Goal: Task Accomplishment & Management: Use online tool/utility

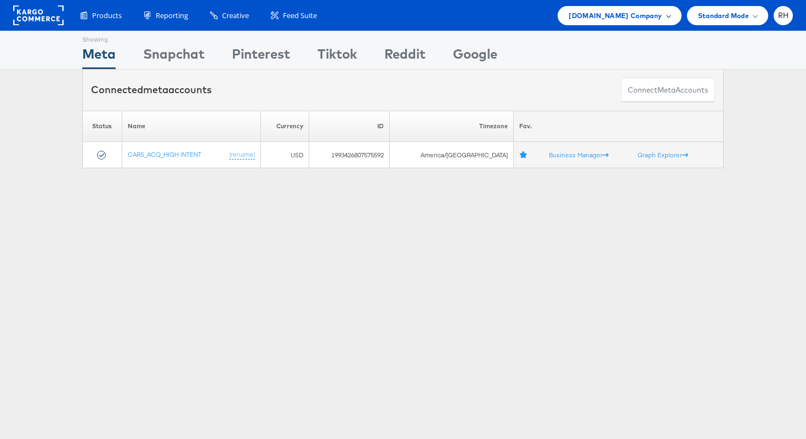
click at [611, 20] on div "[DOMAIN_NAME] Company" at bounding box center [618, 15] width 123 height 19
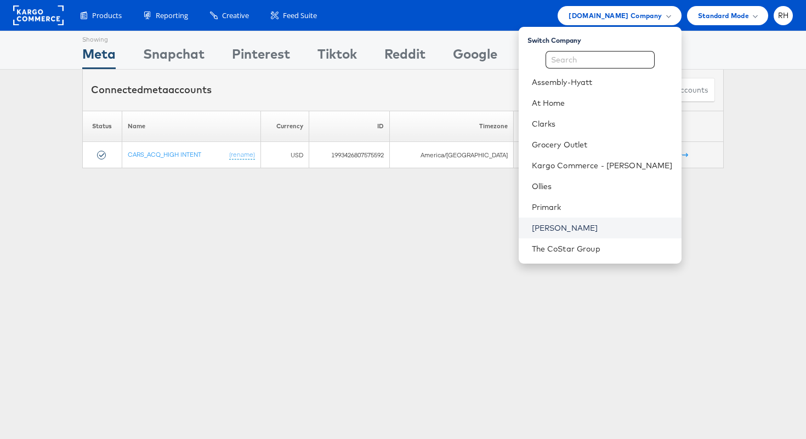
click at [596, 230] on link "[PERSON_NAME]" at bounding box center [602, 227] width 141 height 11
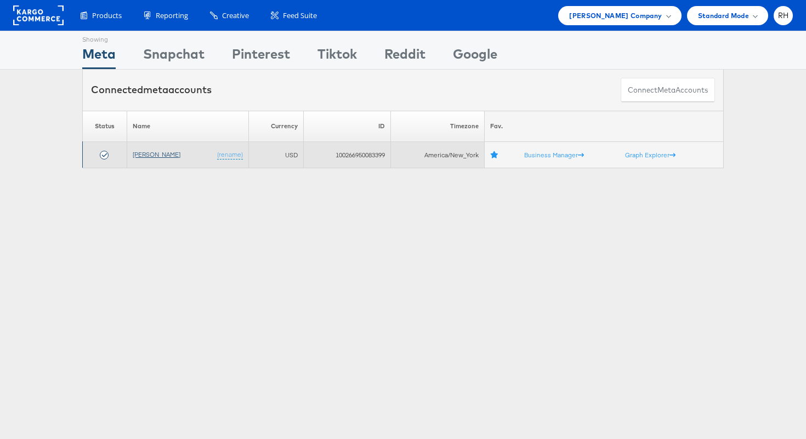
click at [151, 155] on link "[PERSON_NAME]" at bounding box center [157, 154] width 48 height 8
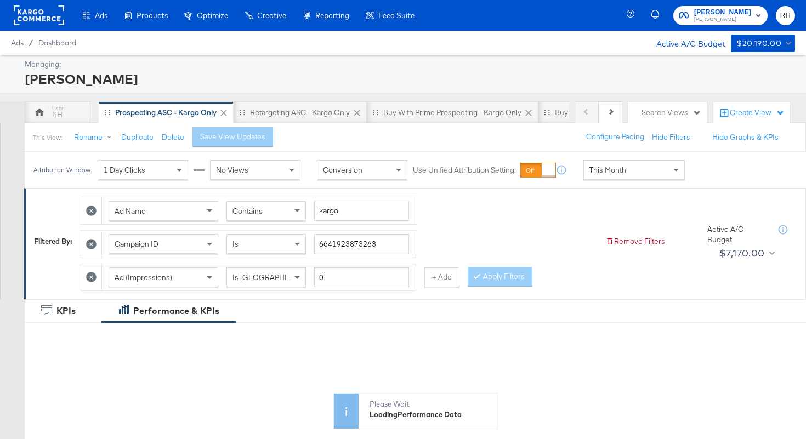
click at [581, 159] on div "Attribution Window: 1 Day Clicks No Views Conversion Use Unified Attribution Se…" at bounding box center [362, 170] width 674 height 36
click at [592, 168] on span "This Month" at bounding box center [607, 170] width 37 height 10
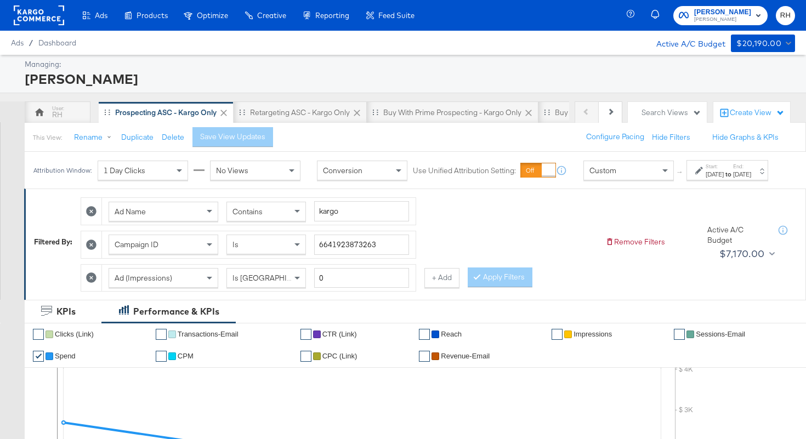
click at [705, 170] on label "Start:" at bounding box center [714, 166] width 18 height 7
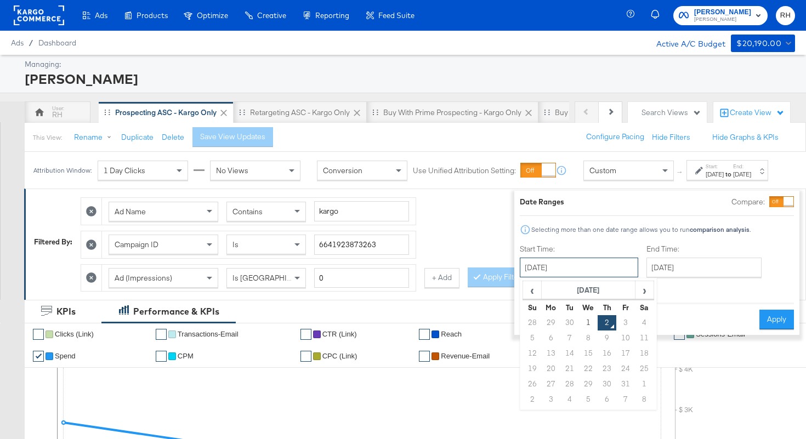
click at [587, 263] on input "October 2nd 2025" at bounding box center [579, 268] width 118 height 20
click at [523, 284] on span "‹" at bounding box center [531, 290] width 17 height 16
click at [597, 369] on td "25" at bounding box center [606, 368] width 19 height 15
type input "September 25th 2025"
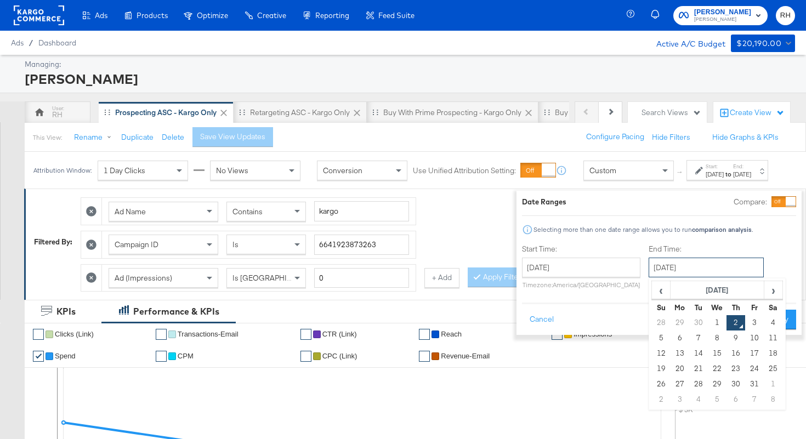
click at [660, 270] on input "October 2nd 2025" at bounding box center [705, 268] width 115 height 20
click at [707, 326] on td "1" at bounding box center [716, 322] width 19 height 15
type input "October 1st 2025"
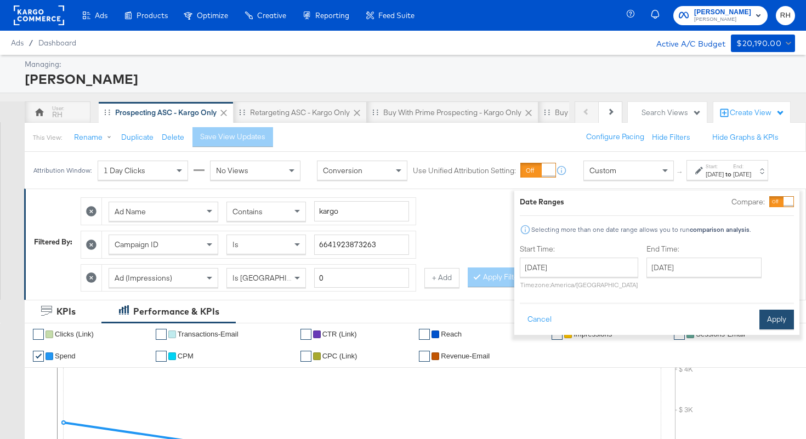
click at [766, 322] on button "Apply" at bounding box center [776, 320] width 35 height 20
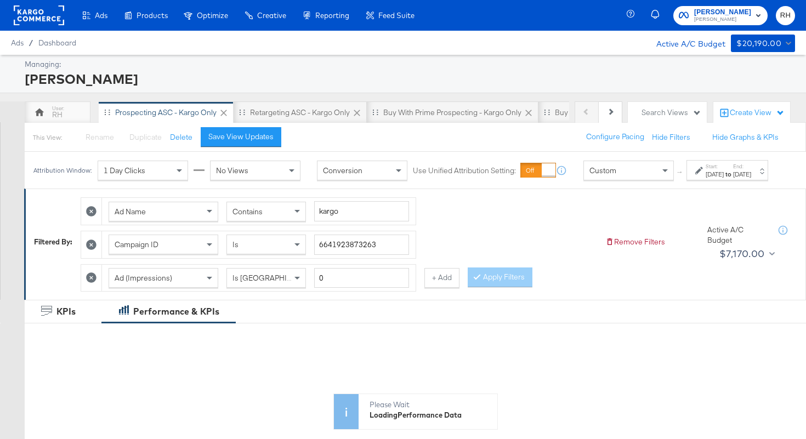
click at [705, 179] on div "Sep 25th 2025" at bounding box center [714, 174] width 18 height 9
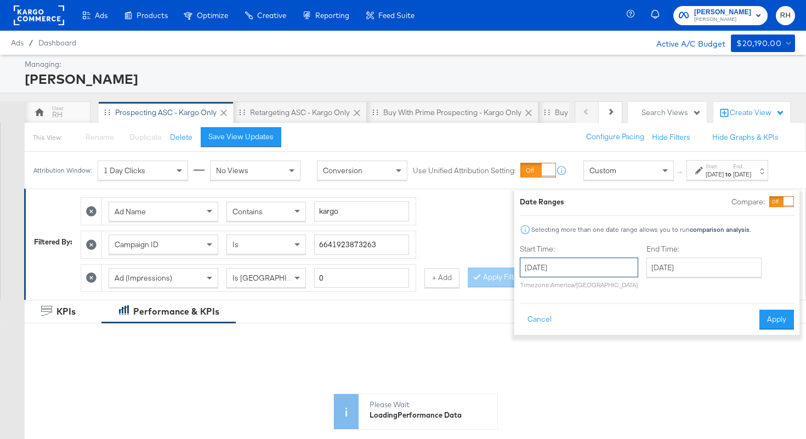
click at [587, 268] on input "September 25th 2025" at bounding box center [579, 268] width 118 height 20
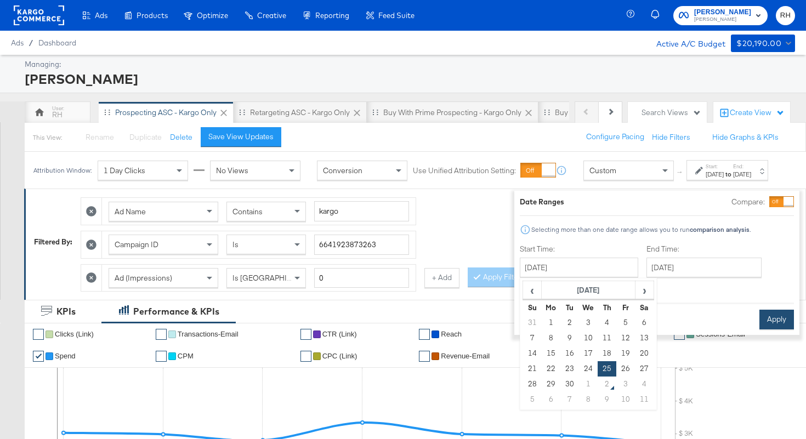
click at [759, 317] on button "Apply" at bounding box center [776, 320] width 35 height 20
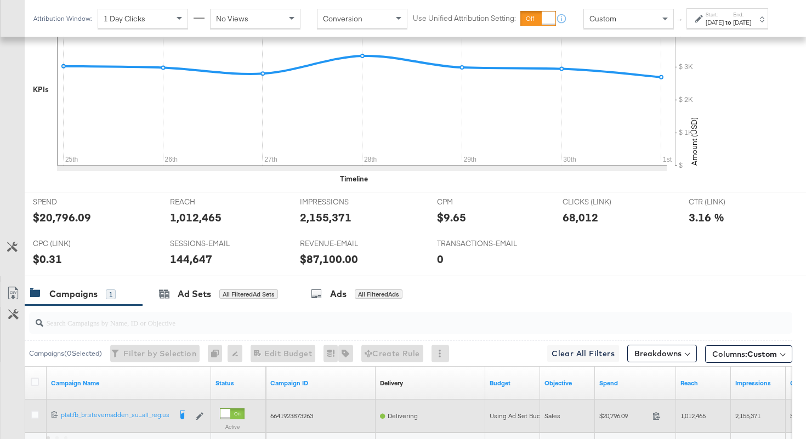
scroll to position [484, 0]
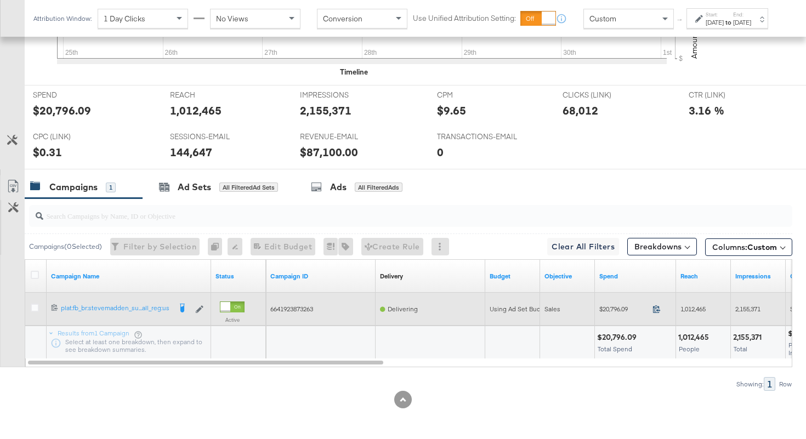
click at [656, 309] on icon at bounding box center [656, 309] width 8 height 8
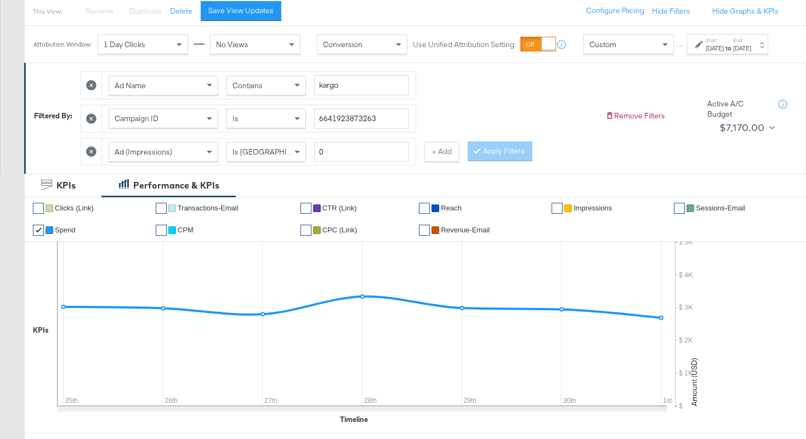
scroll to position [93, 0]
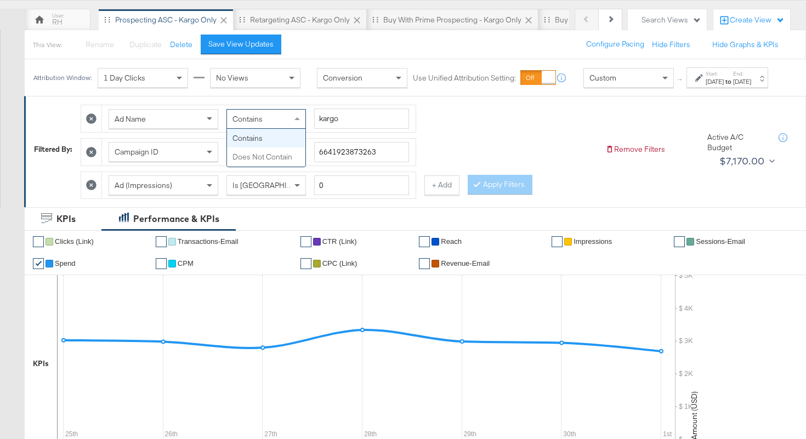
click at [231, 128] on div "Contains" at bounding box center [266, 119] width 78 height 19
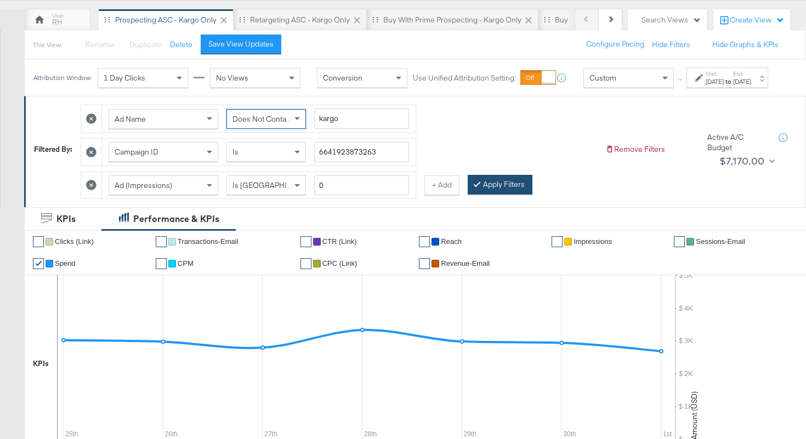
click at [479, 190] on div at bounding box center [479, 184] width 8 height 10
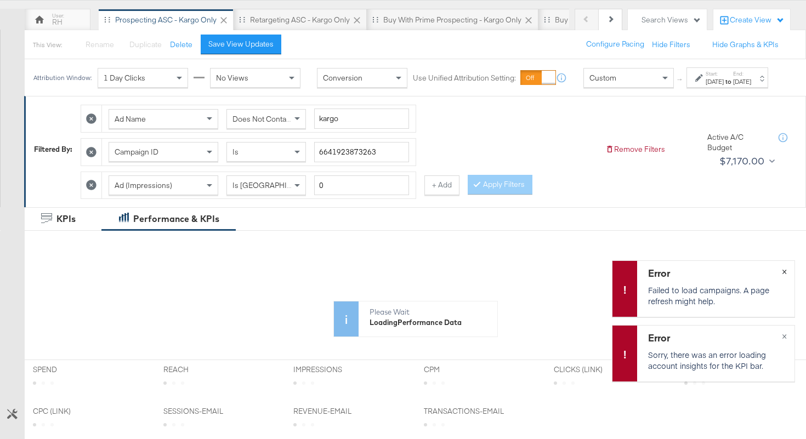
click at [784, 270] on span "×" at bounding box center [783, 270] width 5 height 13
click at [786, 337] on span "×" at bounding box center [783, 335] width 5 height 13
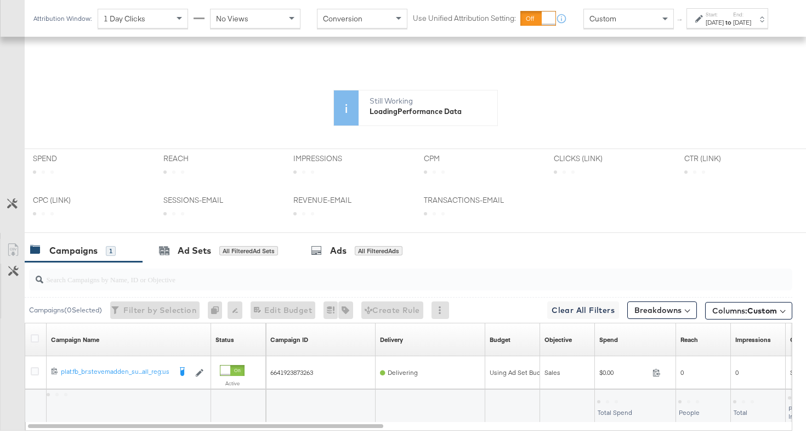
scroll to position [377, 0]
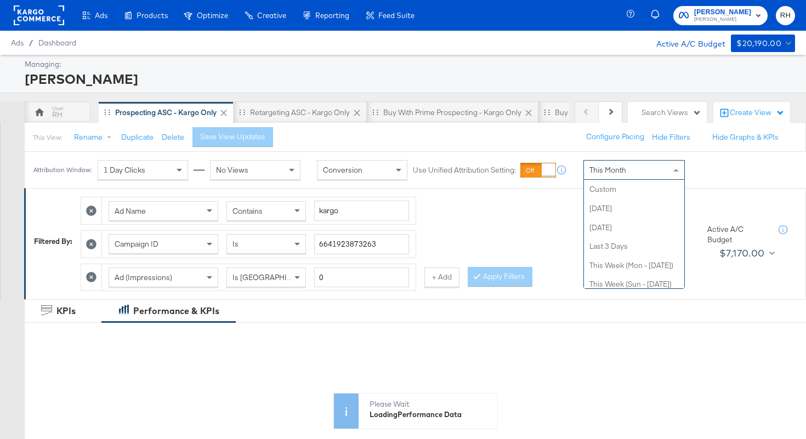
click at [631, 169] on div "This Month" at bounding box center [634, 170] width 100 height 19
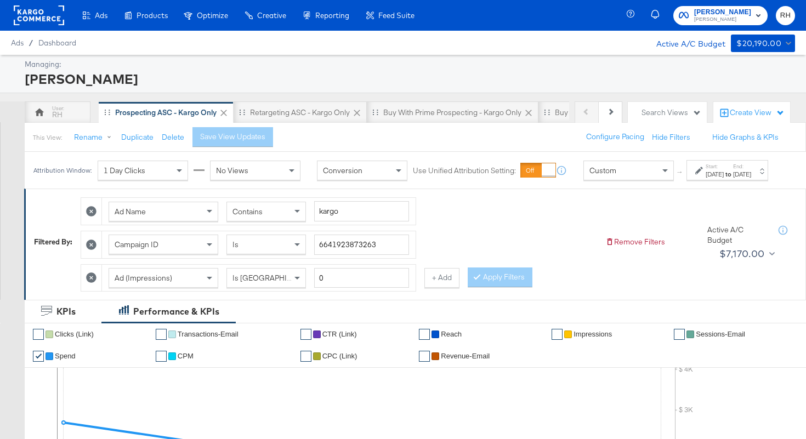
click at [705, 179] on div "[DATE]" at bounding box center [714, 174] width 18 height 9
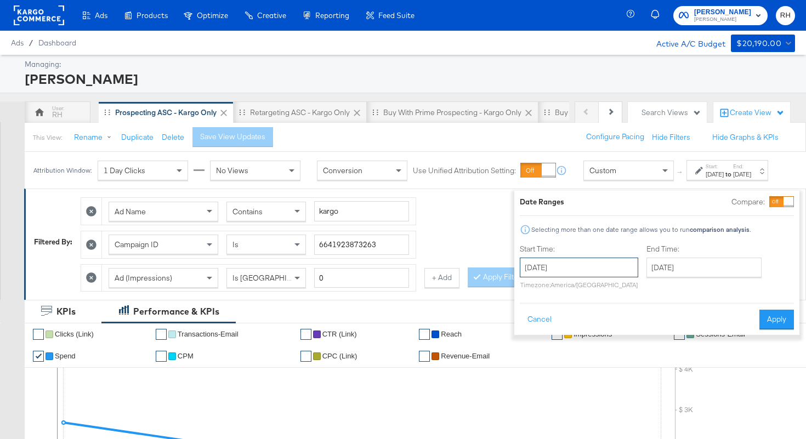
click at [598, 261] on input "[DATE]" at bounding box center [579, 268] width 118 height 20
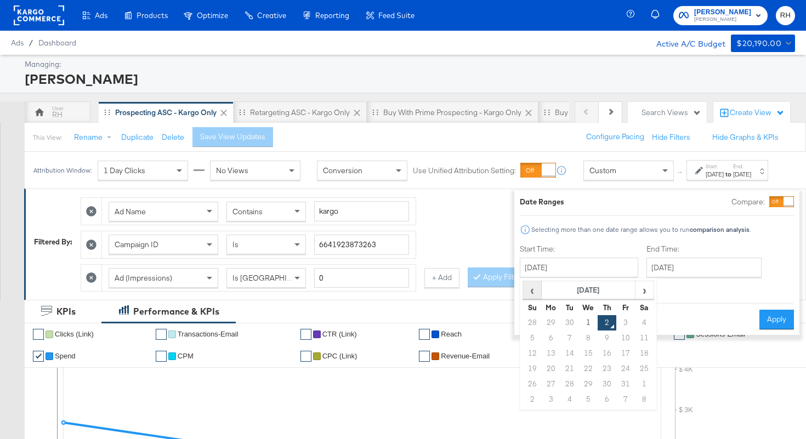
click at [523, 290] on span "‹" at bounding box center [531, 290] width 17 height 16
click at [597, 370] on td "25" at bounding box center [606, 368] width 19 height 15
type input "September 25th 2025"
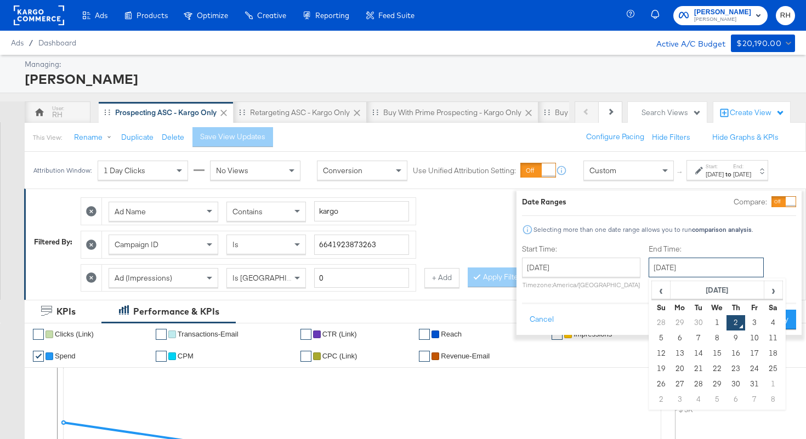
click at [661, 269] on input "October 2nd 2025" at bounding box center [705, 268] width 115 height 20
click at [707, 317] on td "1" at bounding box center [716, 322] width 19 height 15
type input "October 1st 2025"
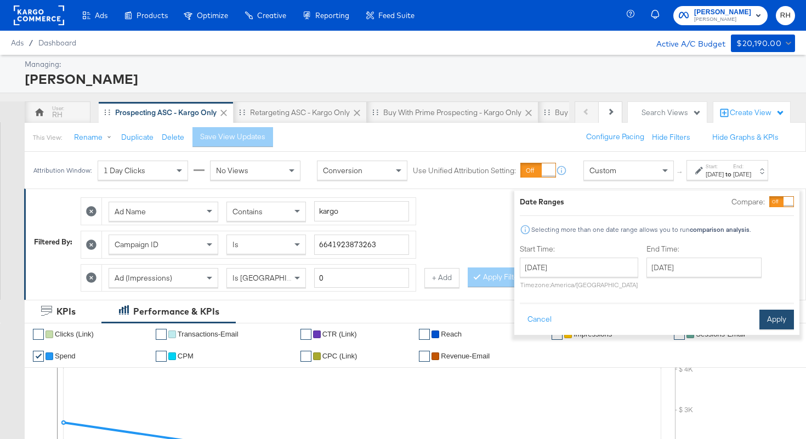
click at [763, 318] on button "Apply" at bounding box center [776, 320] width 35 height 20
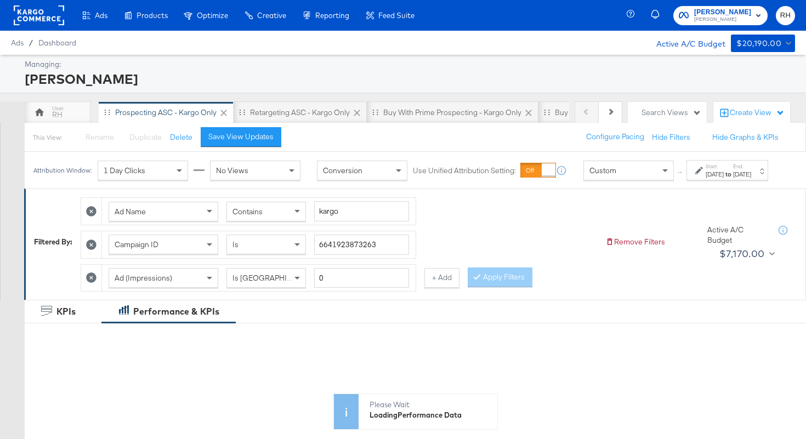
click at [276, 216] on div "Contains" at bounding box center [266, 211] width 78 height 19
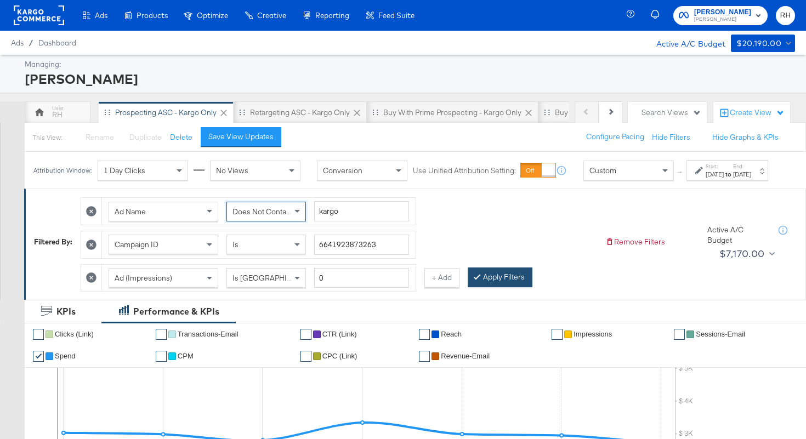
click at [493, 287] on button "Apply Filters" at bounding box center [499, 277] width 65 height 20
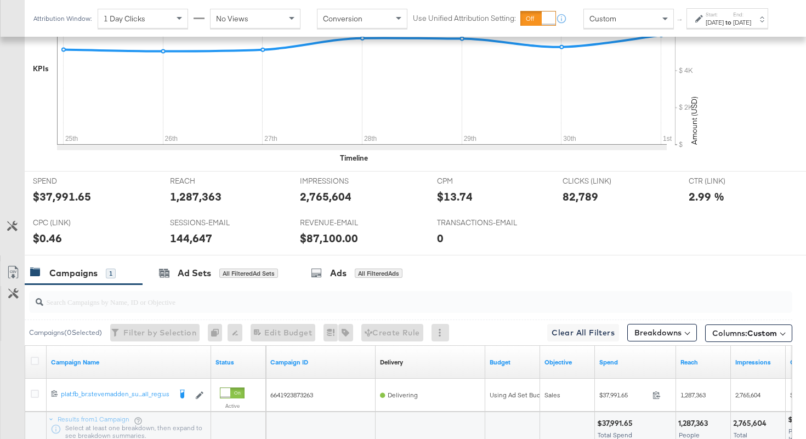
scroll to position [484, 0]
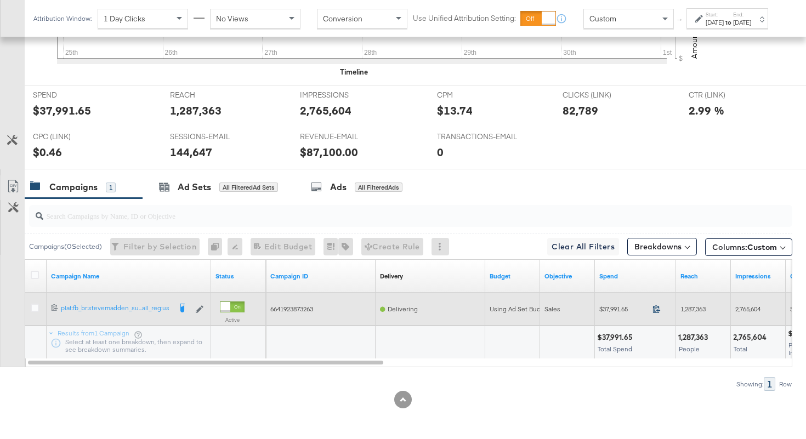
click at [657, 310] on icon at bounding box center [656, 309] width 7 height 8
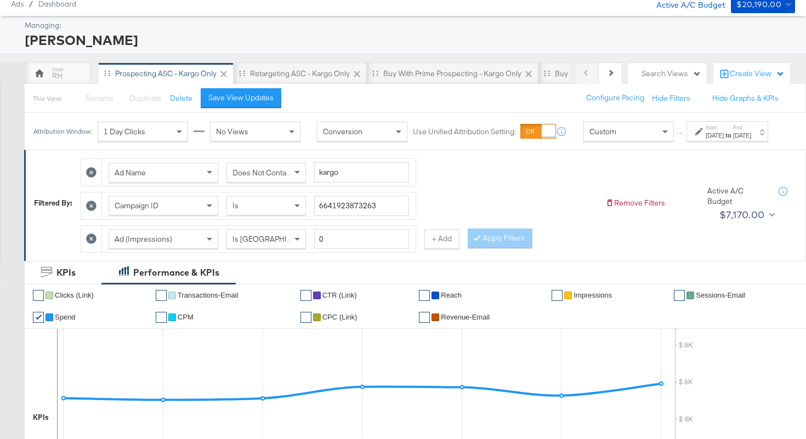
scroll to position [0, 0]
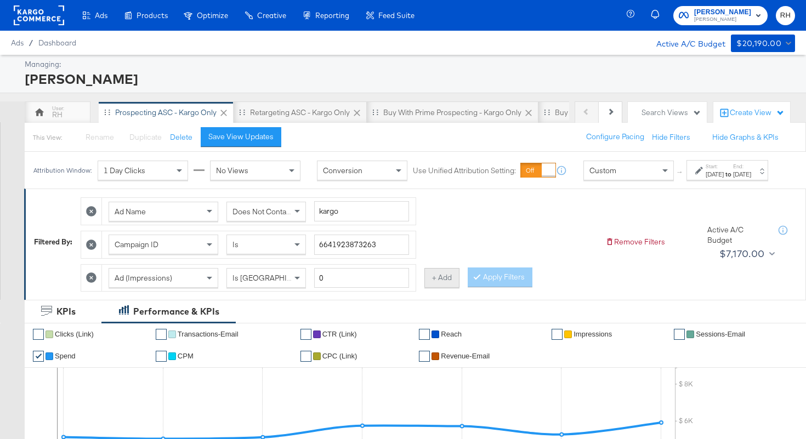
click at [435, 285] on button "+ Add" at bounding box center [441, 278] width 35 height 20
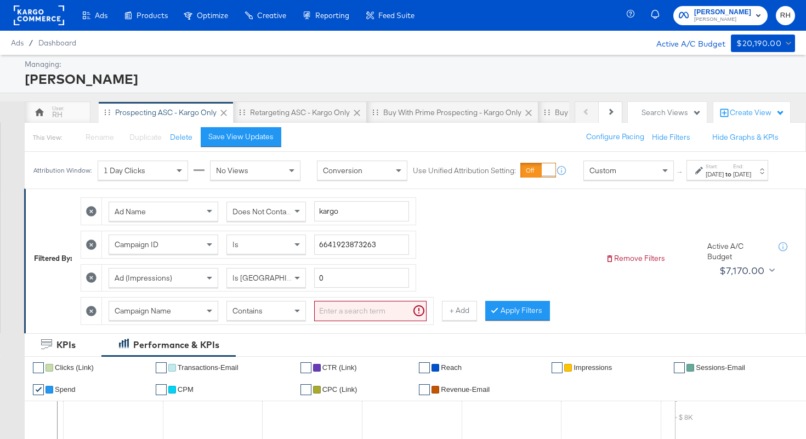
click at [130, 316] on span "Campaign Name" at bounding box center [143, 311] width 56 height 10
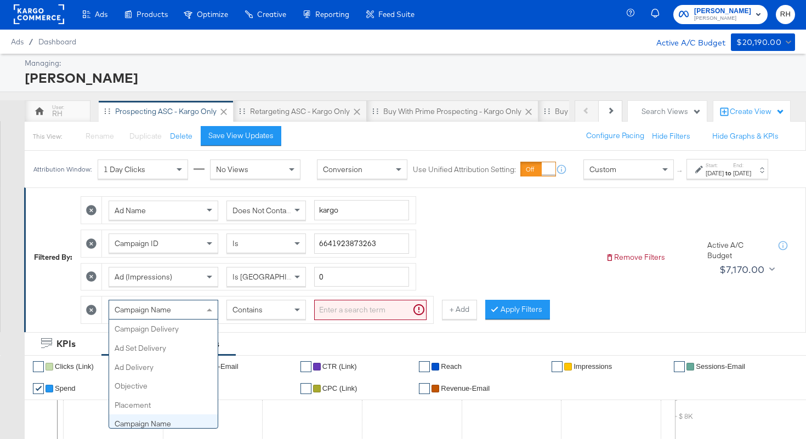
scroll to position [95, 0]
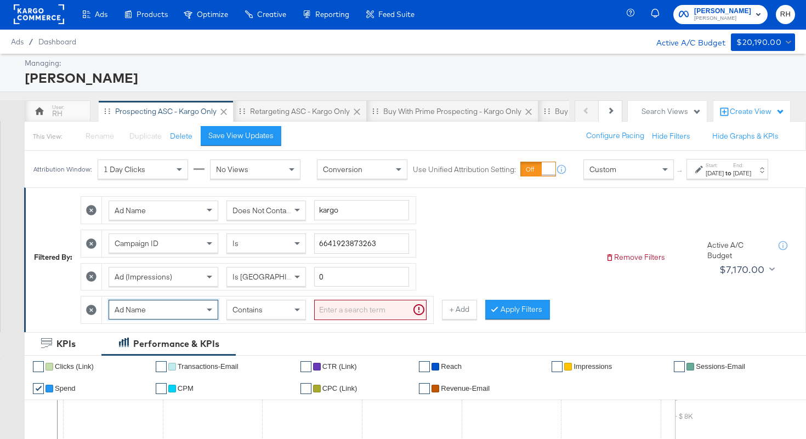
click at [328, 320] on input "search" at bounding box center [370, 310] width 112 height 20
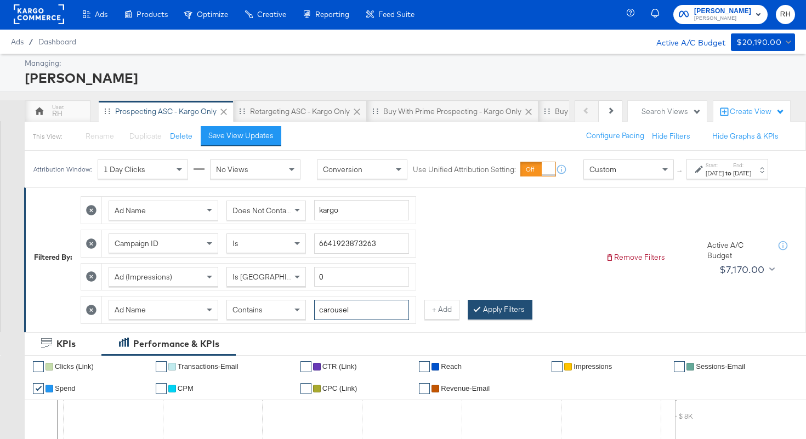
type input "carousel"
click at [495, 317] on button "Apply Filters" at bounding box center [499, 310] width 65 height 20
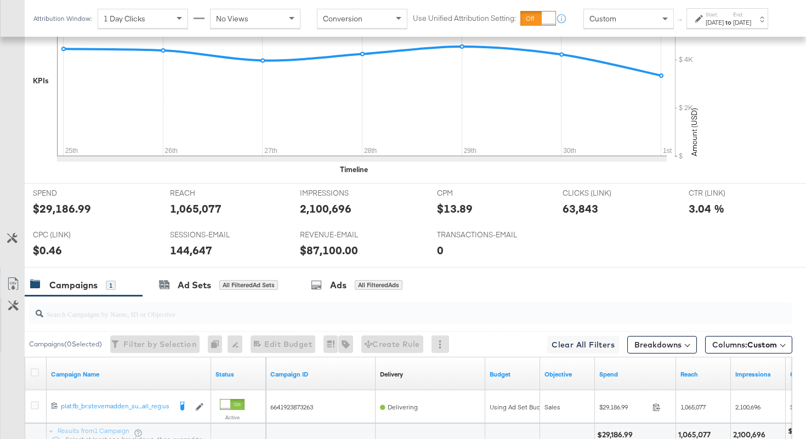
scroll to position [446, 0]
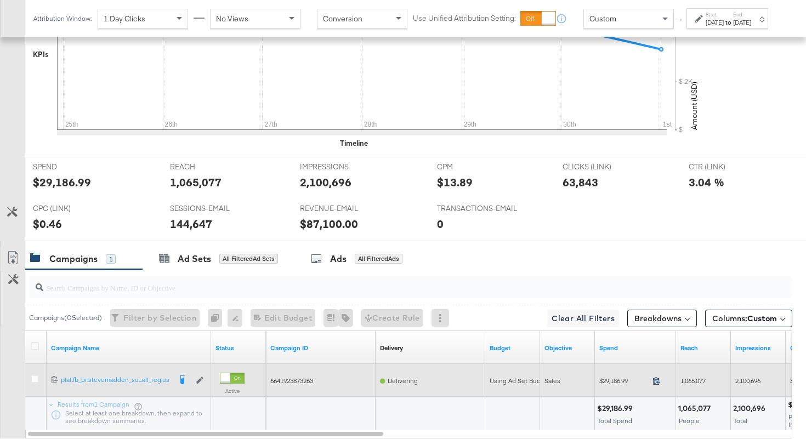
click at [655, 382] on icon at bounding box center [656, 380] width 8 height 8
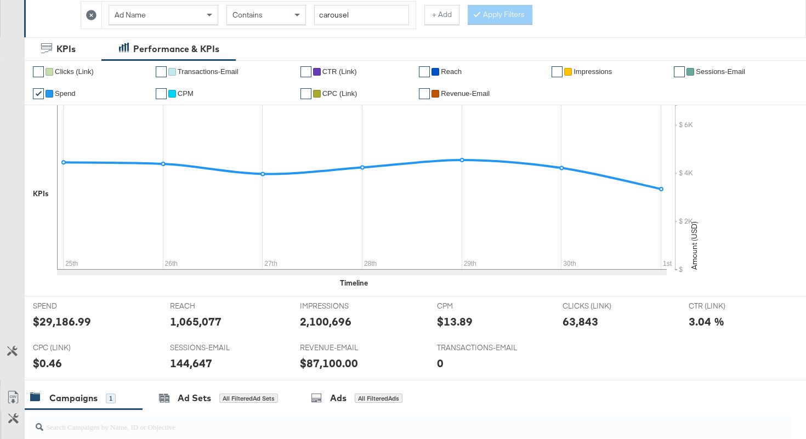
scroll to position [0, 0]
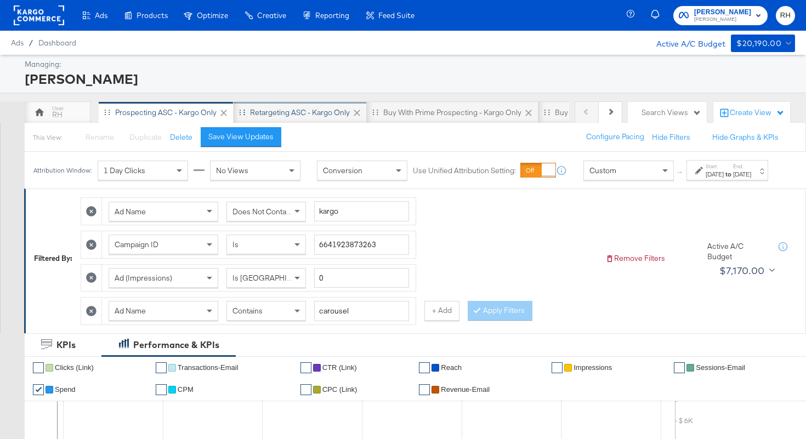
click at [303, 109] on div "Retargeting ASC - Kargo only" at bounding box center [300, 112] width 100 height 10
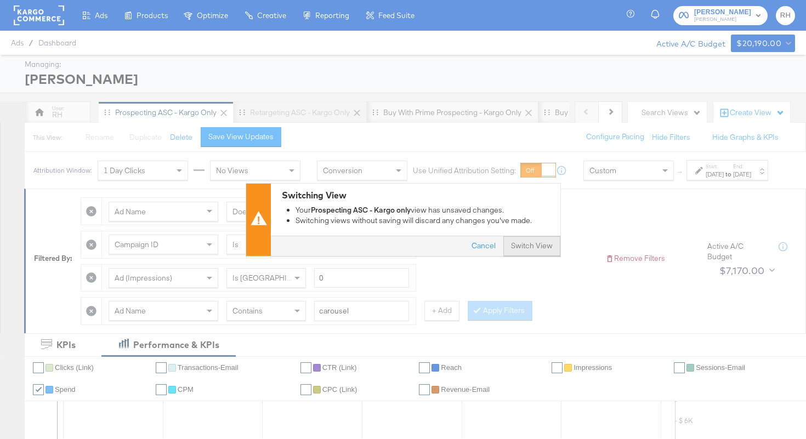
click at [530, 248] on button "Switch View" at bounding box center [531, 246] width 57 height 20
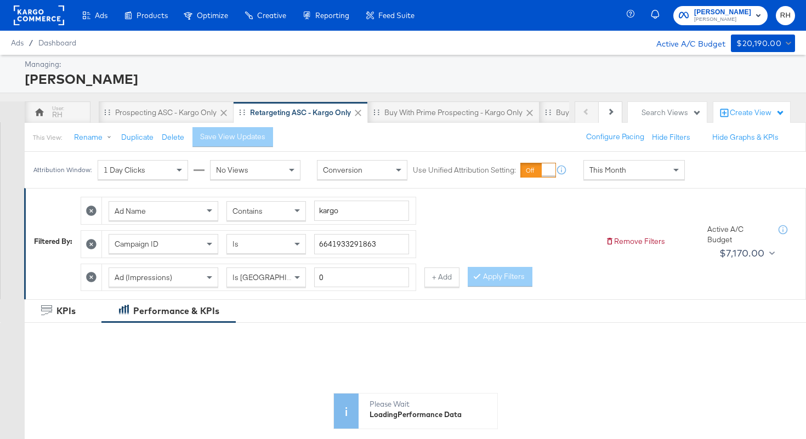
click at [615, 174] on span "This Month" at bounding box center [607, 170] width 37 height 10
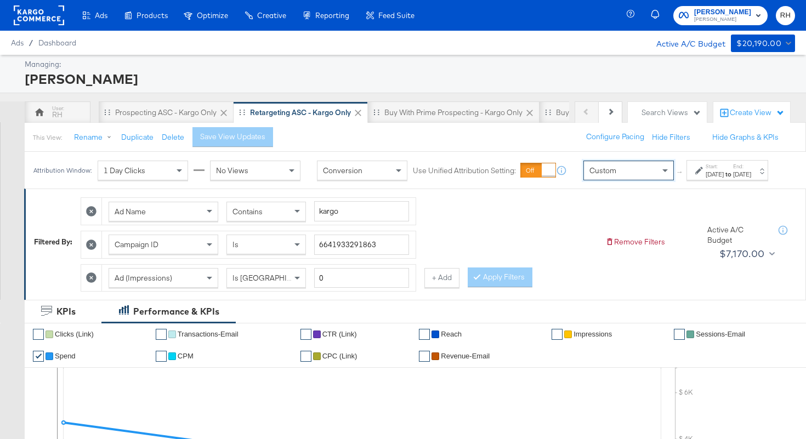
click at [695, 174] on div at bounding box center [700, 171] width 10 height 8
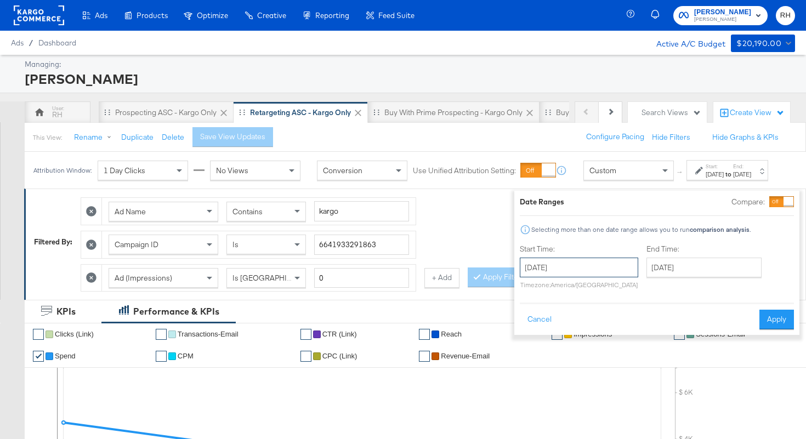
click at [547, 266] on input "October 2nd 2025" at bounding box center [579, 268] width 118 height 20
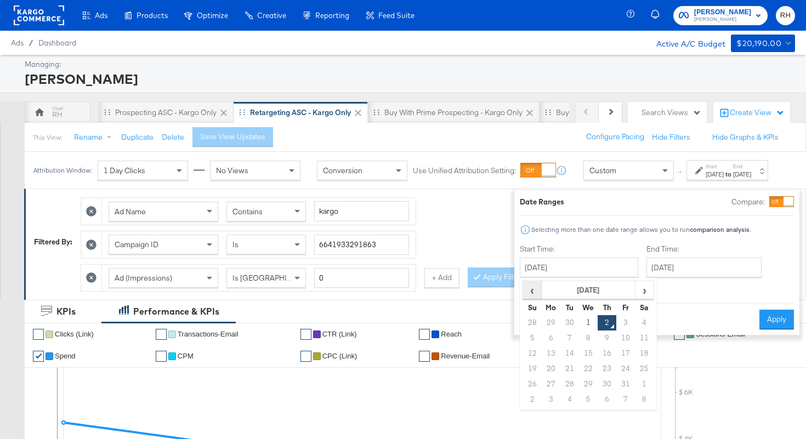
click at [523, 294] on span "‹" at bounding box center [531, 290] width 17 height 16
click at [597, 367] on td "25" at bounding box center [606, 368] width 19 height 15
type input "September 25th 2025"
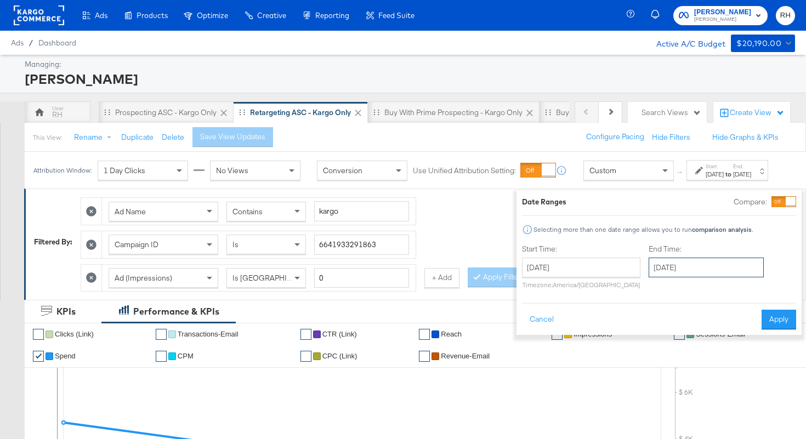
click at [664, 269] on input "October 2nd 2025" at bounding box center [705, 268] width 115 height 20
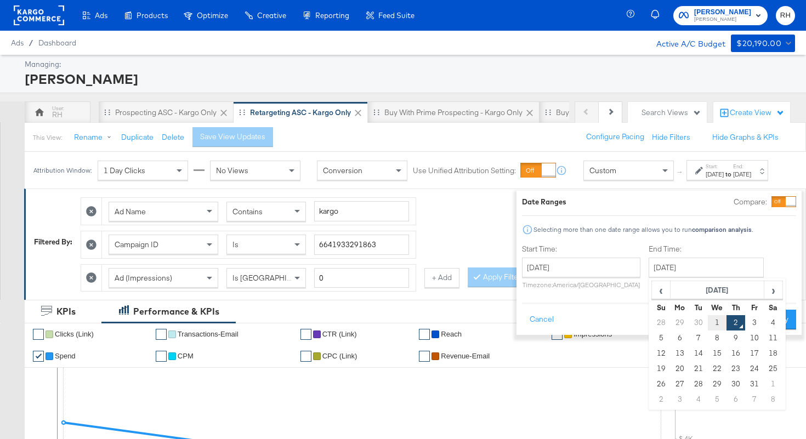
click at [707, 326] on td "1" at bounding box center [716, 322] width 19 height 15
type input "October 1st 2025"
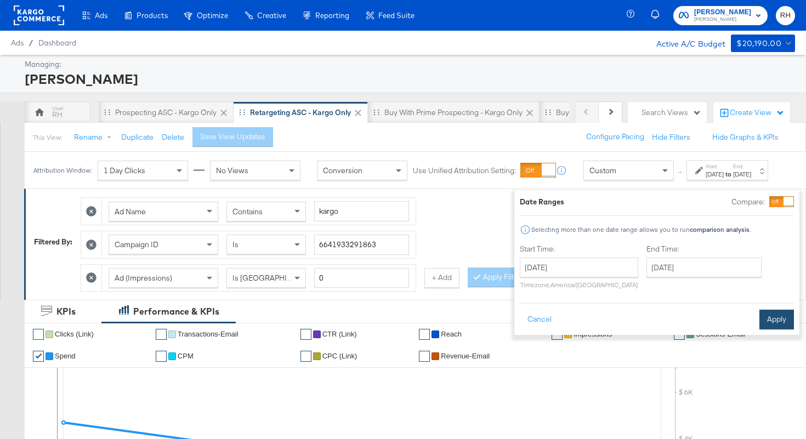
click at [759, 323] on button "Apply" at bounding box center [776, 320] width 35 height 20
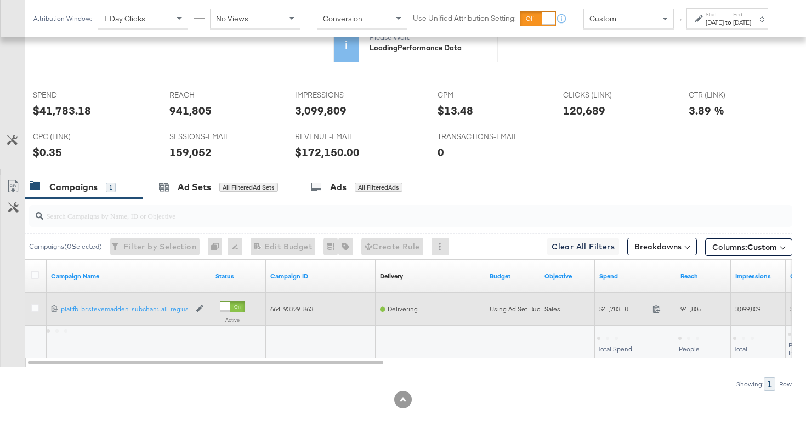
scroll to position [484, 0]
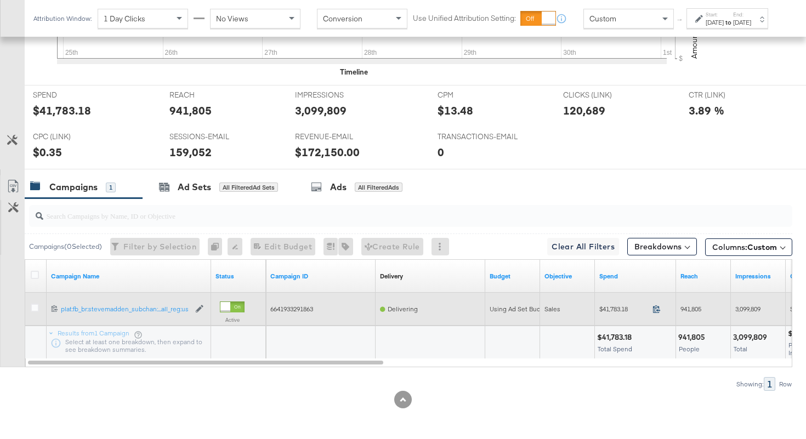
click at [655, 311] on icon at bounding box center [656, 309] width 8 height 8
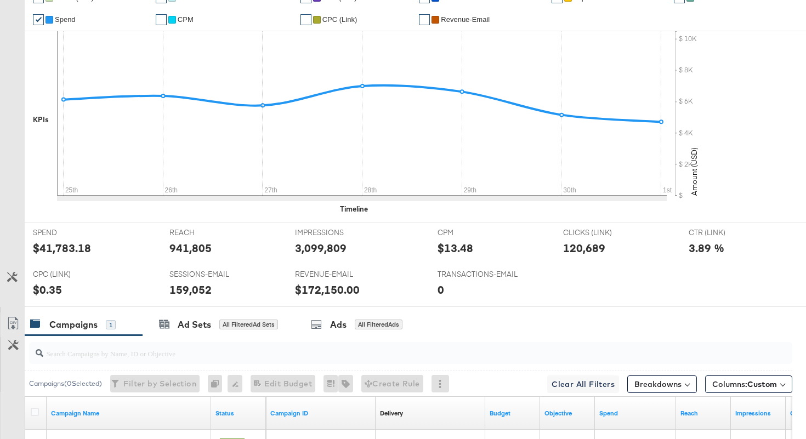
scroll to position [6, 0]
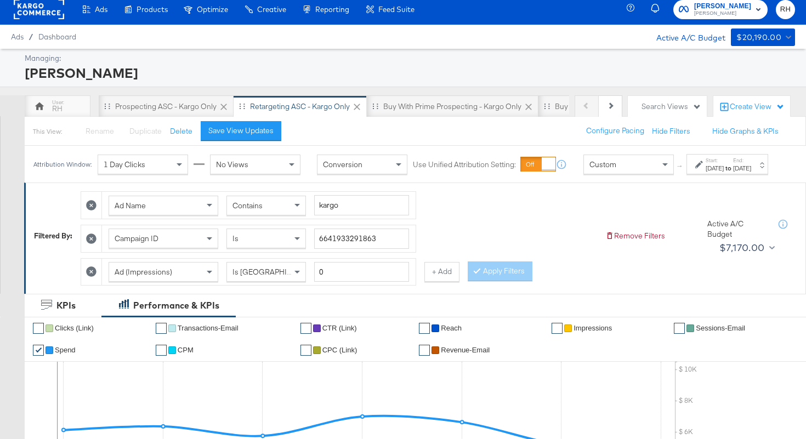
click at [276, 215] on div "Contains" at bounding box center [266, 205] width 78 height 19
click at [526, 278] on button "Apply Filters" at bounding box center [499, 271] width 65 height 20
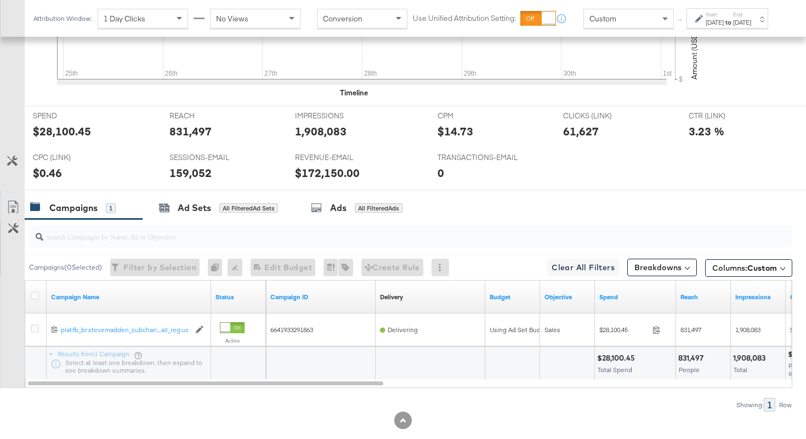
scroll to position [484, 0]
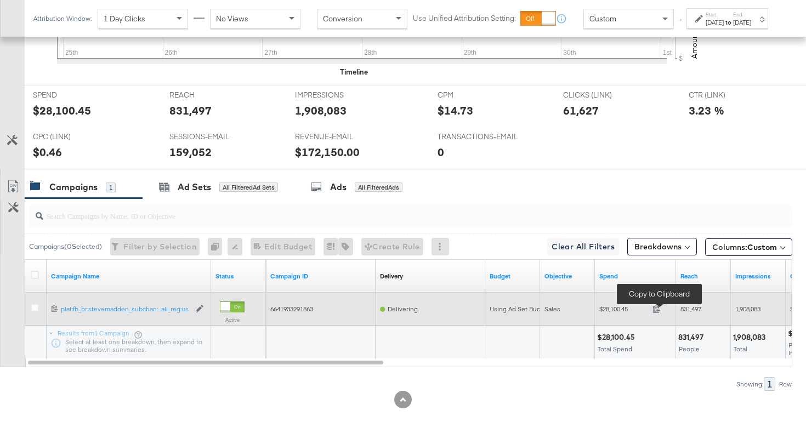
click at [664, 307] on span at bounding box center [660, 310] width 24 height 8
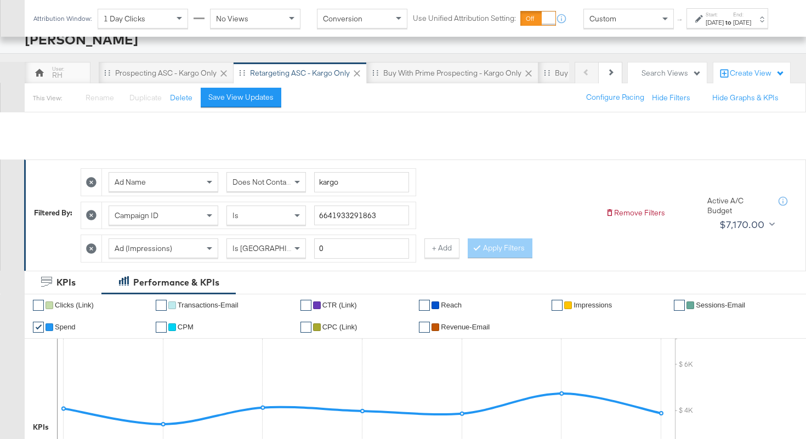
scroll to position [0, 0]
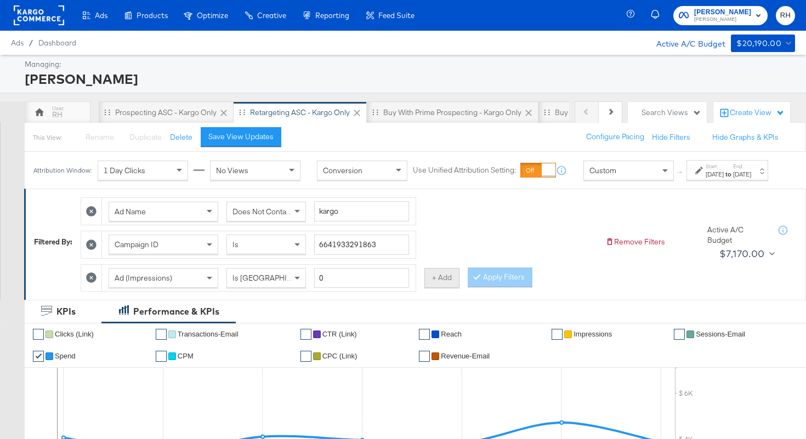
click at [432, 288] on button "+ Add" at bounding box center [441, 278] width 35 height 20
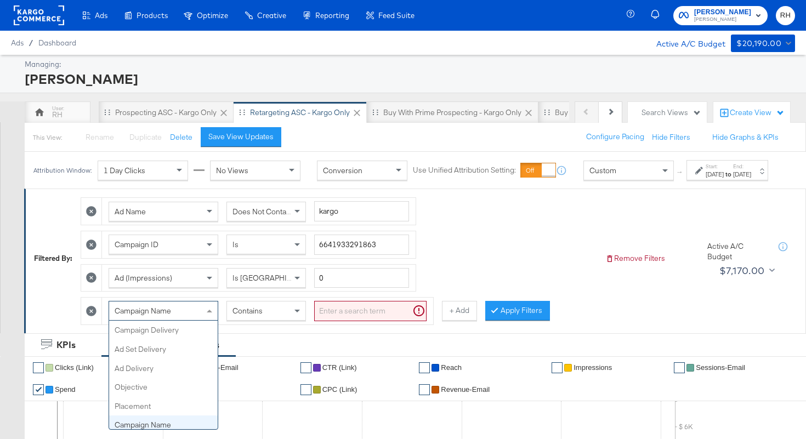
click at [203, 318] on div "Campaign Name" at bounding box center [163, 310] width 109 height 19
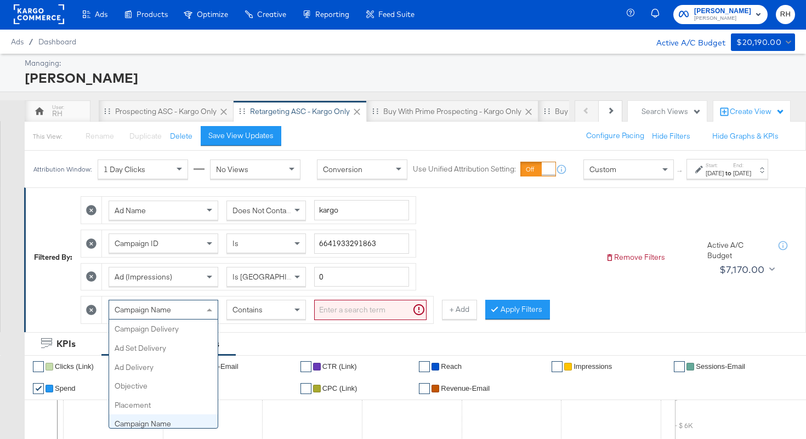
scroll to position [95, 0]
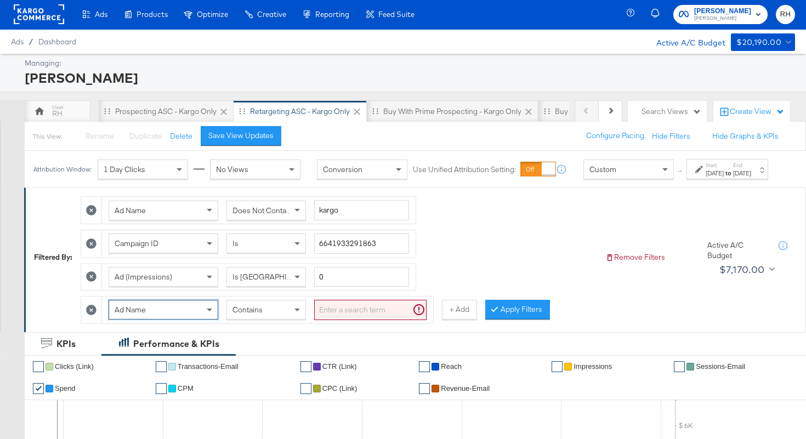
click at [335, 314] on input "search" at bounding box center [370, 310] width 112 height 20
type input "carousel"
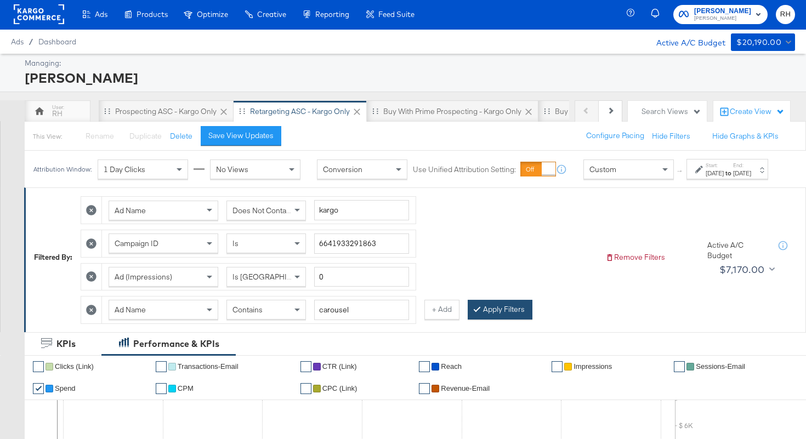
click at [478, 315] on div at bounding box center [479, 309] width 8 height 10
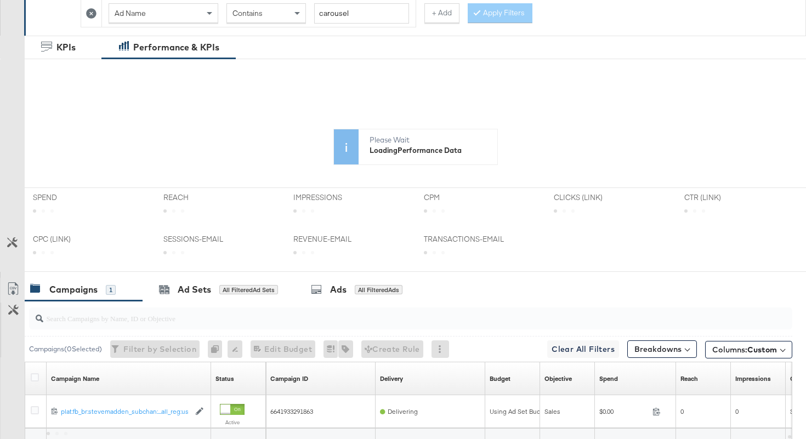
scroll to position [410, 0]
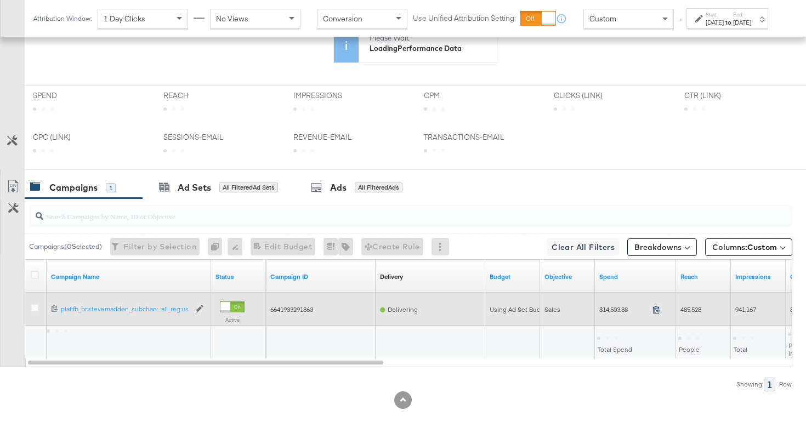
click at [654, 309] on icon at bounding box center [656, 309] width 8 height 8
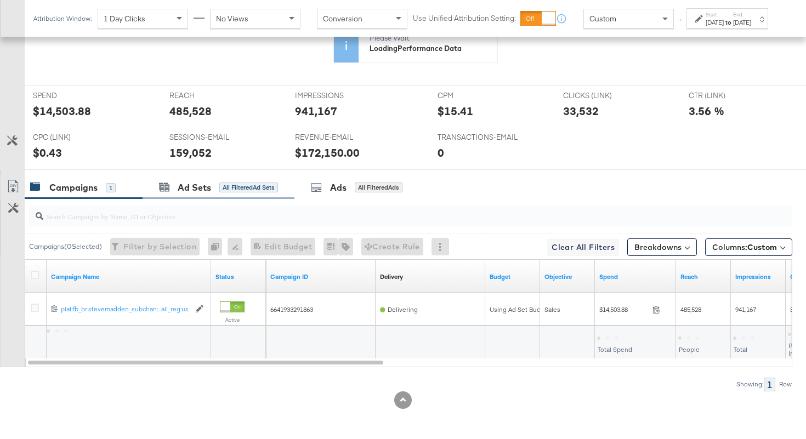
scroll to position [517, 0]
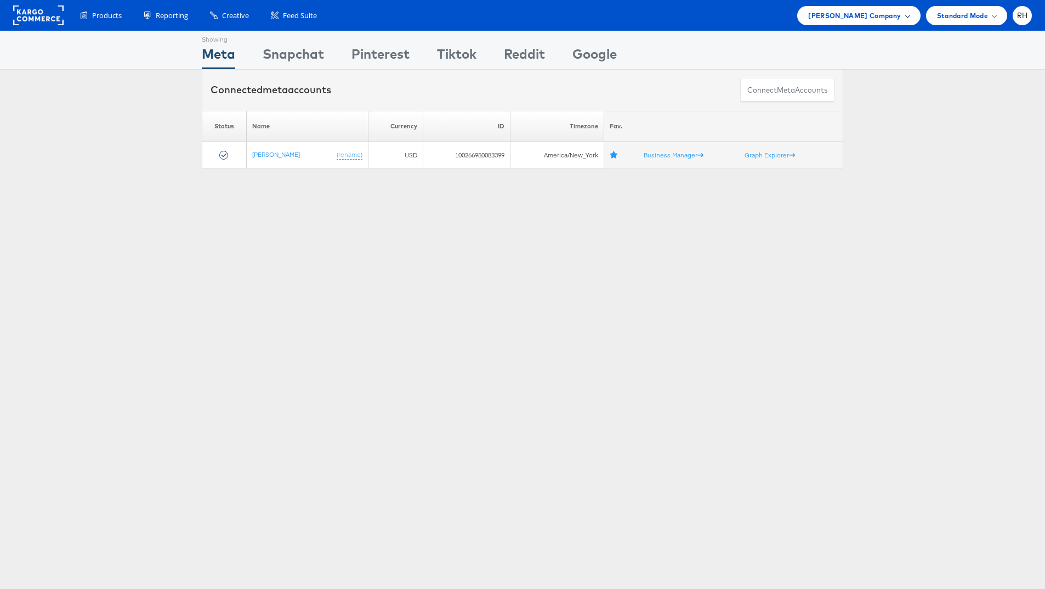
click at [852, 20] on span "[PERSON_NAME] Company" at bounding box center [854, 16] width 93 height 12
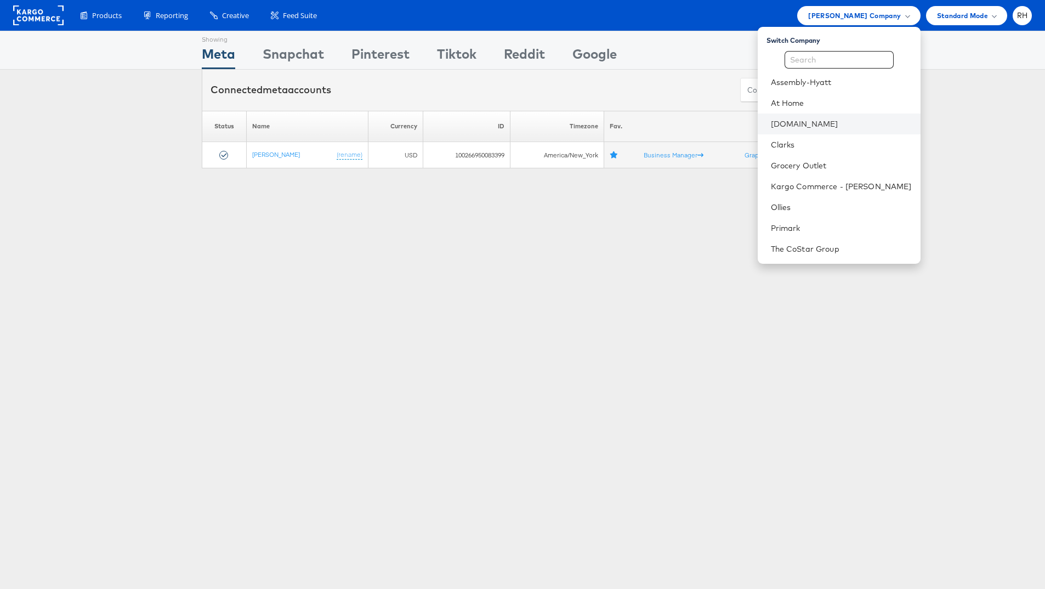
click at [836, 130] on li "Cars.com" at bounding box center [838, 123] width 163 height 21
click at [835, 120] on link "Cars.com" at bounding box center [841, 123] width 141 height 11
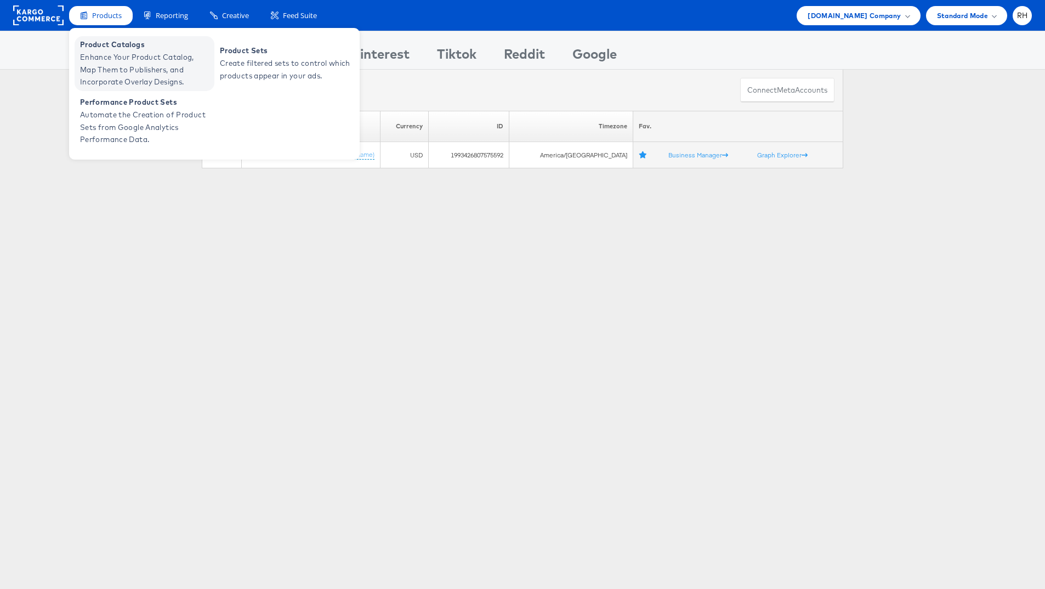
click at [116, 49] on span "Product Catalogs" at bounding box center [146, 44] width 132 height 13
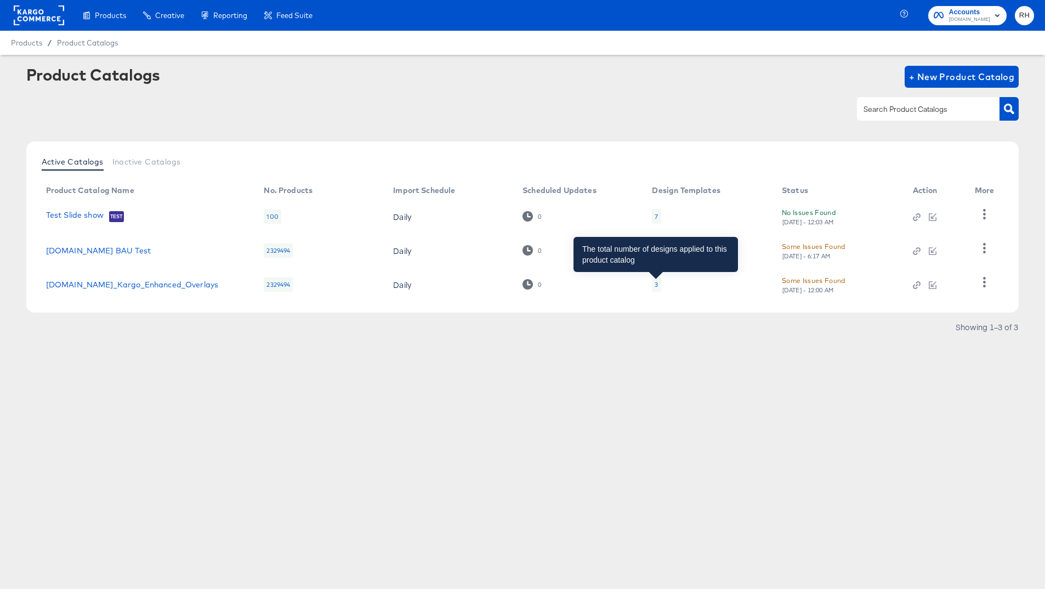
click at [654, 284] on div "3" at bounding box center [655, 284] width 3 height 9
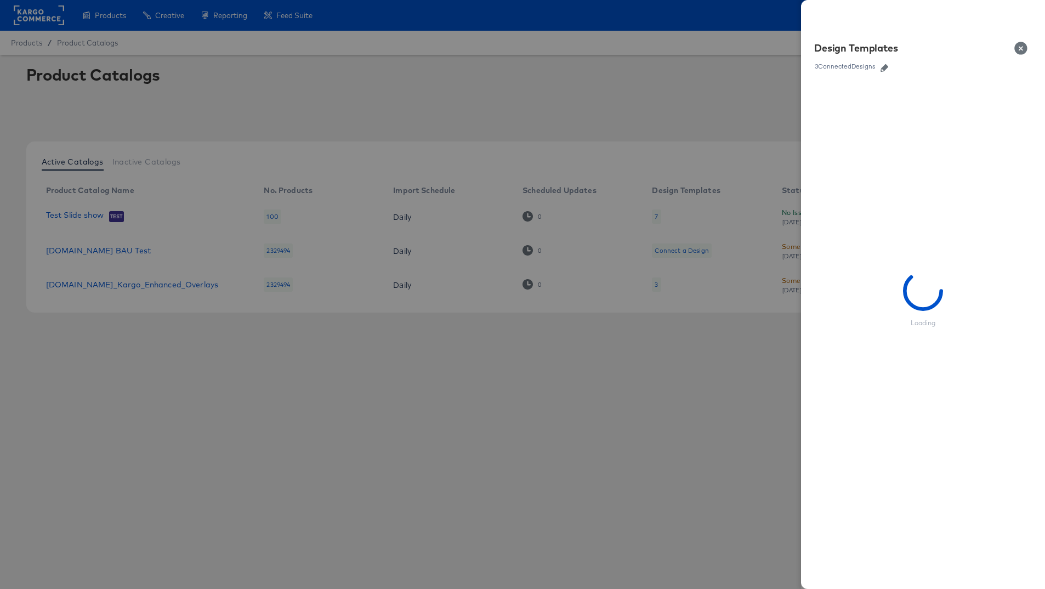
click at [883, 67] on icon "button" at bounding box center [884, 68] width 8 height 8
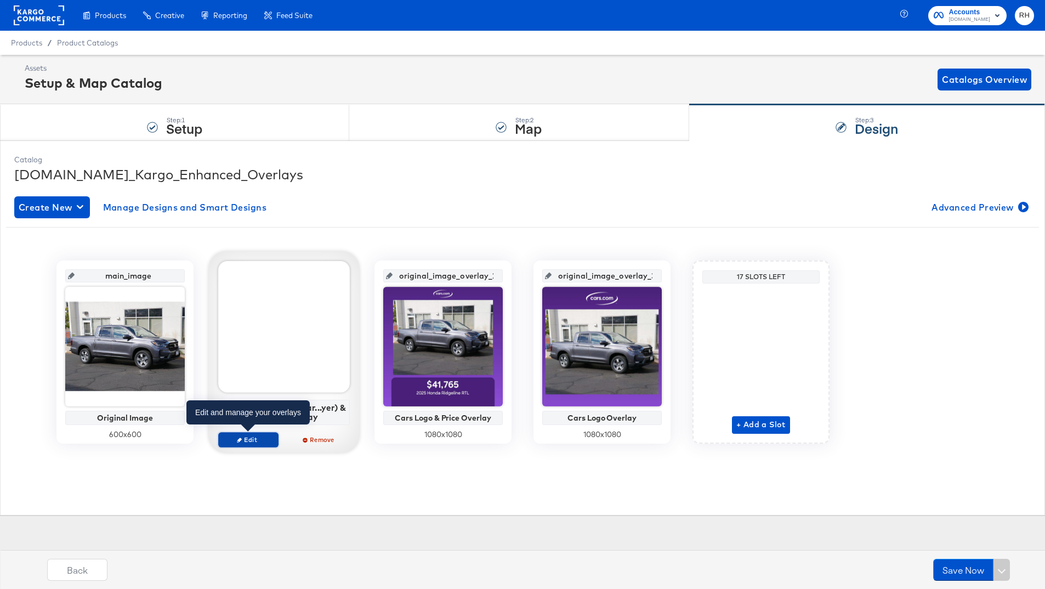
click at [253, 437] on span "Edit" at bounding box center [248, 439] width 50 height 8
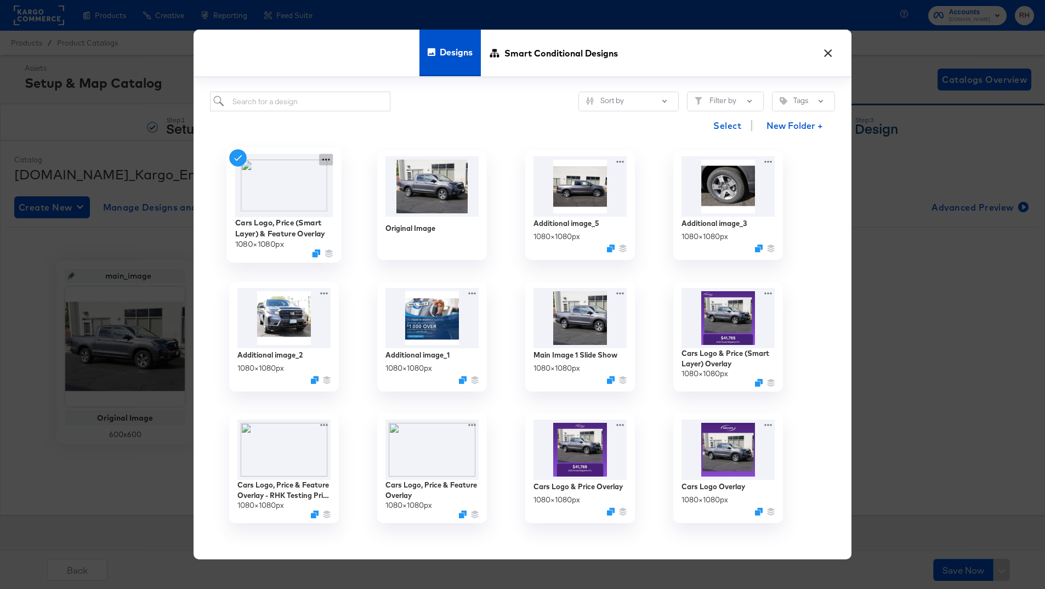
click at [324, 159] on icon at bounding box center [326, 160] width 14 height 12
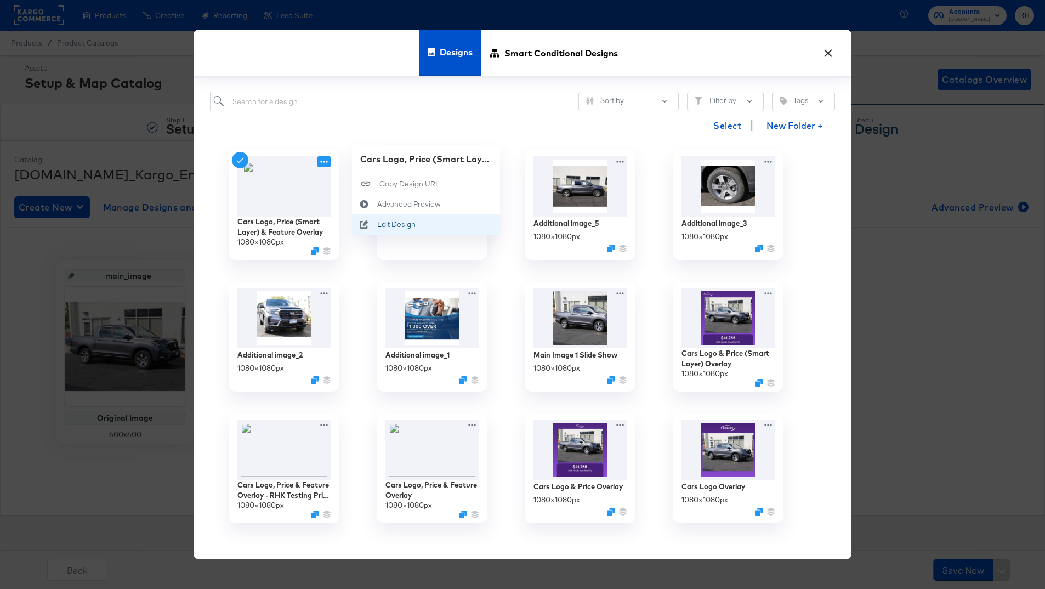
click at [369, 220] on div "Edit Design Edit Design" at bounding box center [364, 224] width 25 height 20
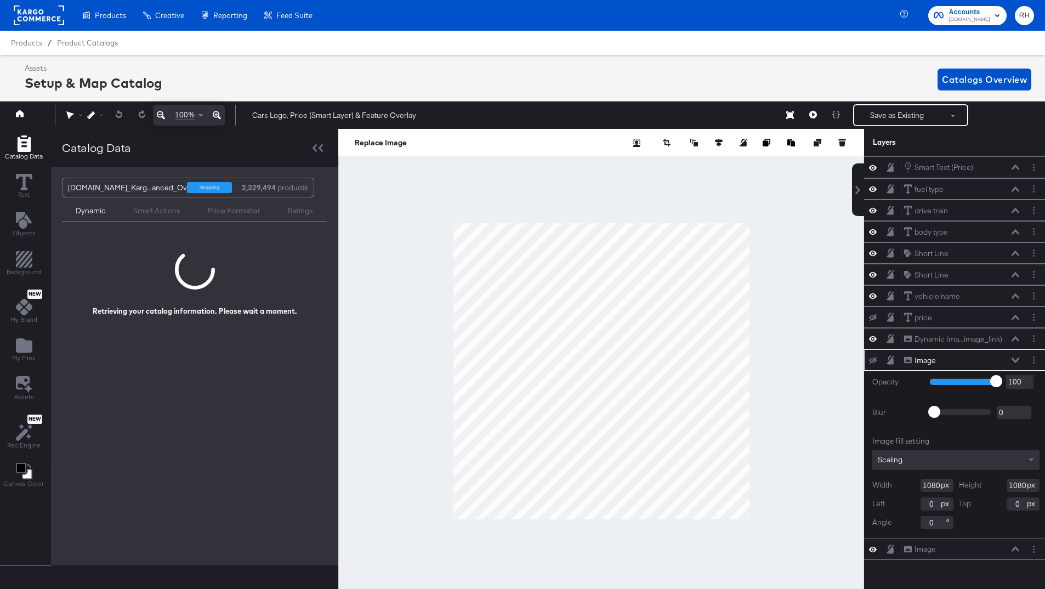
scroll to position [0, 3]
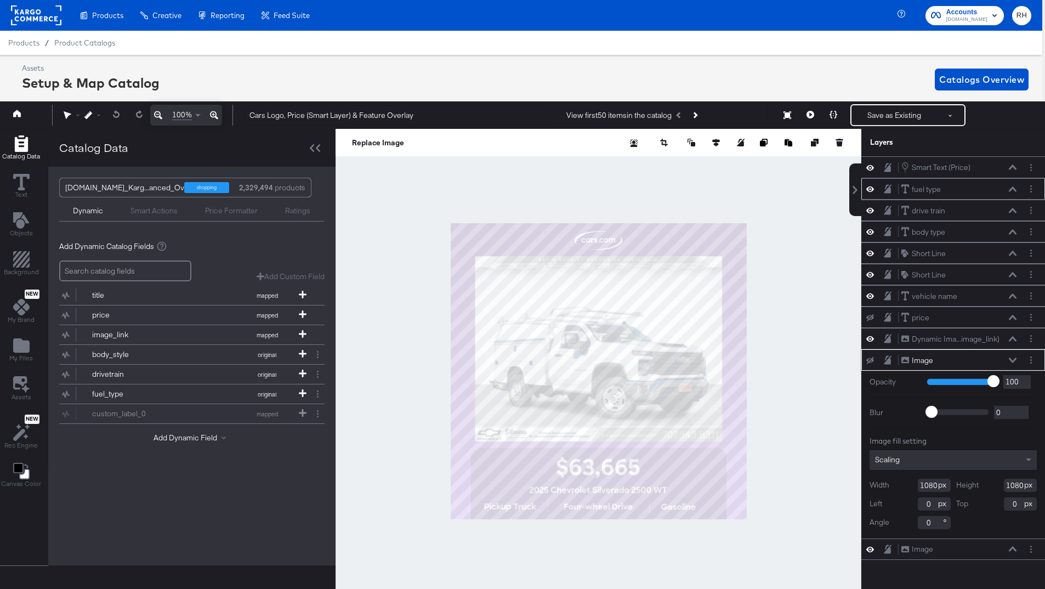
click at [1012, 188] on icon at bounding box center [1012, 188] width 8 height 5
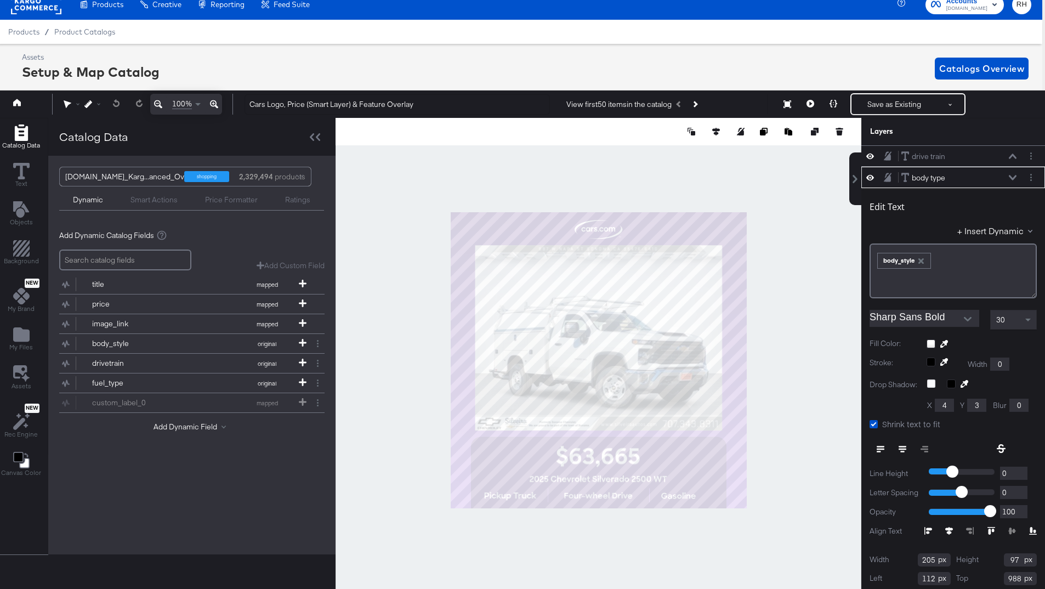
scroll to position [65, 0]
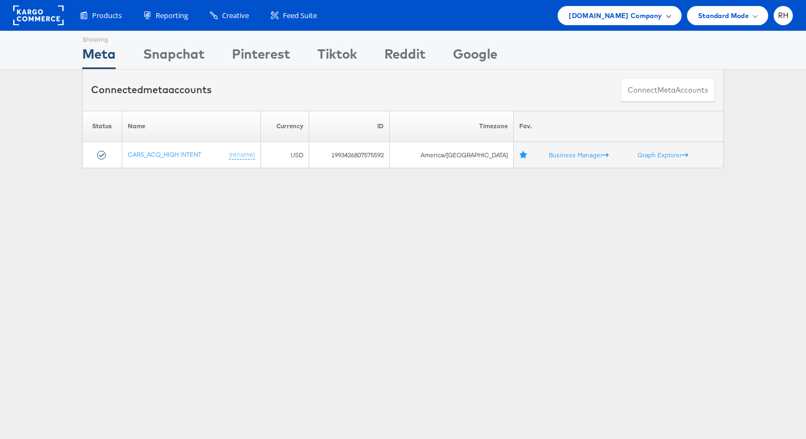
click at [615, 13] on span "[DOMAIN_NAME] Company" at bounding box center [614, 16] width 93 height 12
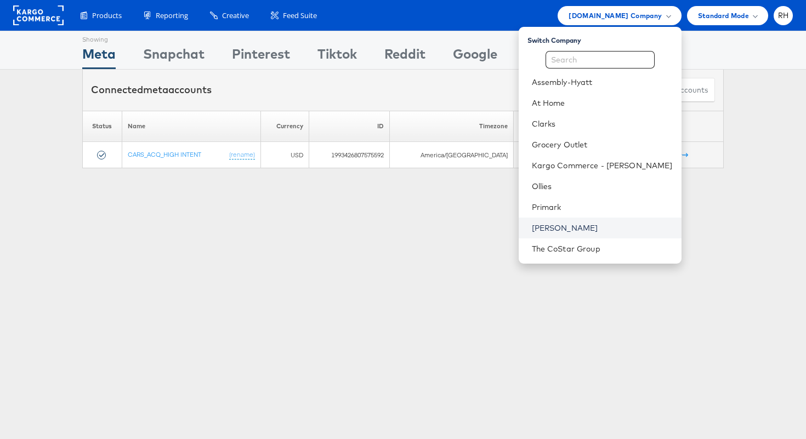
click at [593, 227] on link "[PERSON_NAME]" at bounding box center [602, 227] width 141 height 11
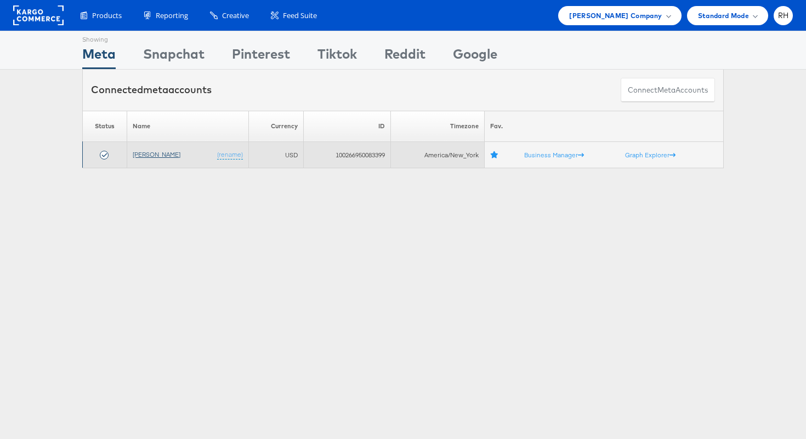
click at [151, 157] on link "[PERSON_NAME]" at bounding box center [157, 154] width 48 height 8
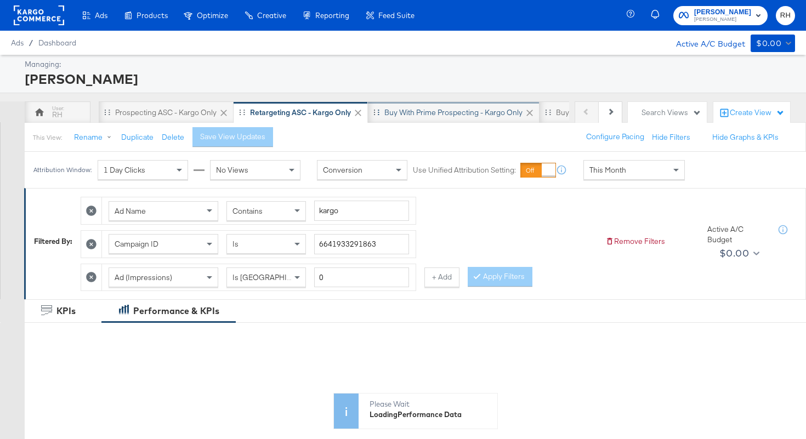
click at [409, 118] on div "Buy with Prime Prospecting - Kargo only" at bounding box center [454, 112] width 172 height 22
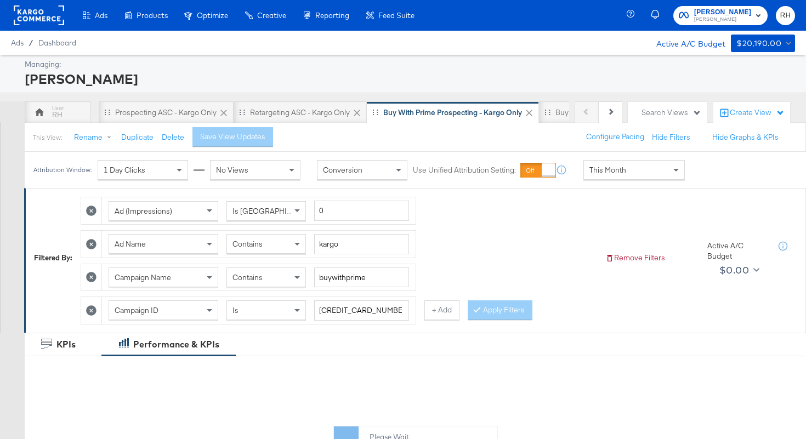
click at [630, 168] on div "This Month" at bounding box center [634, 170] width 100 height 19
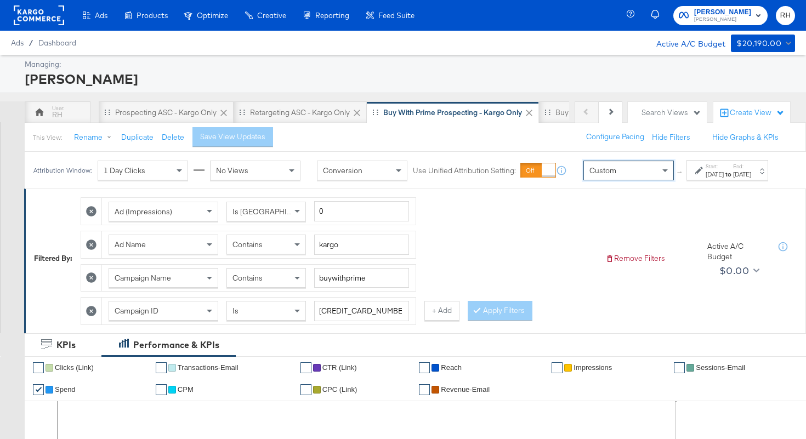
click at [705, 179] on div "[DATE]" at bounding box center [714, 174] width 18 height 9
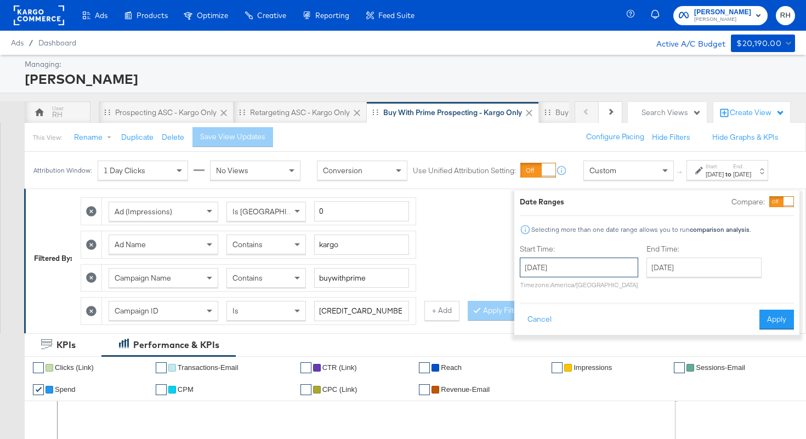
click at [579, 270] on input "[DATE]" at bounding box center [579, 268] width 118 height 20
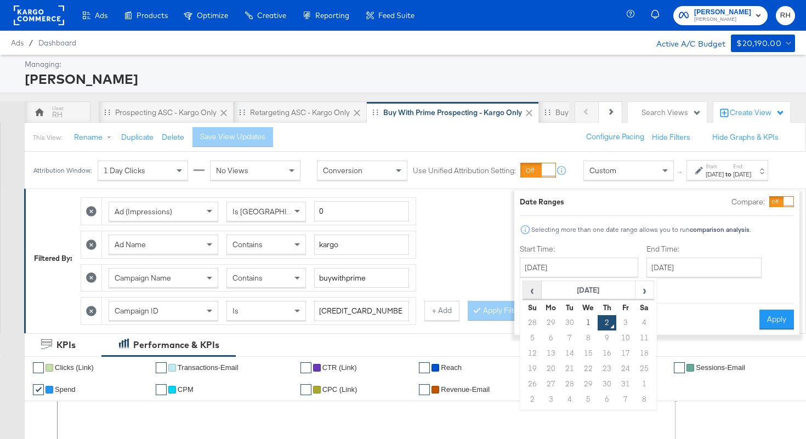
click at [523, 293] on span "‹" at bounding box center [531, 290] width 17 height 16
click at [597, 364] on td "25" at bounding box center [606, 368] width 19 height 15
type input "[DATE]"
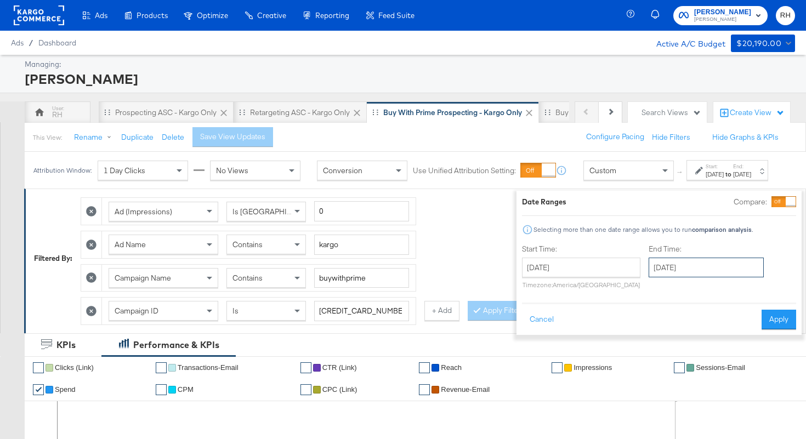
click at [668, 275] on input "[DATE]" at bounding box center [705, 268] width 115 height 20
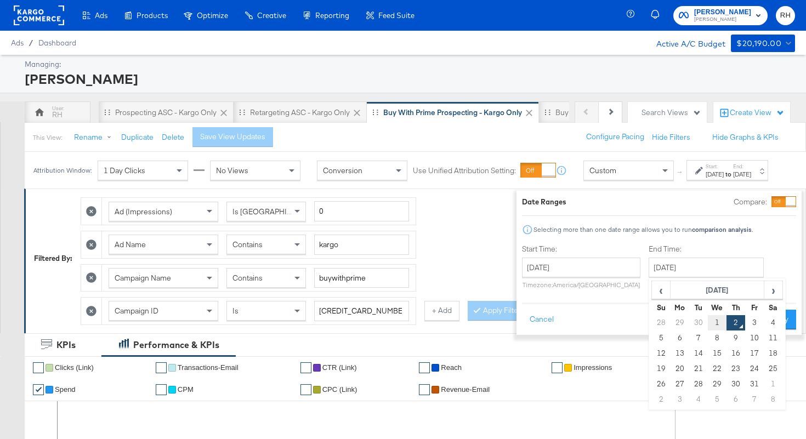
click at [707, 323] on td "1" at bounding box center [716, 322] width 19 height 15
type input "October 1st 2025"
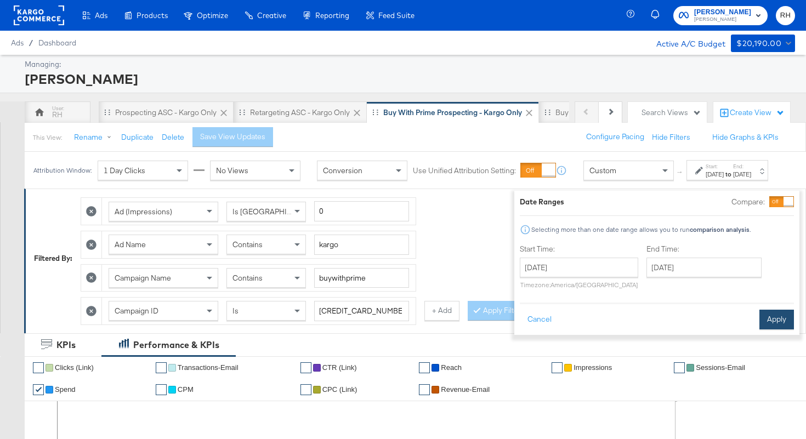
click at [767, 315] on button "Apply" at bounding box center [776, 320] width 35 height 20
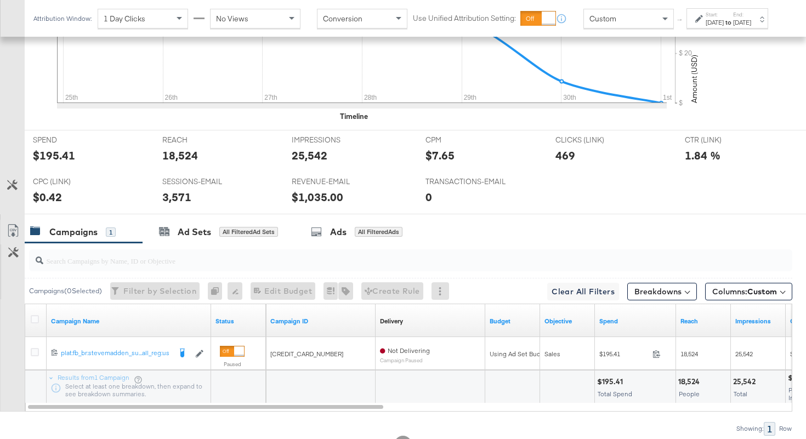
scroll to position [517, 0]
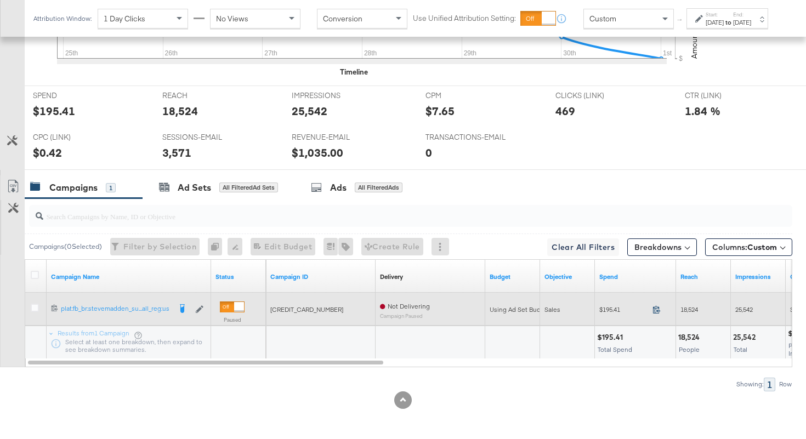
click at [655, 310] on icon at bounding box center [656, 309] width 8 height 8
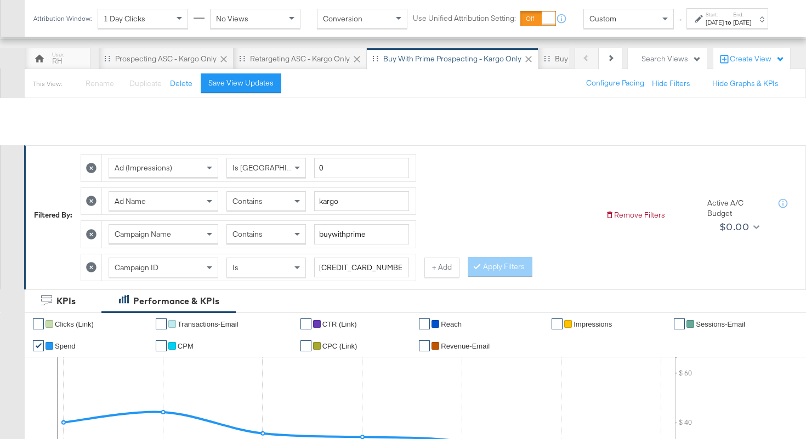
scroll to position [0, 0]
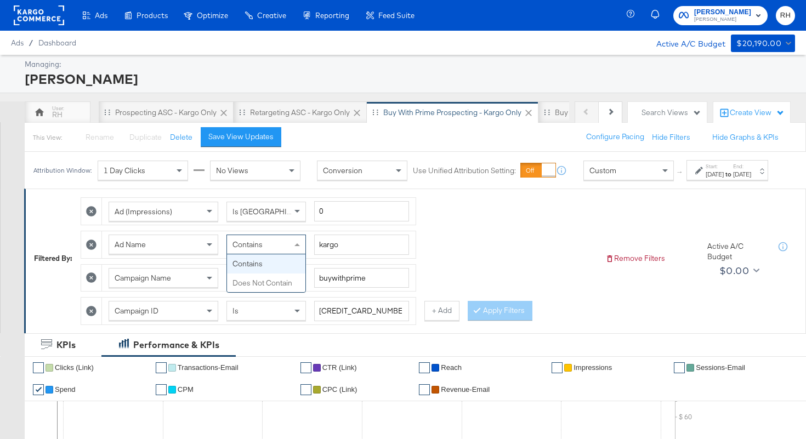
click at [272, 254] on div "Contains" at bounding box center [266, 244] width 78 height 19
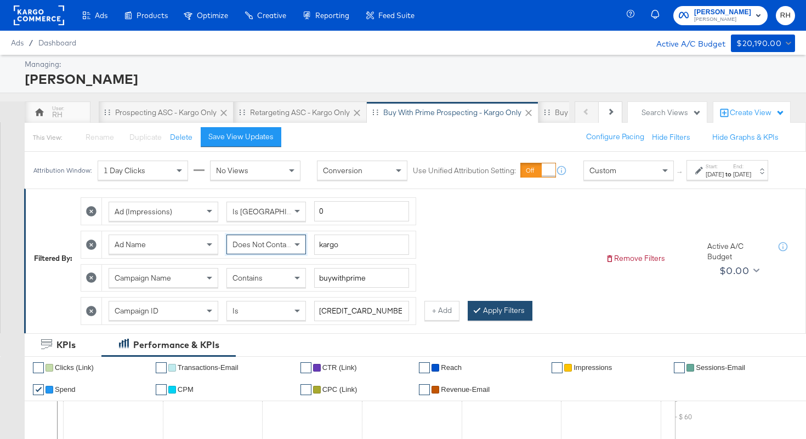
click at [487, 321] on button "Apply Filters" at bounding box center [499, 311] width 65 height 20
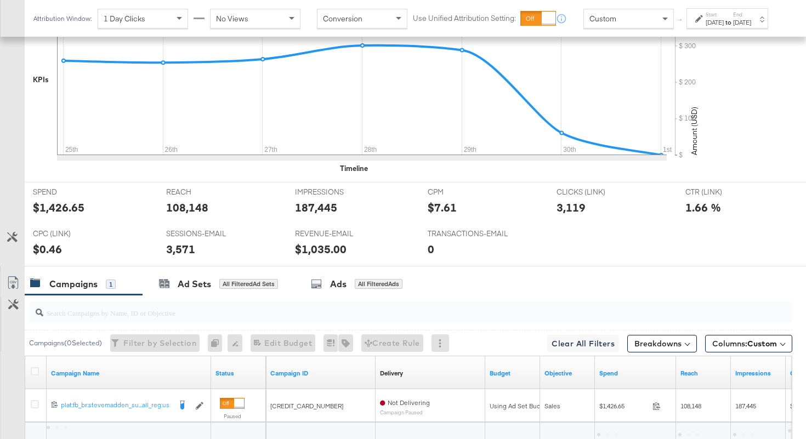
scroll to position [452, 0]
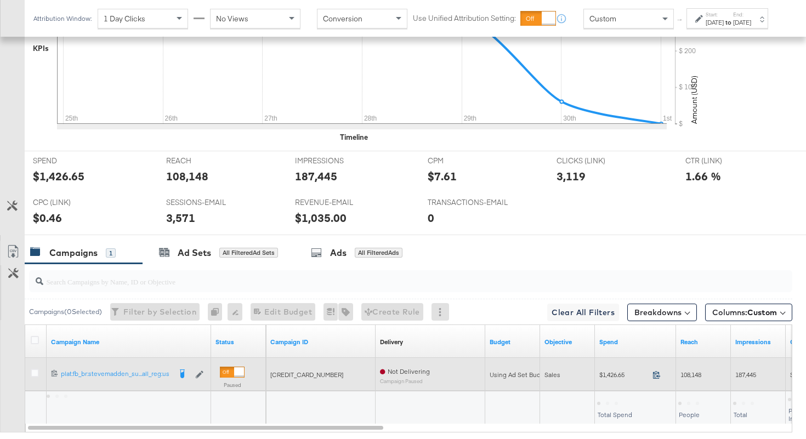
click at [657, 378] on icon at bounding box center [656, 374] width 8 height 8
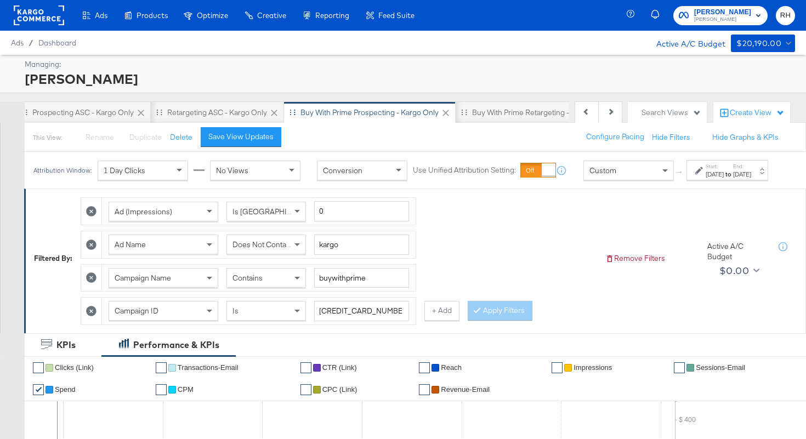
scroll to position [0, 105]
click at [488, 111] on div "Buy with Prime Retargeting - Kargo only" at bounding box center [518, 112] width 136 height 10
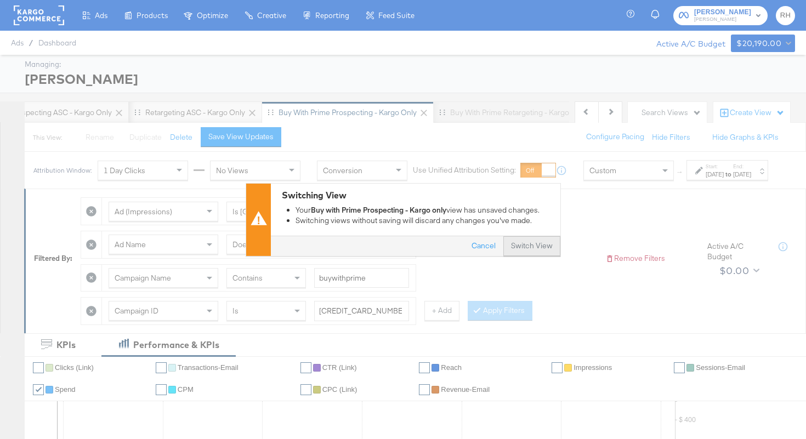
click at [544, 239] on button "Switch View" at bounding box center [531, 246] width 57 height 20
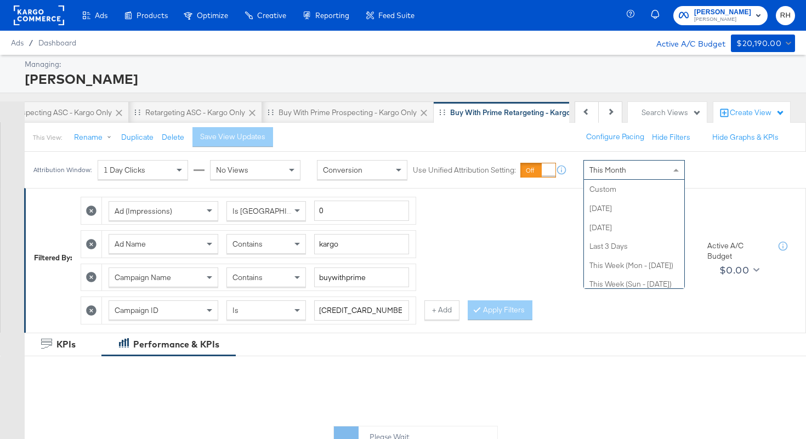
click at [615, 171] on span "This Month" at bounding box center [607, 170] width 37 height 10
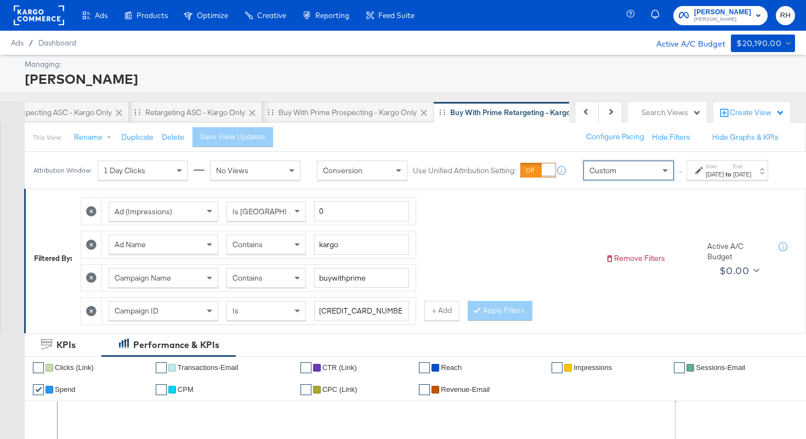
click at [705, 179] on div "Oct 2nd 2025" at bounding box center [714, 174] width 18 height 9
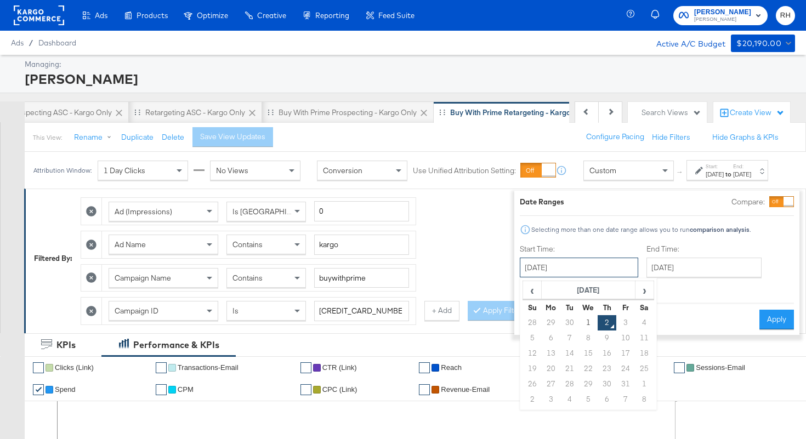
click at [581, 270] on input "October 2nd 2025" at bounding box center [579, 268] width 118 height 20
click at [523, 287] on span "‹" at bounding box center [531, 290] width 17 height 16
click at [597, 369] on td "25" at bounding box center [606, 368] width 19 height 15
type input "September 25th 2025"
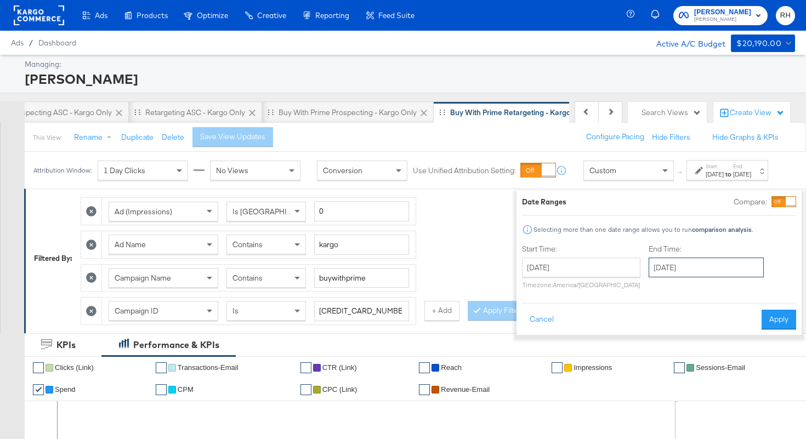
click at [685, 274] on input "October 2nd 2025" at bounding box center [705, 268] width 115 height 20
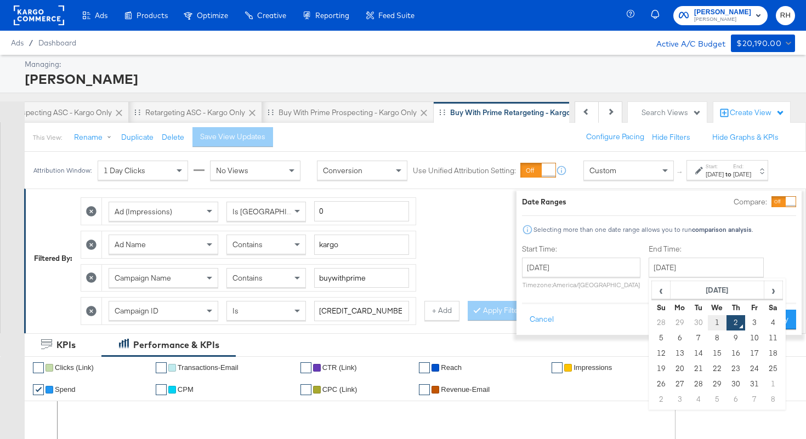
click at [707, 325] on td "1" at bounding box center [716, 322] width 19 height 15
type input "October 1st 2025"
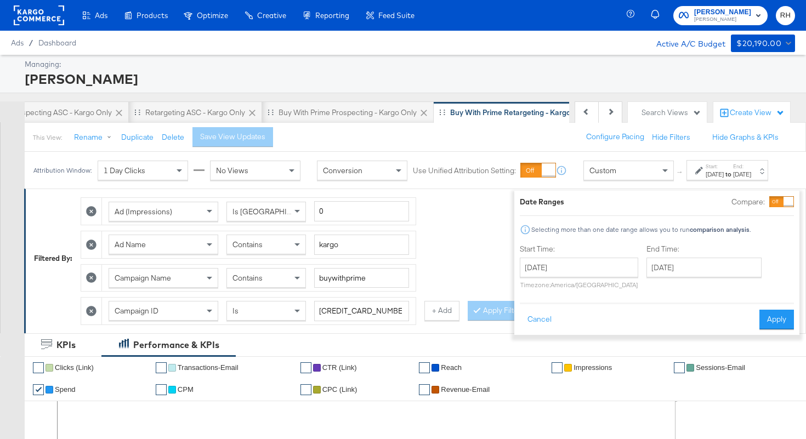
click at [744, 318] on div "Cancel Apply" at bounding box center [657, 316] width 274 height 27
click at [759, 319] on button "Apply" at bounding box center [776, 320] width 35 height 20
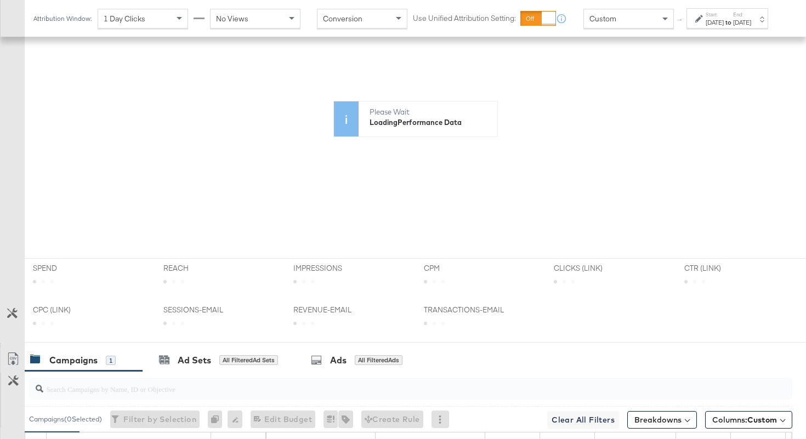
scroll to position [509, 0]
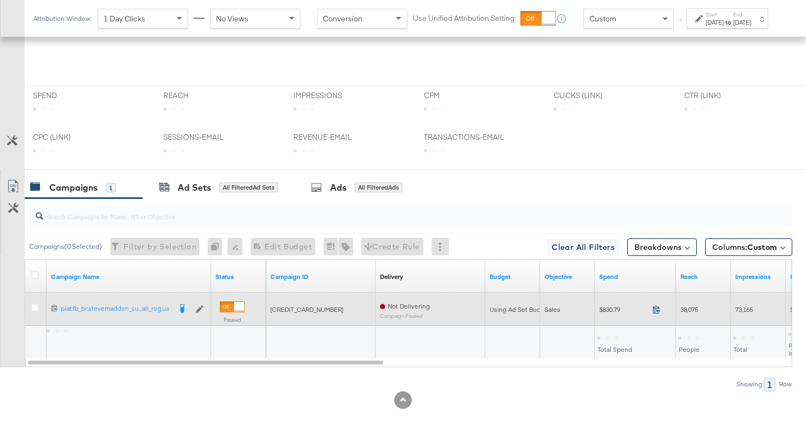
click at [656, 309] on icon at bounding box center [656, 309] width 8 height 8
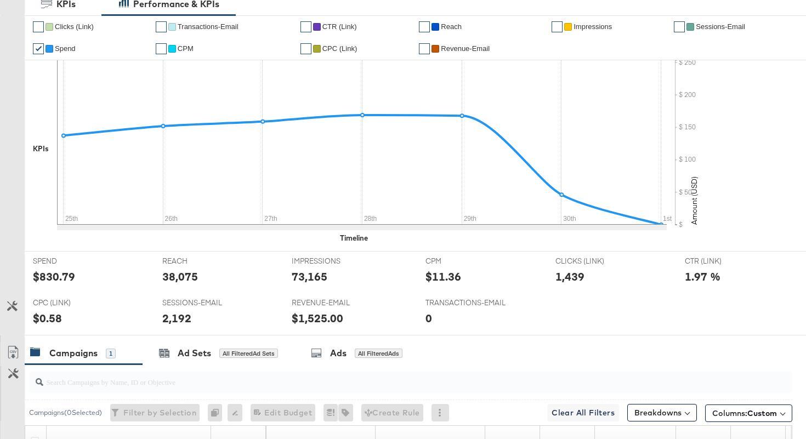
scroll to position [0, 0]
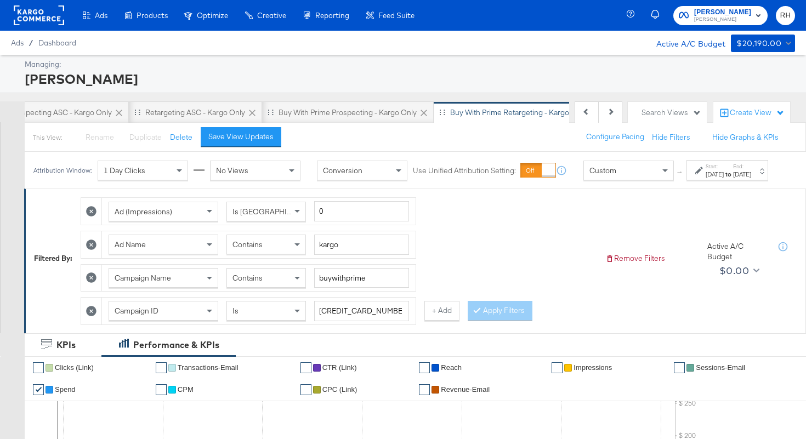
click at [281, 254] on div "Contains" at bounding box center [266, 244] width 78 height 19
click at [499, 319] on button "Apply Filters" at bounding box center [499, 311] width 65 height 20
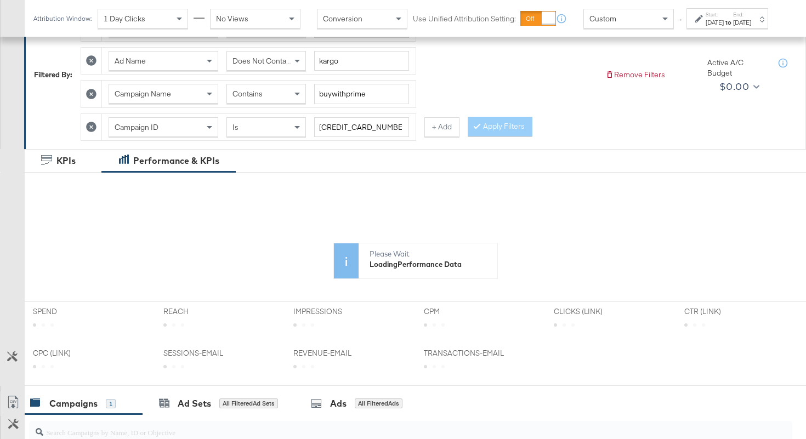
scroll to position [410, 0]
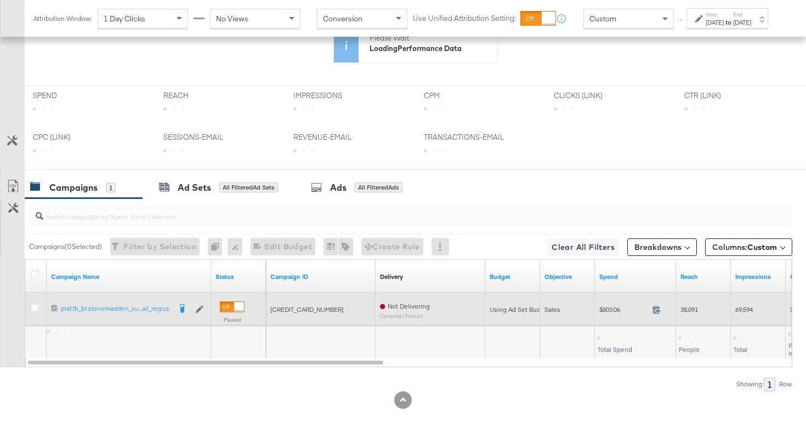
click at [656, 311] on icon at bounding box center [656, 309] width 8 height 8
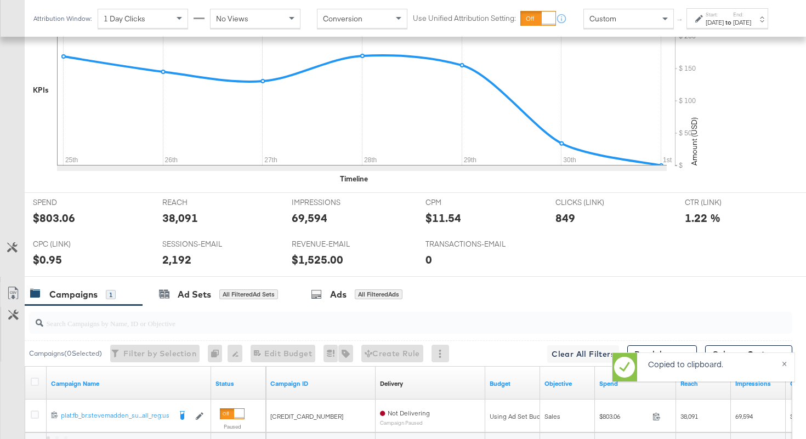
scroll to position [517, 0]
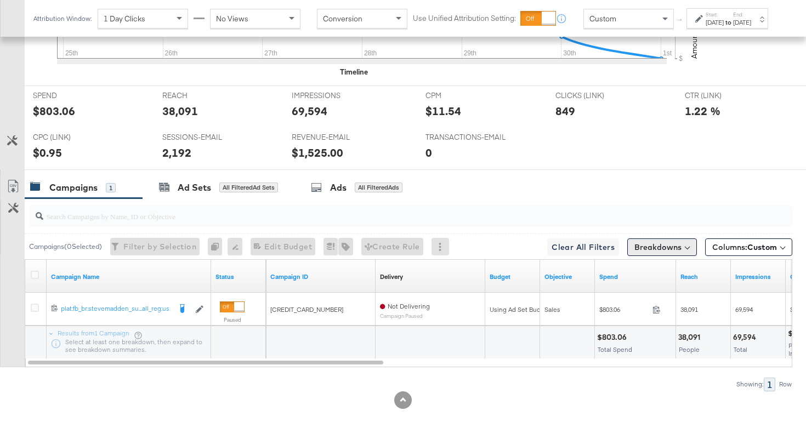
click at [687, 249] on button "Breakdowns" at bounding box center [662, 247] width 70 height 18
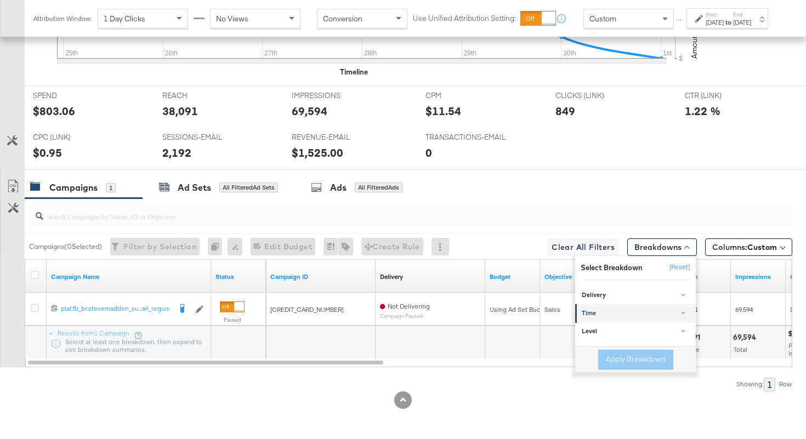
click at [612, 313] on div "Time" at bounding box center [635, 313] width 109 height 9
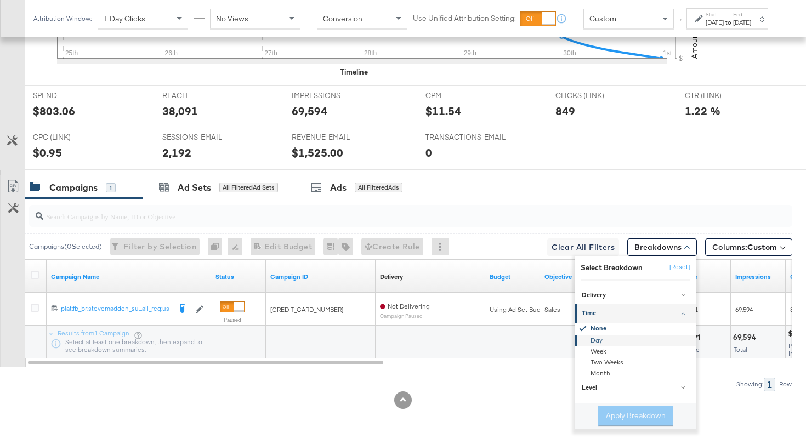
click at [598, 338] on div "Day" at bounding box center [636, 340] width 119 height 11
click at [618, 414] on button "Apply Breakdown" at bounding box center [635, 416] width 75 height 20
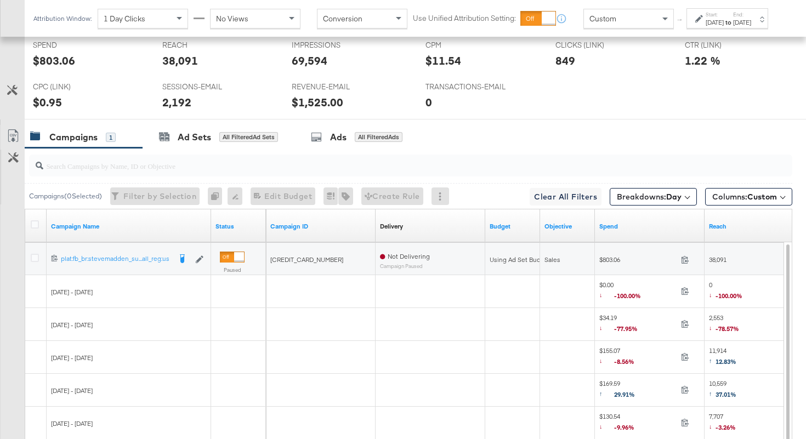
scroll to position [570, 0]
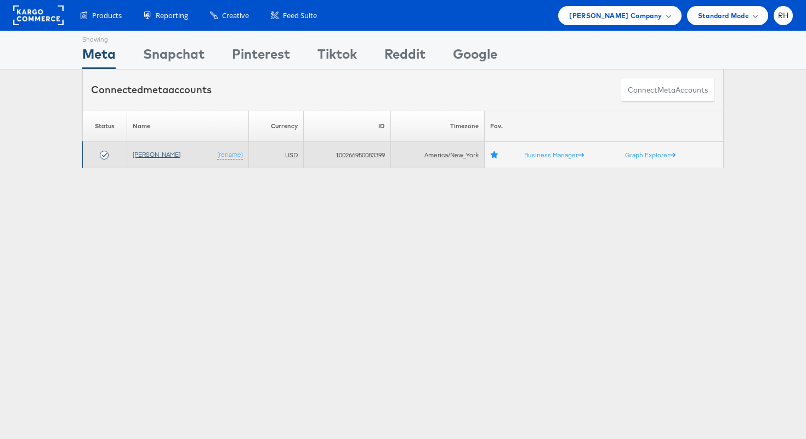
click at [149, 155] on link "[PERSON_NAME]" at bounding box center [157, 154] width 48 height 8
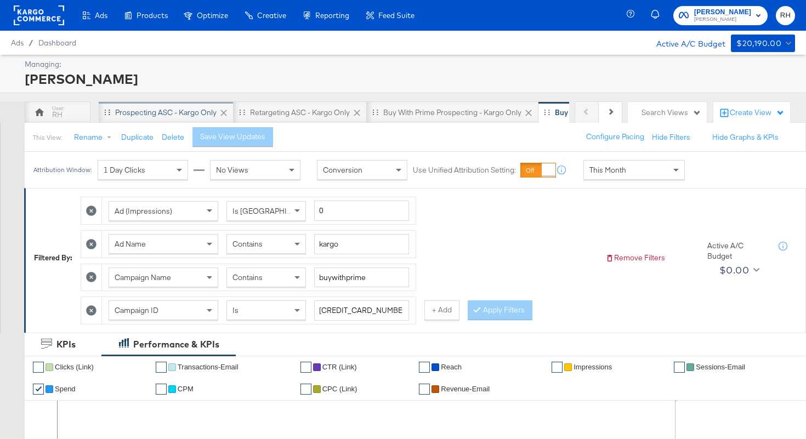
click at [162, 115] on div "Prospecting ASC - Kargo only" at bounding box center [165, 112] width 101 height 10
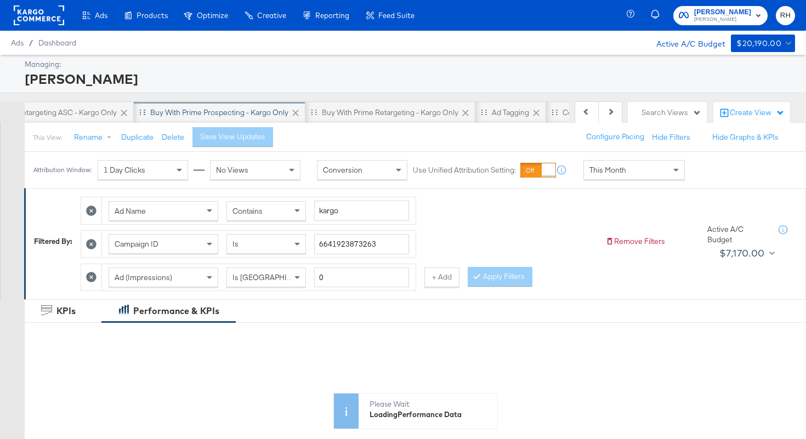
scroll to position [0, 433]
click at [486, 112] on div "All Campaigns" at bounding box center [490, 112] width 48 height 10
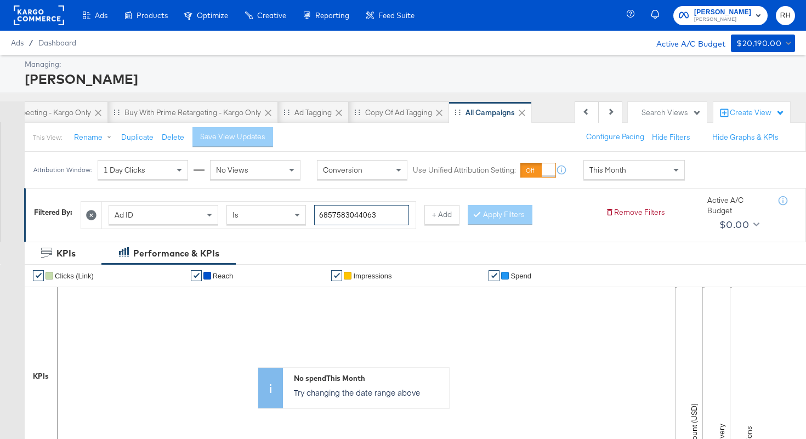
click at [364, 214] on input "6857583044063" at bounding box center [361, 215] width 95 height 20
paste input "62179053"
type input "6862179053063"
click at [519, 214] on button "Apply Filters" at bounding box center [499, 215] width 65 height 20
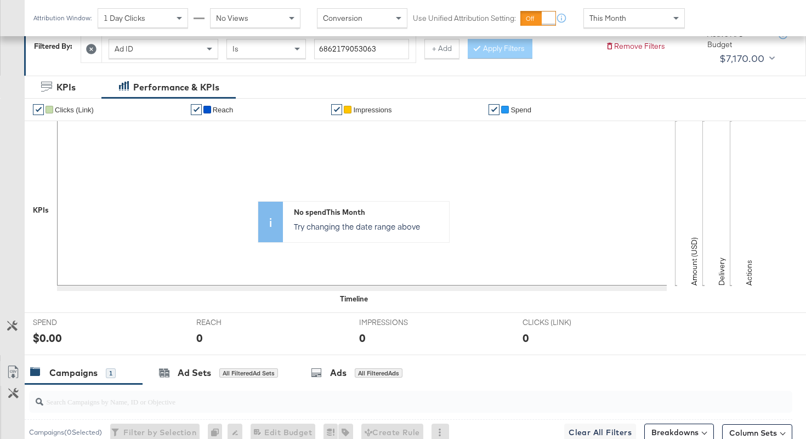
scroll to position [352, 0]
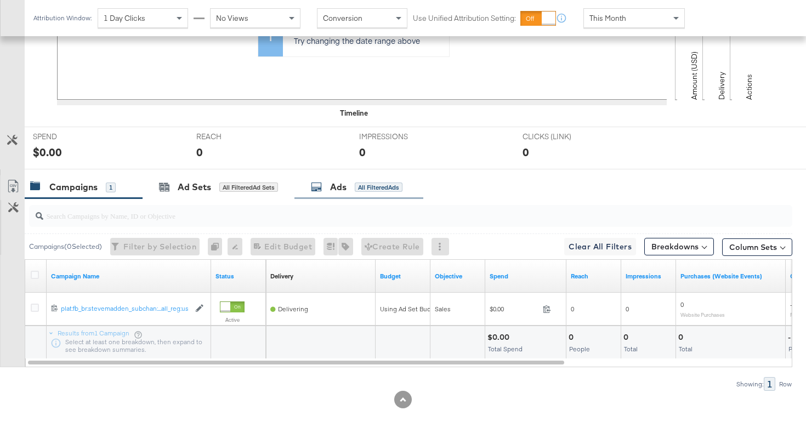
click at [352, 191] on div "Ads All Filtered Ads" at bounding box center [357, 187] width 92 height 13
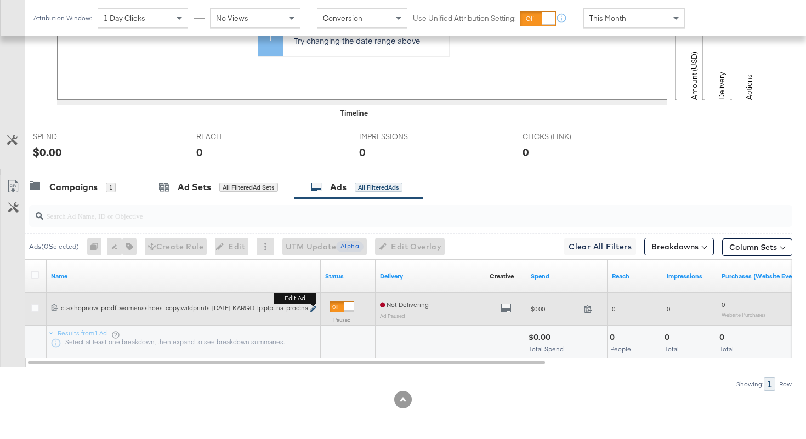
click at [312, 308] on icon "link" at bounding box center [312, 309] width 5 height 6
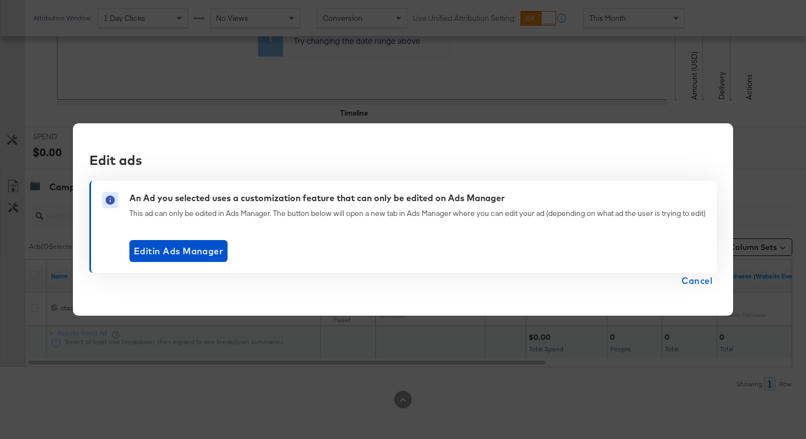
click at [701, 285] on span "Cancel" at bounding box center [696, 280] width 31 height 15
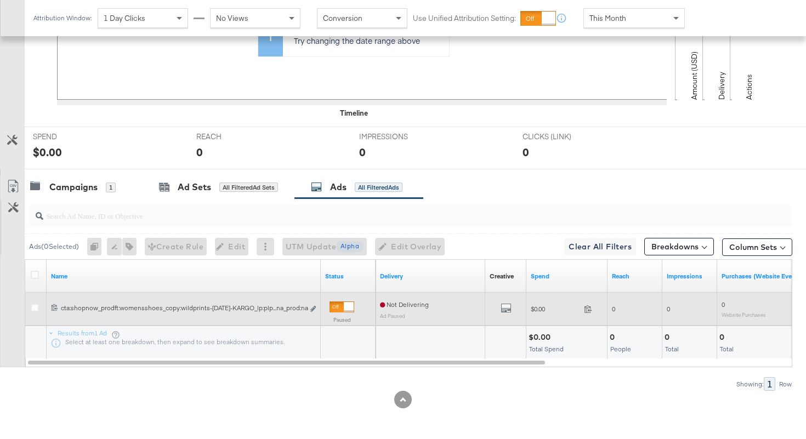
click at [39, 306] on div at bounding box center [37, 309] width 12 height 11
click at [33, 306] on icon at bounding box center [35, 308] width 8 height 8
click at [0, 0] on input "checkbox" at bounding box center [0, 0] width 0 height 0
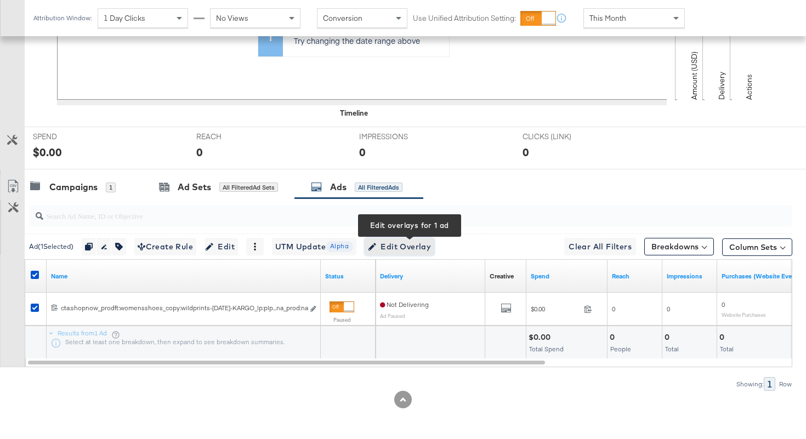
click at [409, 249] on span "Edit Overlay Edit overlays for 1 ad" at bounding box center [399, 247] width 63 height 14
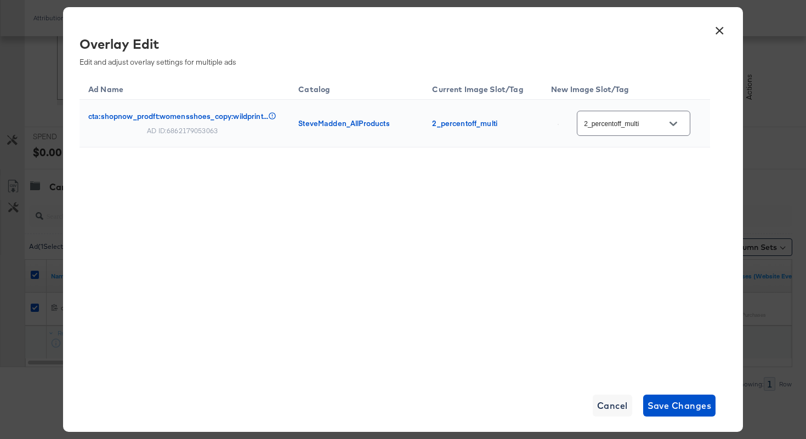
click at [632, 125] on input "2_percentoff_multi" at bounding box center [624, 123] width 87 height 13
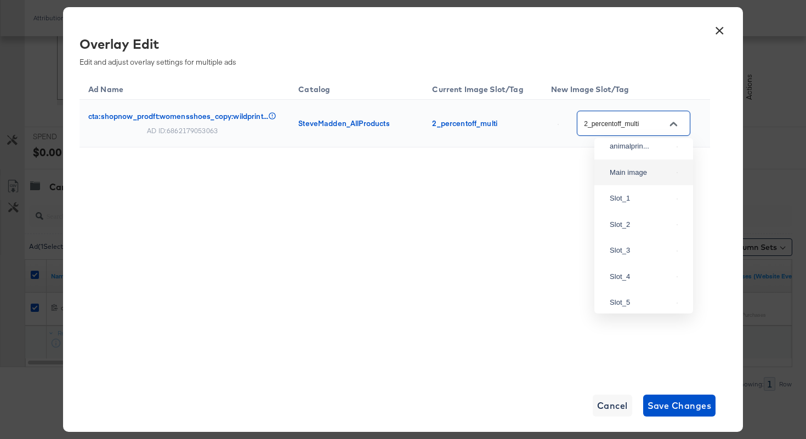
scroll to position [318, 0]
click at [632, 159] on div "animalprin..." at bounding box center [643, 150] width 81 height 20
type input "animalprint"
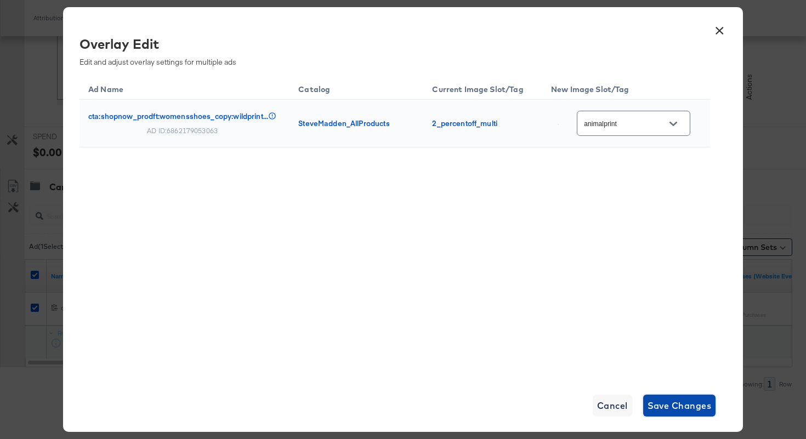
click at [689, 412] on span "Save Changes" at bounding box center [679, 405] width 64 height 15
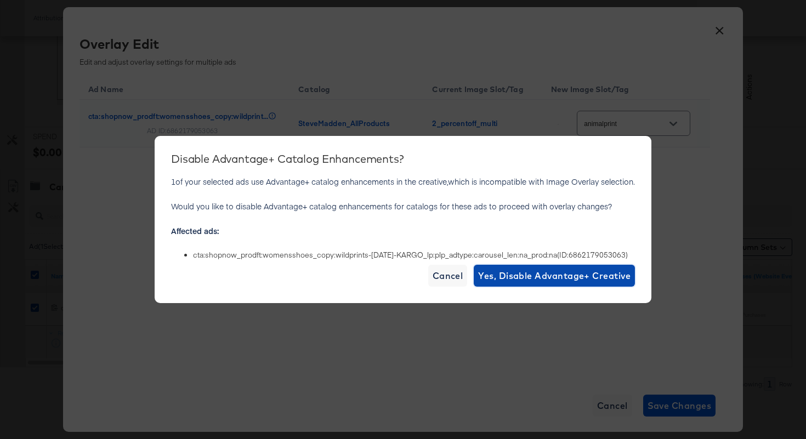
click at [477, 275] on button "Yes, Disable Advantage+ Creative" at bounding box center [553, 276] width 161 height 22
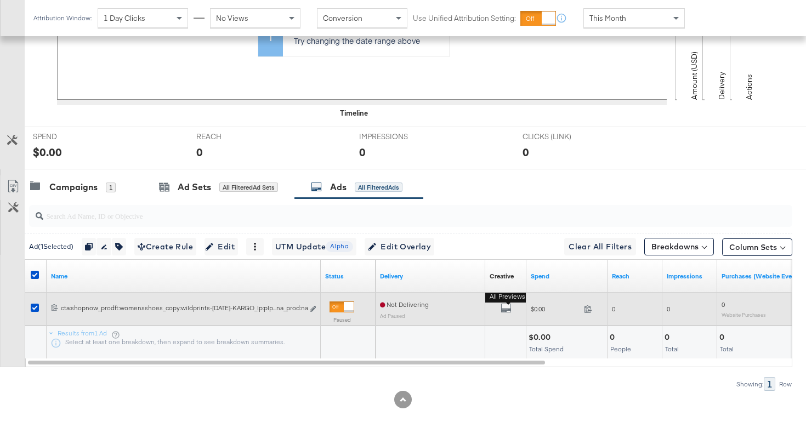
click at [501, 313] on button "All Previews" at bounding box center [505, 310] width 11 height 14
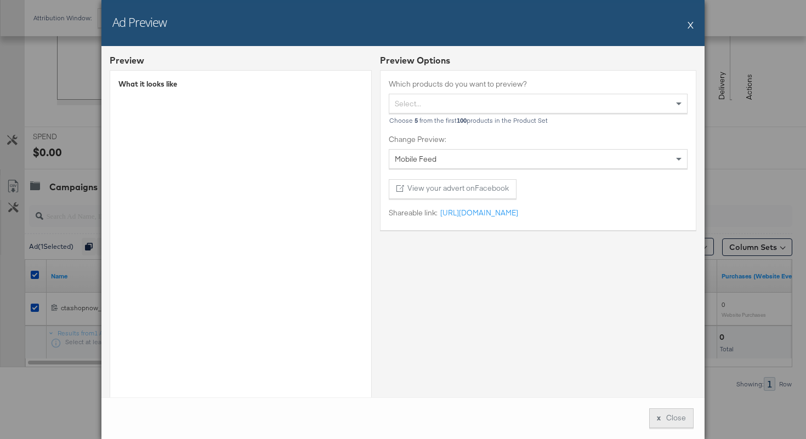
click at [674, 424] on button "x Close" at bounding box center [671, 418] width 44 height 20
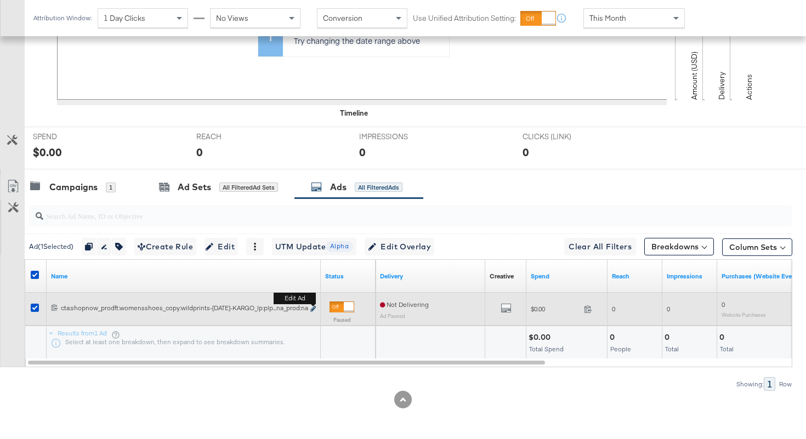
click at [315, 309] on icon "link" at bounding box center [312, 309] width 5 height 6
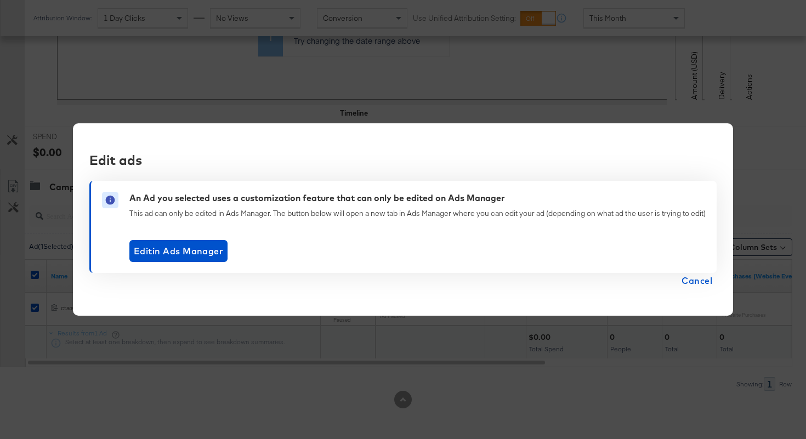
click at [693, 280] on span "Cancel" at bounding box center [696, 280] width 31 height 15
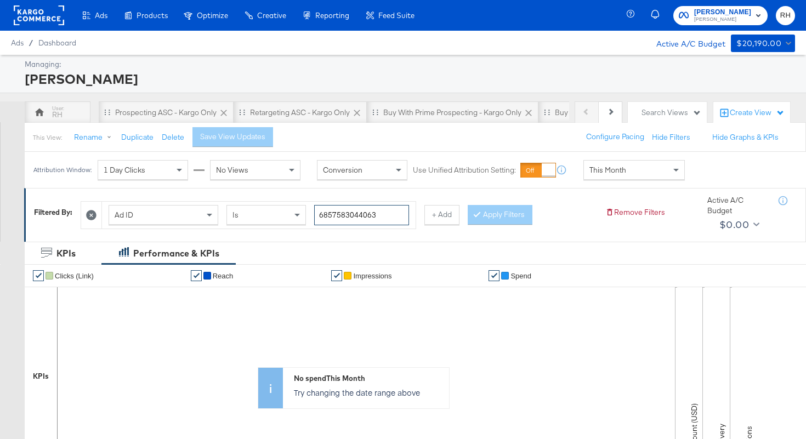
click at [360, 221] on input "6857583044063" at bounding box center [361, 215] width 95 height 20
paste input "62179053"
type input "6862179053063"
click at [487, 213] on button "Apply Filters" at bounding box center [499, 215] width 65 height 20
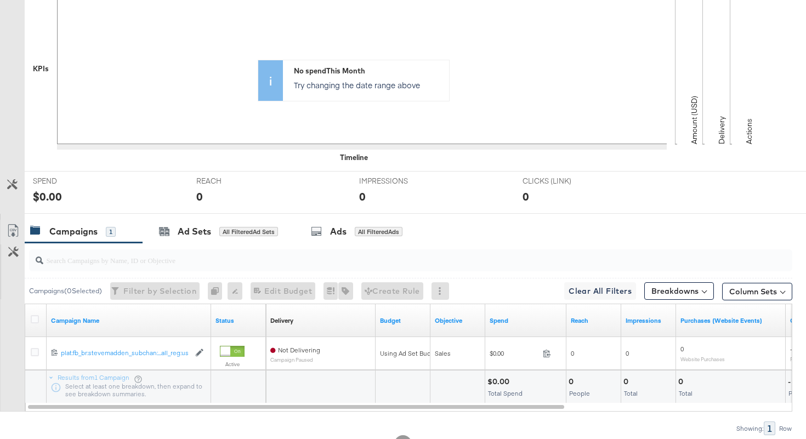
scroll to position [352, 0]
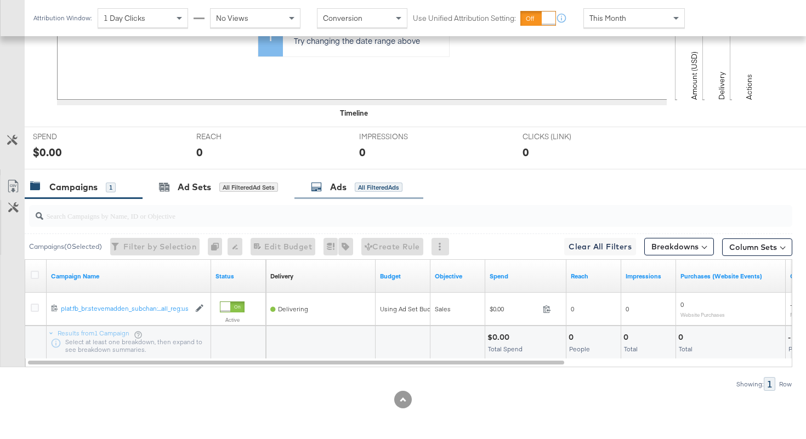
click at [334, 194] on div "Ads All Filtered Ads" at bounding box center [358, 187] width 129 height 24
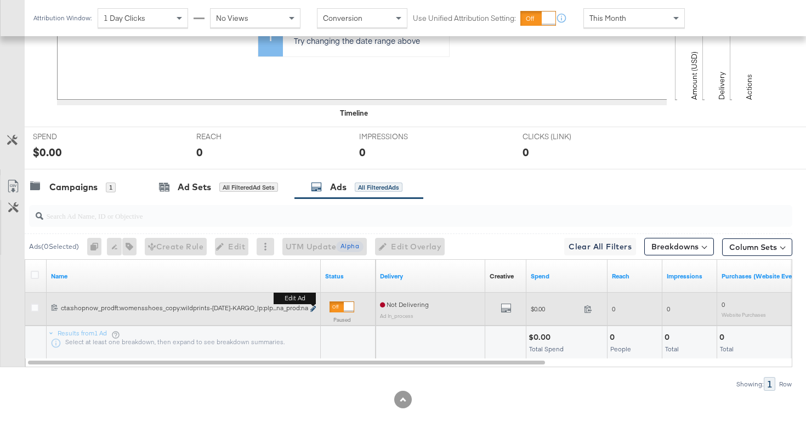
click at [313, 306] on icon "link" at bounding box center [312, 309] width 5 height 6
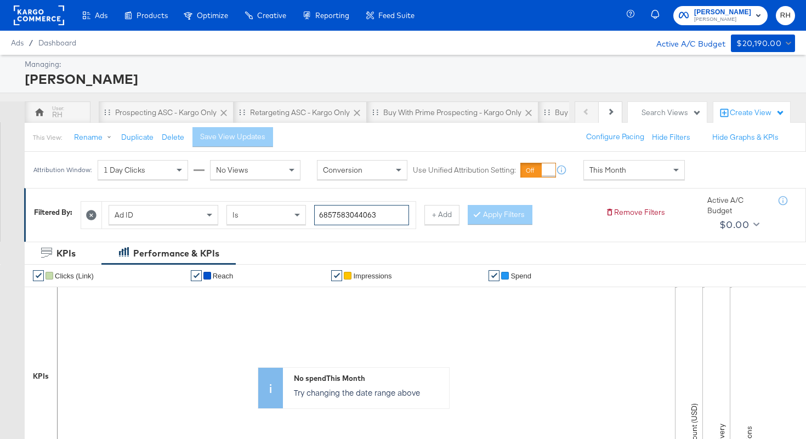
click at [360, 215] on input "6857583044063" at bounding box center [361, 215] width 95 height 20
click at [369, 217] on input "6857583044063" at bounding box center [361, 215] width 95 height 20
paste input "62179053"
click at [510, 213] on button "Apply Filters" at bounding box center [499, 215] width 65 height 20
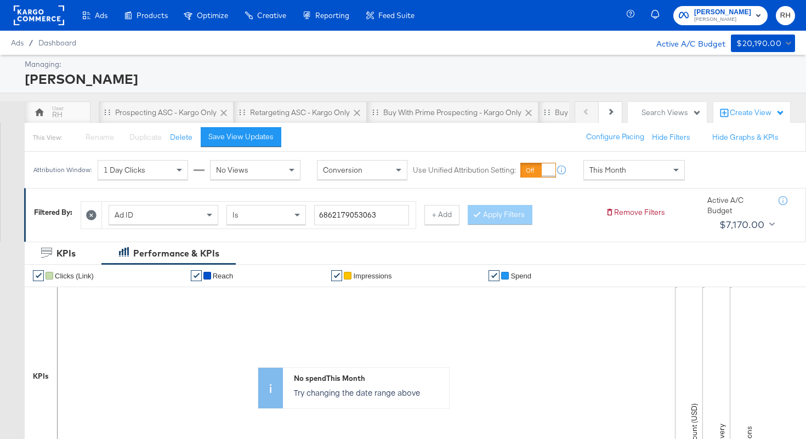
scroll to position [352, 0]
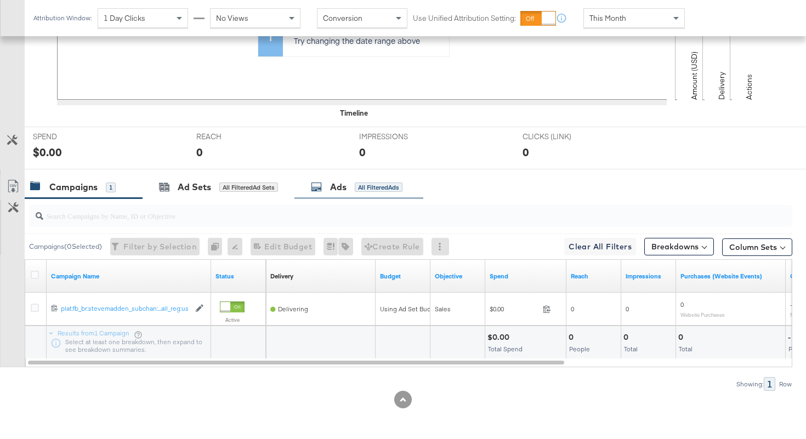
click at [366, 185] on div "All Filtered Ads" at bounding box center [379, 187] width 48 height 10
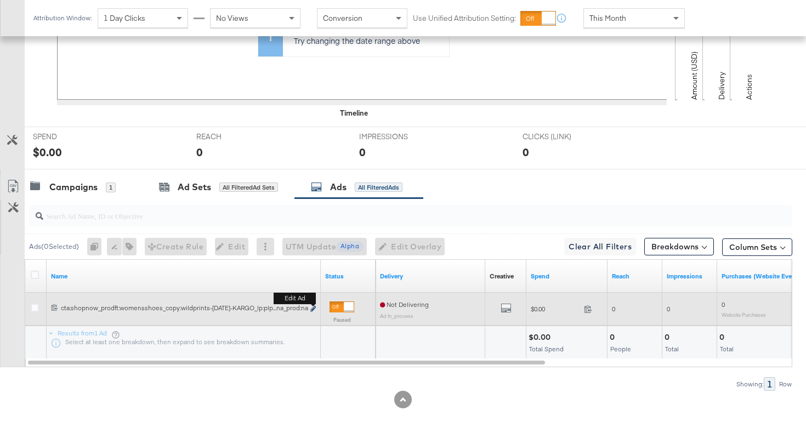
click at [312, 310] on icon "link" at bounding box center [312, 309] width 5 height 6
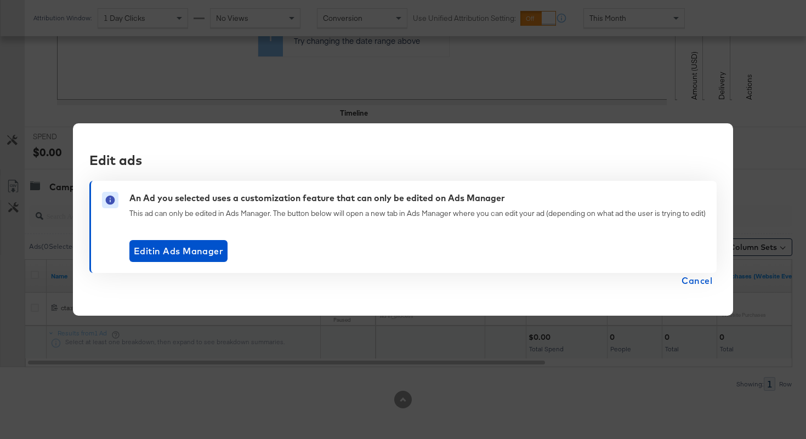
click at [698, 278] on span "Cancel" at bounding box center [696, 280] width 31 height 15
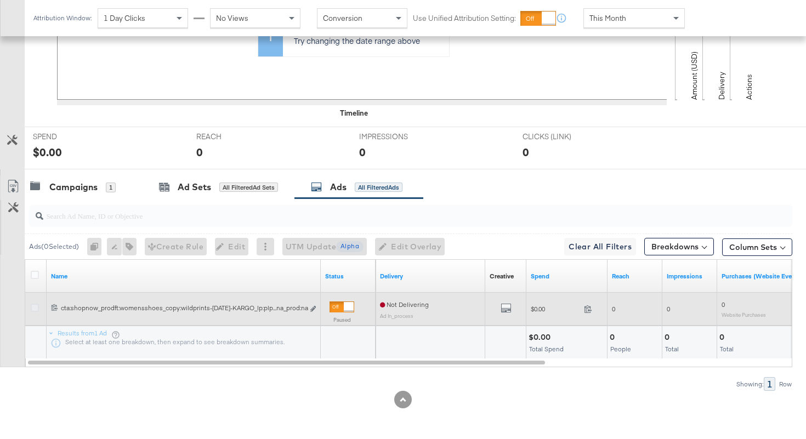
click at [32, 306] on icon at bounding box center [35, 308] width 8 height 8
click at [0, 0] on input "checkbox" at bounding box center [0, 0] width 0 height 0
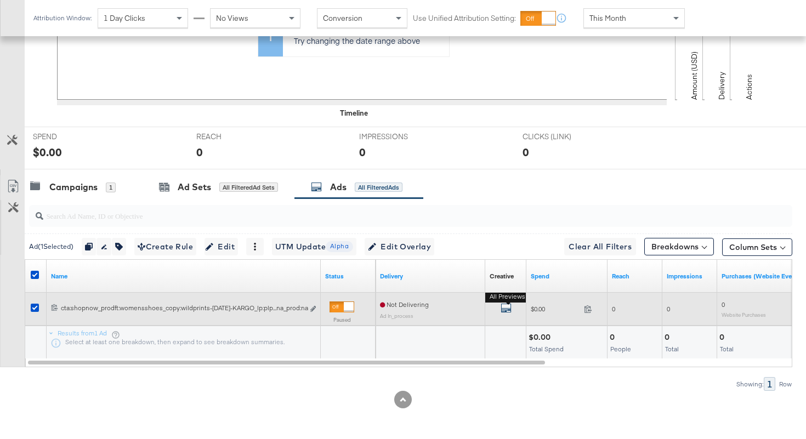
click at [508, 305] on icon "default" at bounding box center [505, 308] width 11 height 11
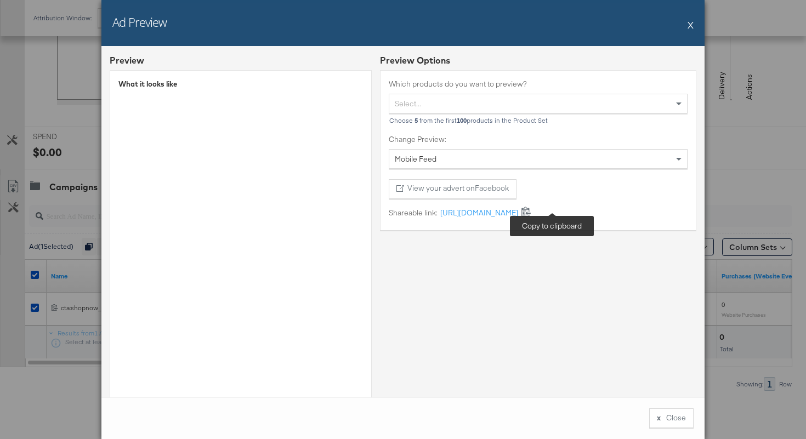
click at [531, 210] on icon at bounding box center [526, 211] width 10 height 10
click at [674, 412] on button "x Close" at bounding box center [671, 418] width 44 height 20
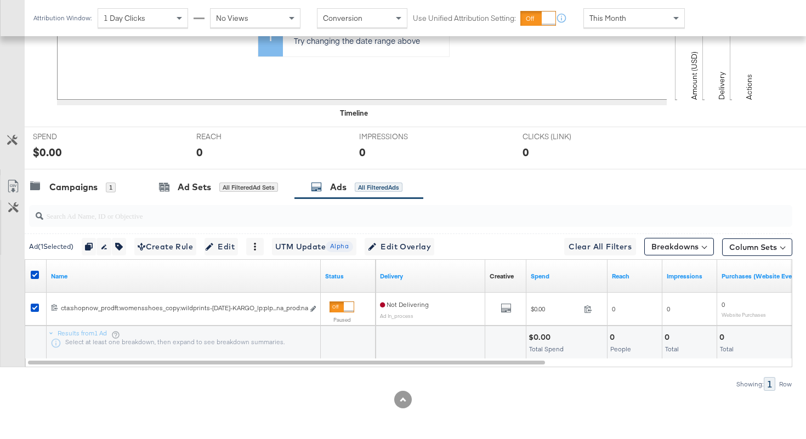
scroll to position [0, 0]
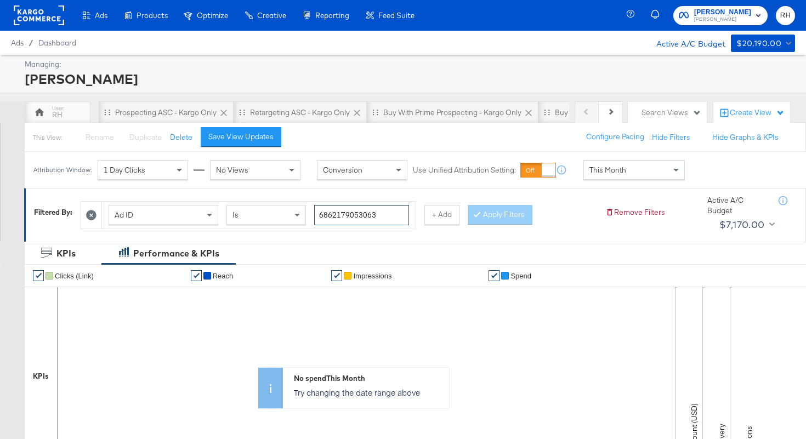
click at [351, 205] on input "6862179053063" at bounding box center [361, 215] width 95 height 20
paste input "198612"
type input "6862119861263"
click at [495, 216] on button "Apply Filters" at bounding box center [499, 215] width 65 height 20
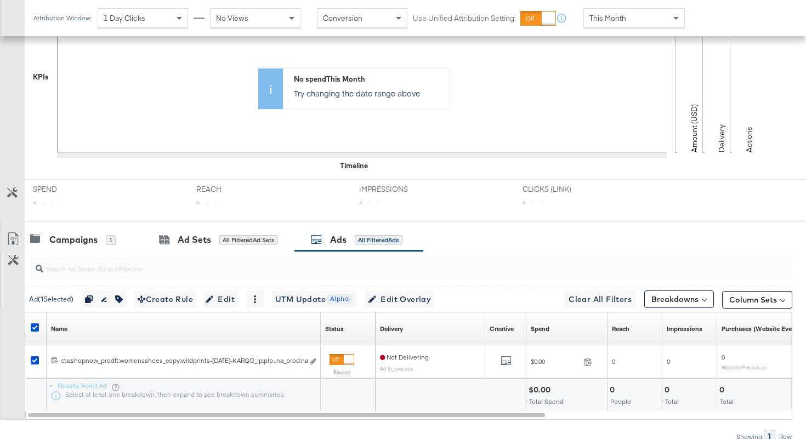
scroll to position [352, 0]
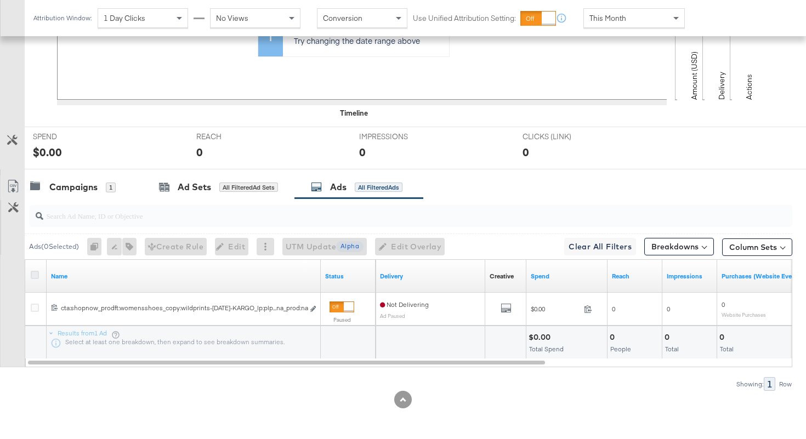
click at [37, 275] on icon at bounding box center [35, 275] width 8 height 8
click at [0, 0] on input "checkbox" at bounding box center [0, 0] width 0 height 0
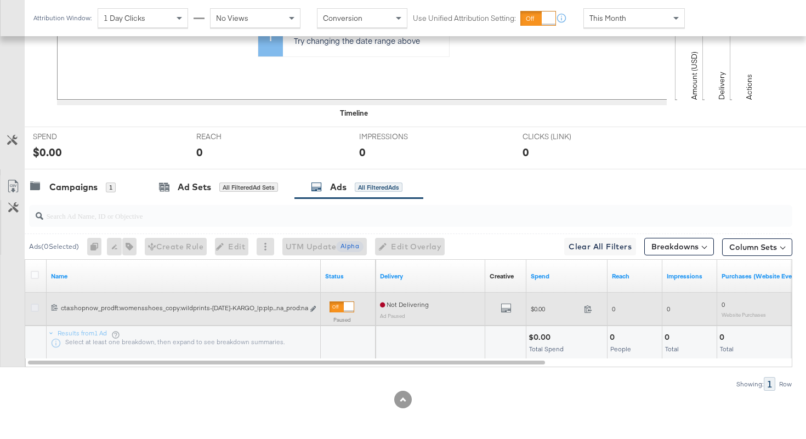
click at [36, 309] on icon at bounding box center [35, 308] width 8 height 8
click at [0, 0] on input "checkbox" at bounding box center [0, 0] width 0 height 0
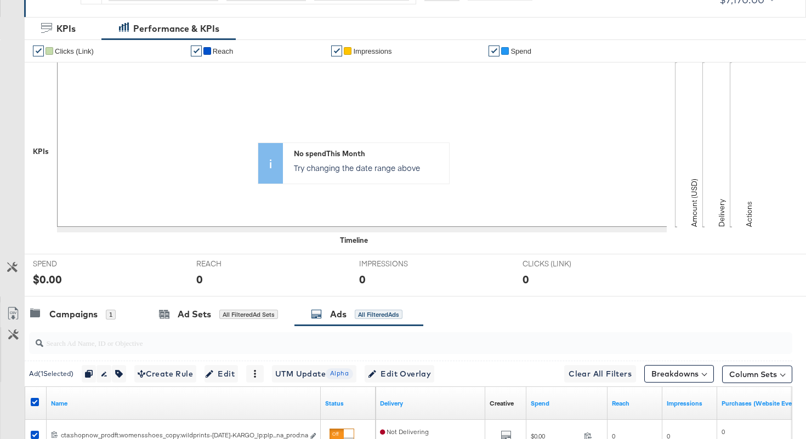
scroll to position [0, 0]
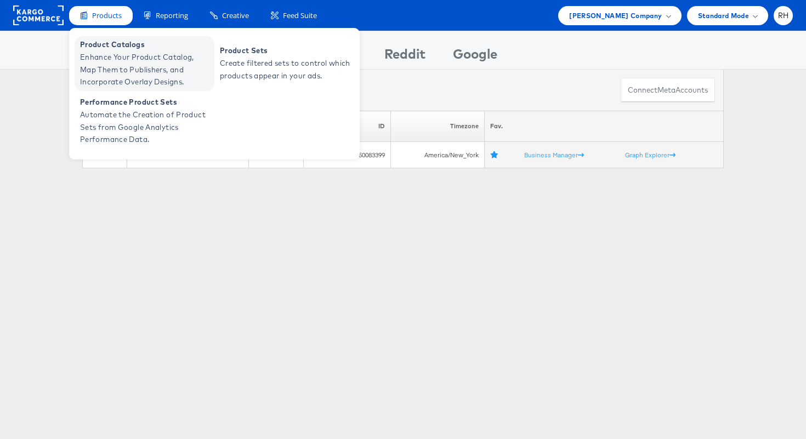
click at [100, 59] on span "Enhance Your Product Catalog, Map Them to Publishers, and Incorporate Overlay D…" at bounding box center [146, 69] width 132 height 37
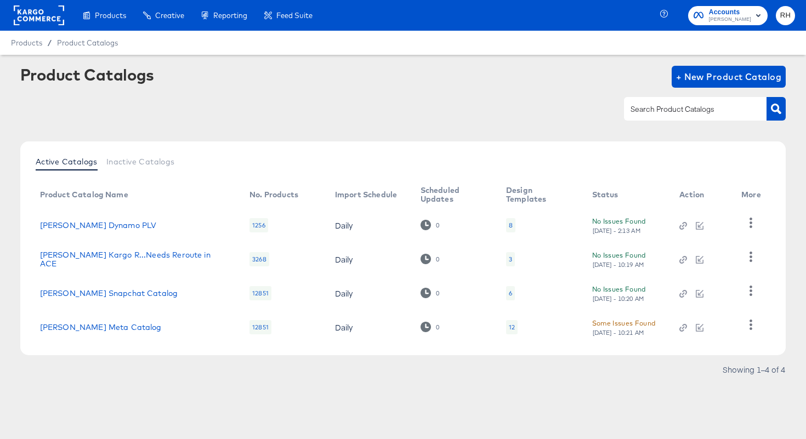
click at [509, 328] on div "12" at bounding box center [512, 327] width 6 height 9
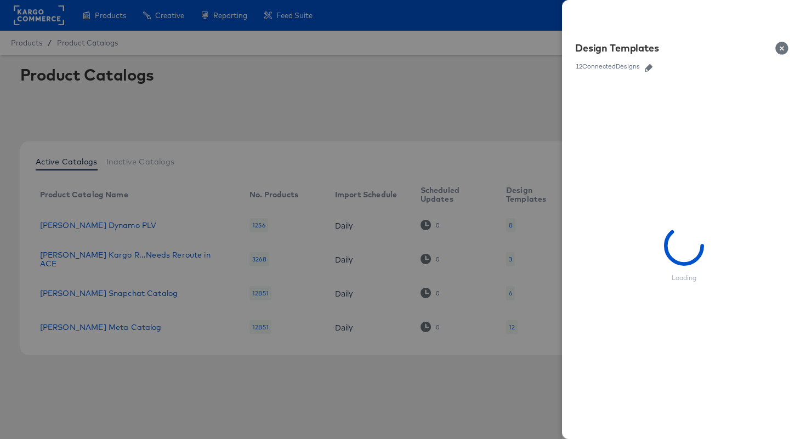
click at [652, 68] on icon "button" at bounding box center [648, 68] width 8 height 8
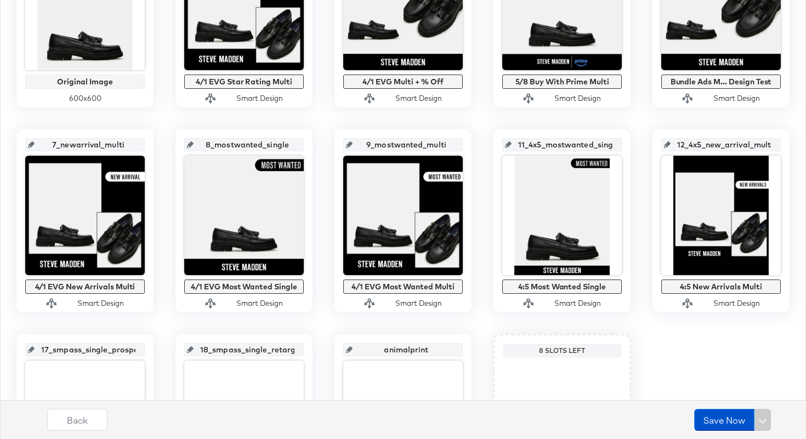
scroll to position [426, 0]
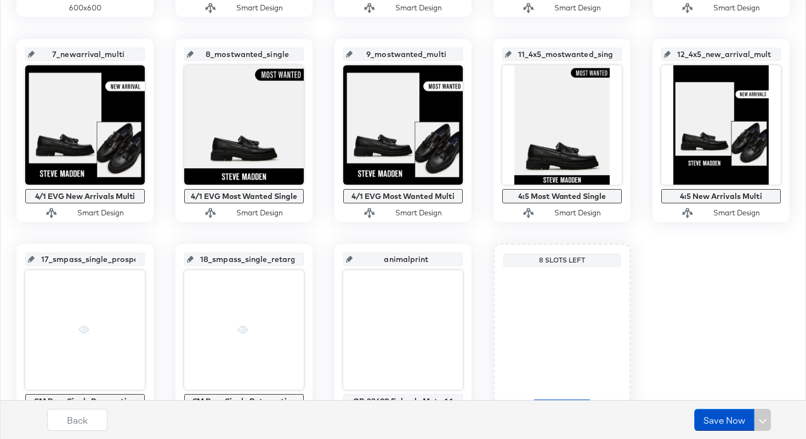
click at [406, 255] on input "animalprint" at bounding box center [405, 255] width 107 height 30
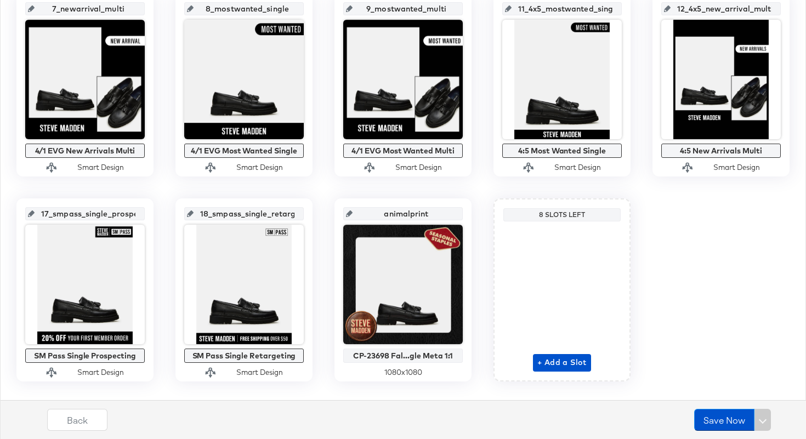
scroll to position [493, 0]
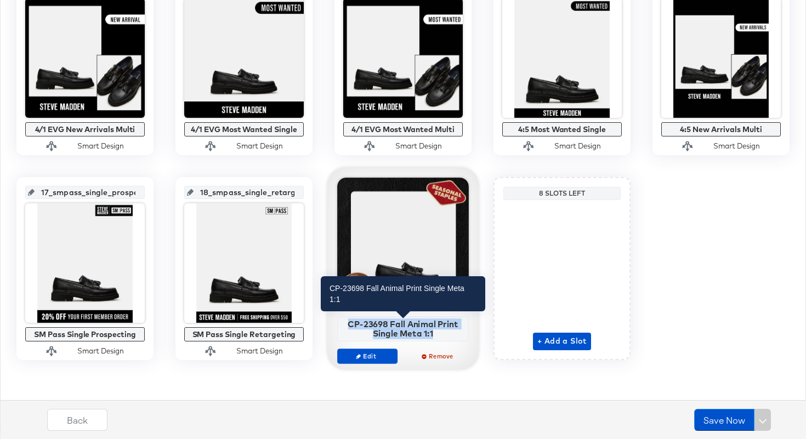
drag, startPoint x: 445, startPoint y: 333, endPoint x: 343, endPoint y: 322, distance: 102.6
click at [343, 322] on div "CP-23698 Fall Animal Print Single Meta 1:1" at bounding box center [402, 328] width 125 height 19
copy div "CP-23698 Fall Animal Print Single Meta 1:1"
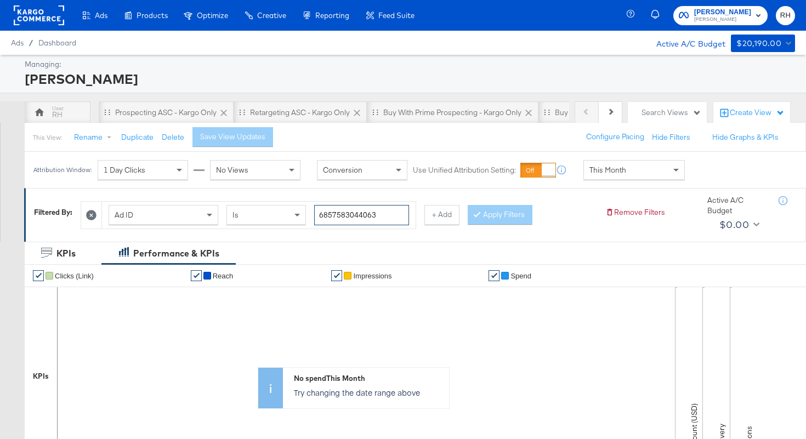
click at [374, 219] on input "6857583044063" at bounding box center [361, 215] width 95 height 20
paste input "621198612"
type input "6862119861263"
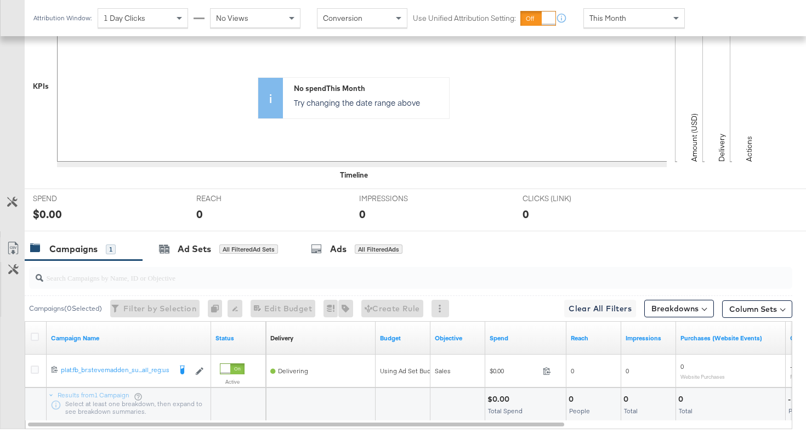
scroll to position [352, 0]
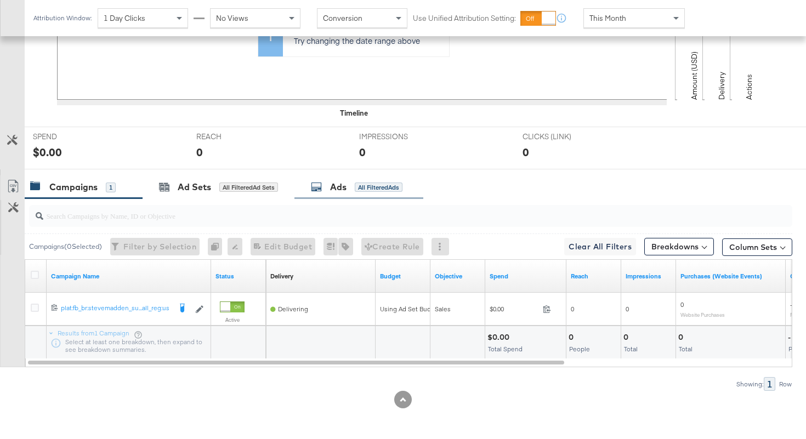
click at [367, 186] on div "All Filtered Ads" at bounding box center [379, 187] width 48 height 10
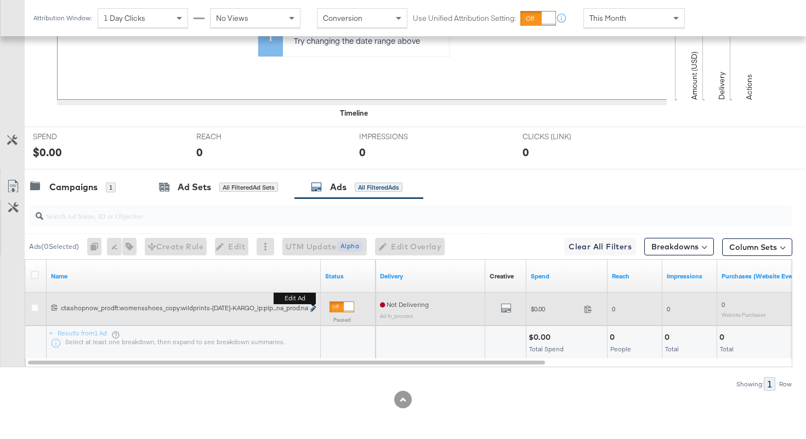
click at [313, 307] on icon "link" at bounding box center [312, 309] width 5 height 6
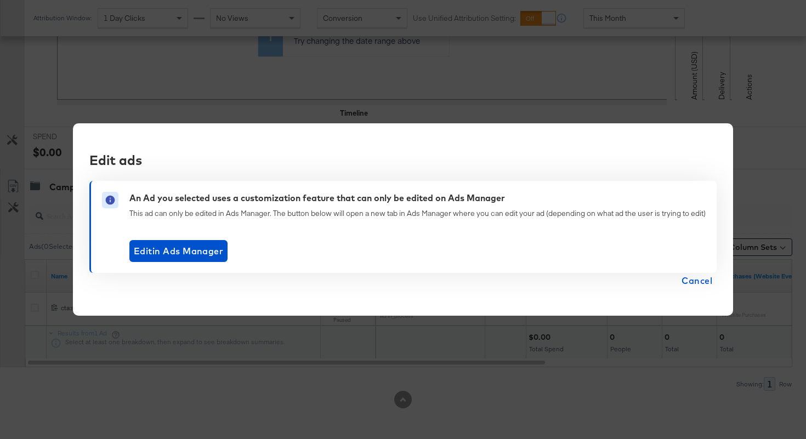
click at [684, 281] on button "Cancel" at bounding box center [696, 280] width 39 height 15
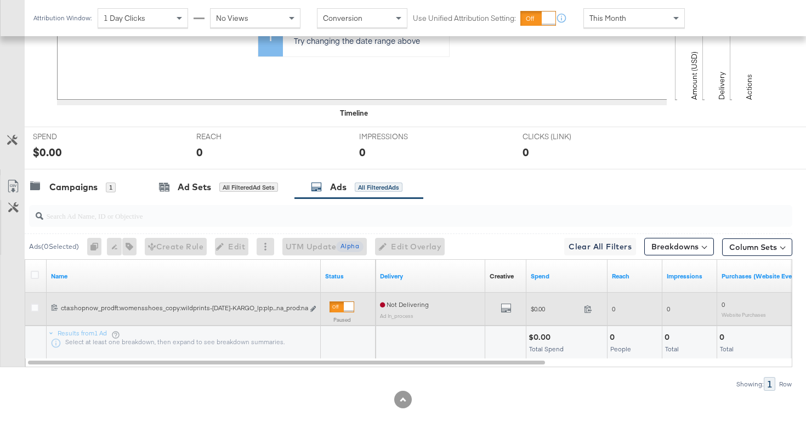
click at [30, 309] on div at bounding box center [36, 309] width 20 height 20
click at [38, 308] on icon at bounding box center [35, 308] width 8 height 8
click at [0, 0] on input "checkbox" at bounding box center [0, 0] width 0 height 0
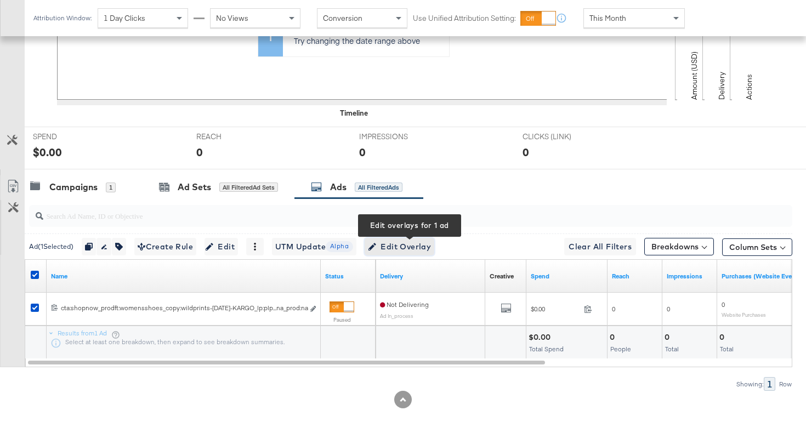
click at [393, 249] on span "Edit Overlay Edit overlays for 1 ad" at bounding box center [399, 247] width 63 height 14
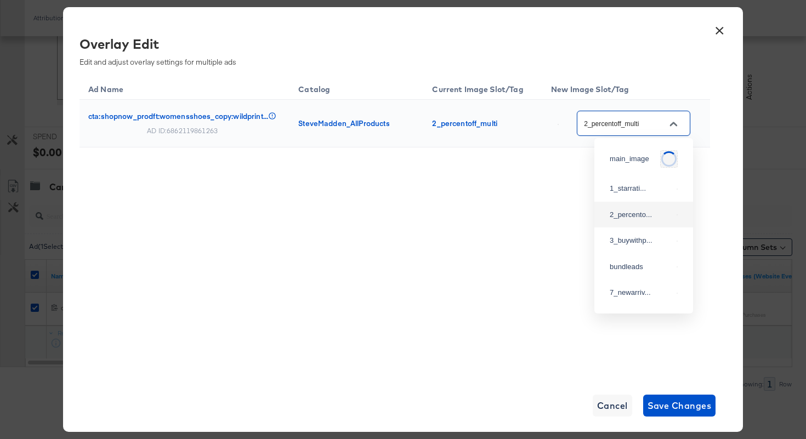
click at [625, 121] on input "2_percentoff_multi" at bounding box center [624, 123] width 87 height 13
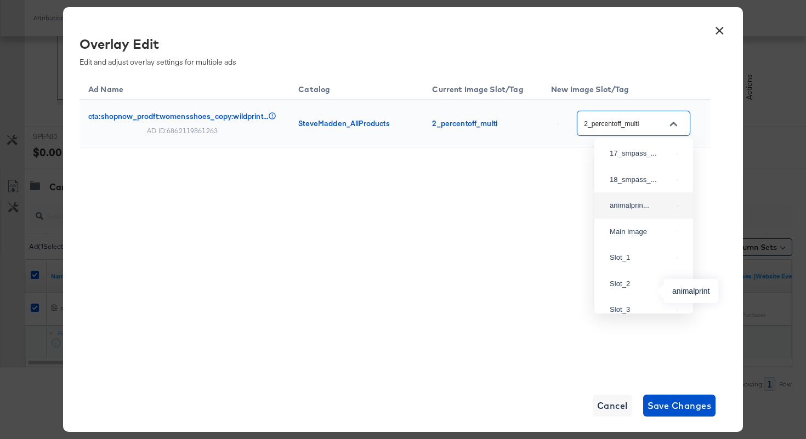
click at [622, 211] on div "animalprin..." at bounding box center [640, 205] width 62 height 11
type input "animalprint"
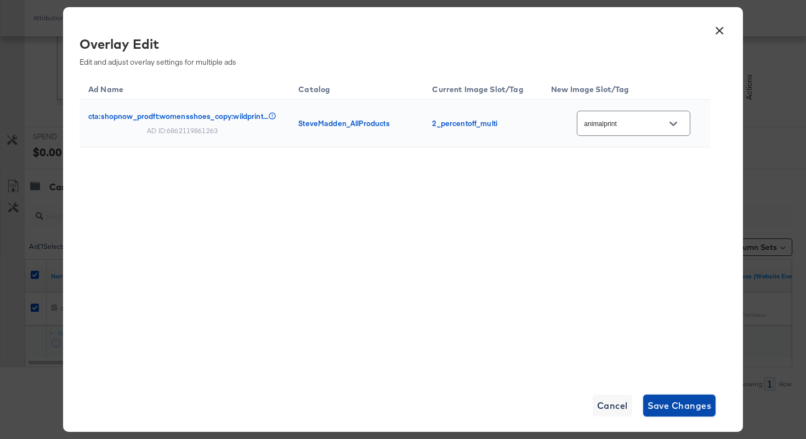
click at [663, 406] on span "Save Changes" at bounding box center [679, 405] width 64 height 15
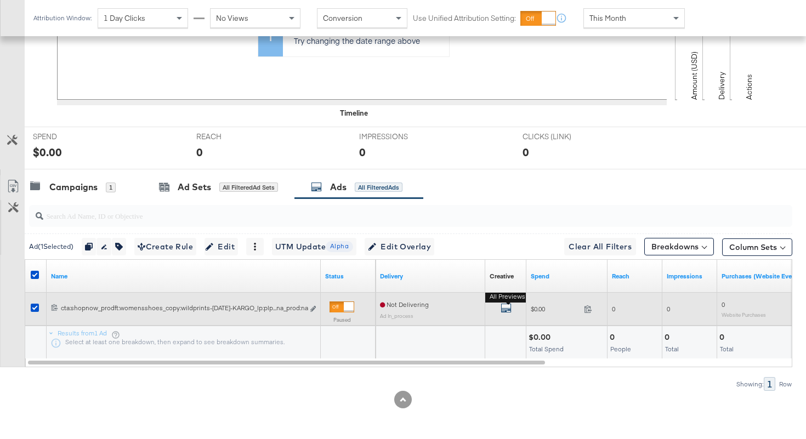
click at [501, 307] on icon "default" at bounding box center [505, 308] width 11 height 11
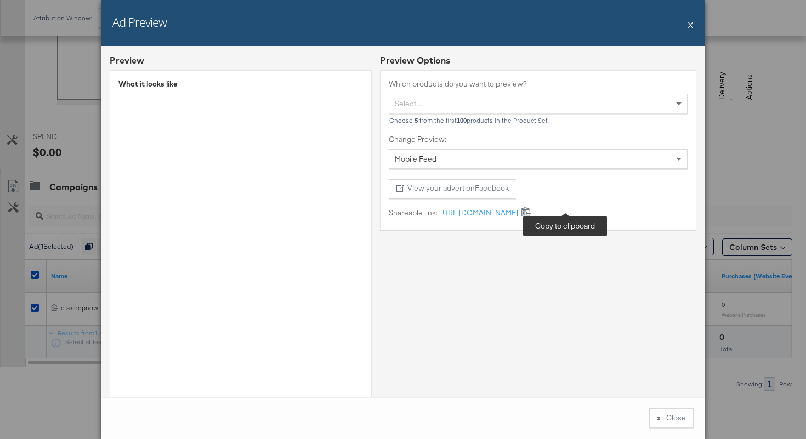
click at [531, 213] on icon at bounding box center [526, 211] width 10 height 10
click at [662, 410] on button "x Close" at bounding box center [671, 418] width 44 height 20
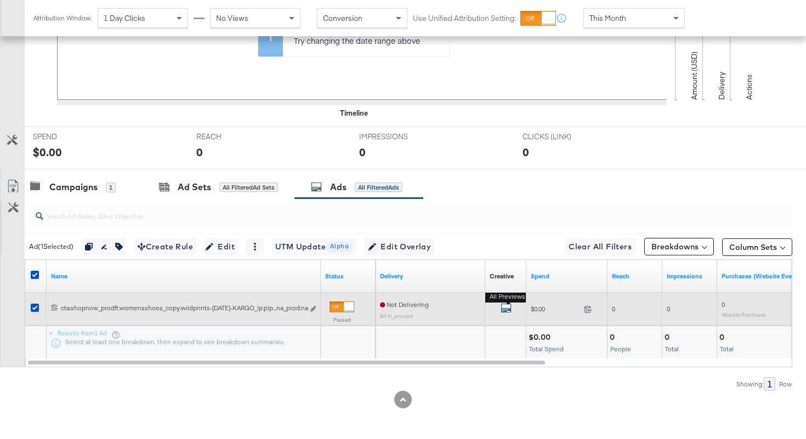
click at [509, 308] on icon "default" at bounding box center [505, 308] width 11 height 11
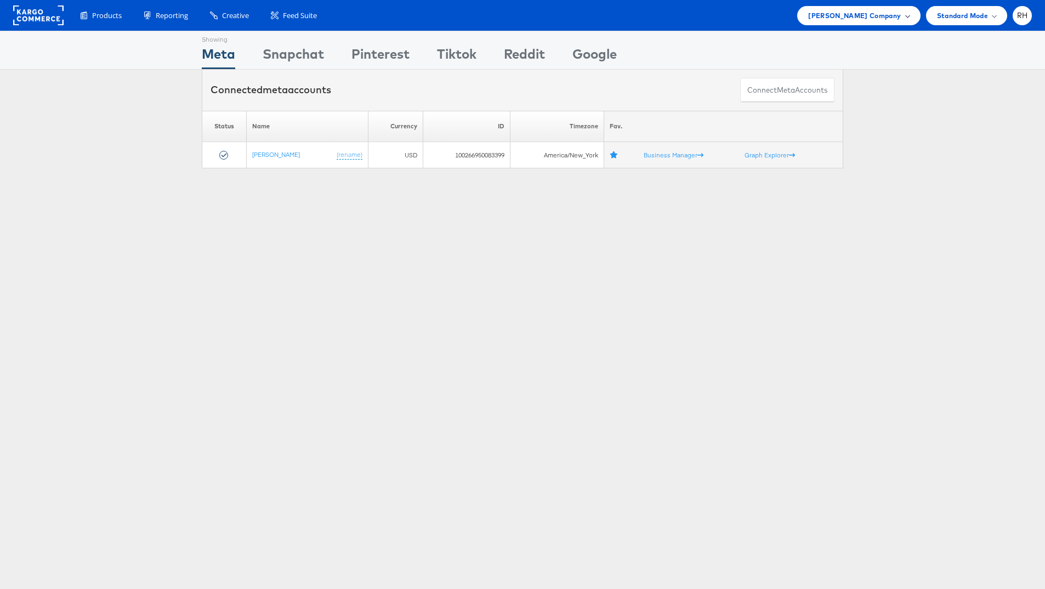
click at [857, 15] on span "[PERSON_NAME] Company" at bounding box center [854, 16] width 93 height 12
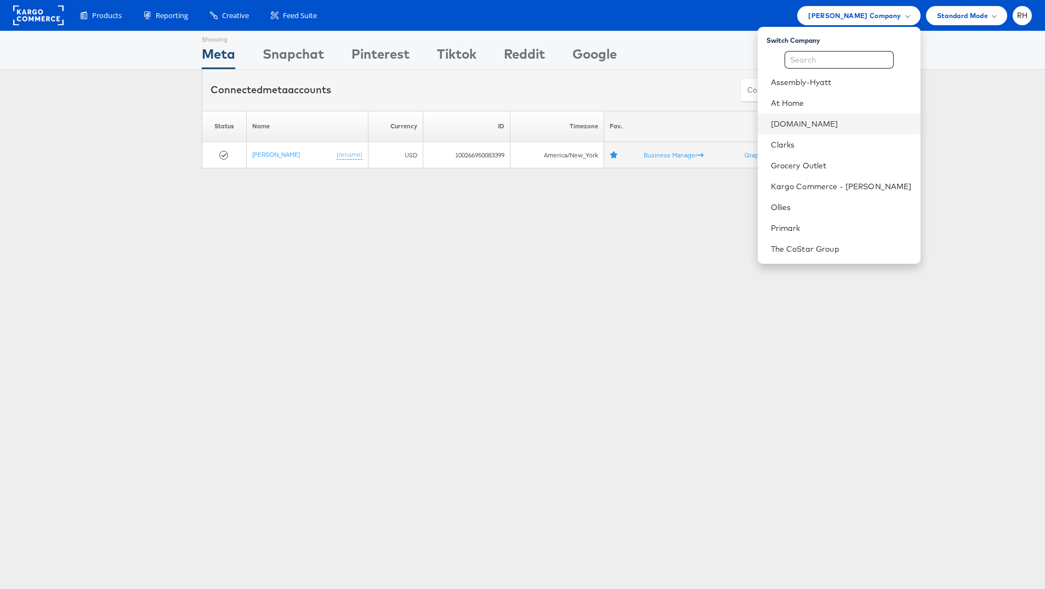
click at [845, 116] on li "[DOMAIN_NAME]" at bounding box center [838, 123] width 163 height 21
click at [898, 124] on link "[DOMAIN_NAME]" at bounding box center [841, 123] width 141 height 11
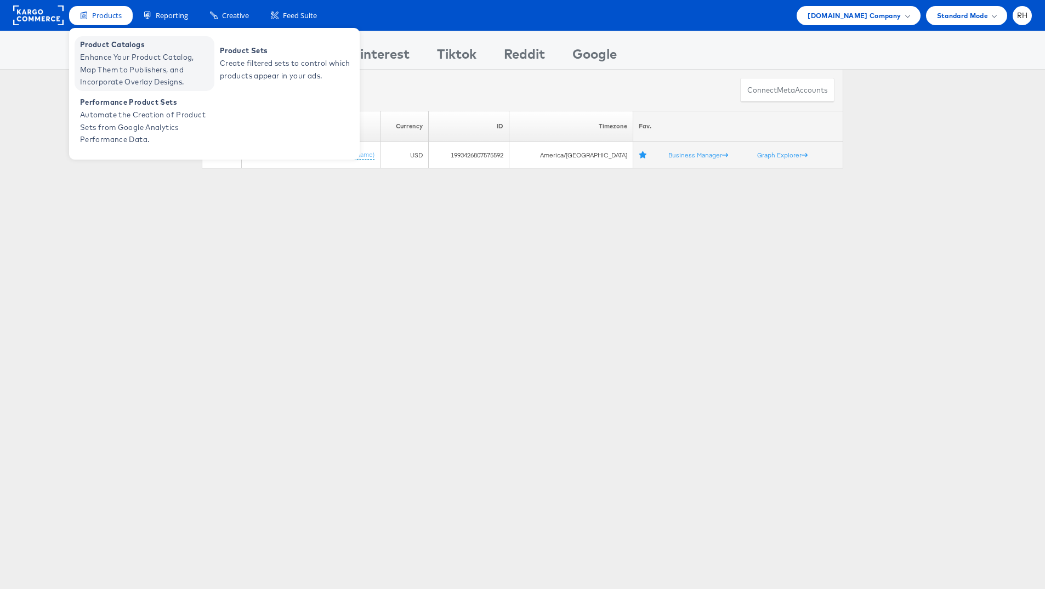
click at [101, 56] on span "Enhance Your Product Catalog, Map Them to Publishers, and Incorporate Overlay D…" at bounding box center [146, 69] width 132 height 37
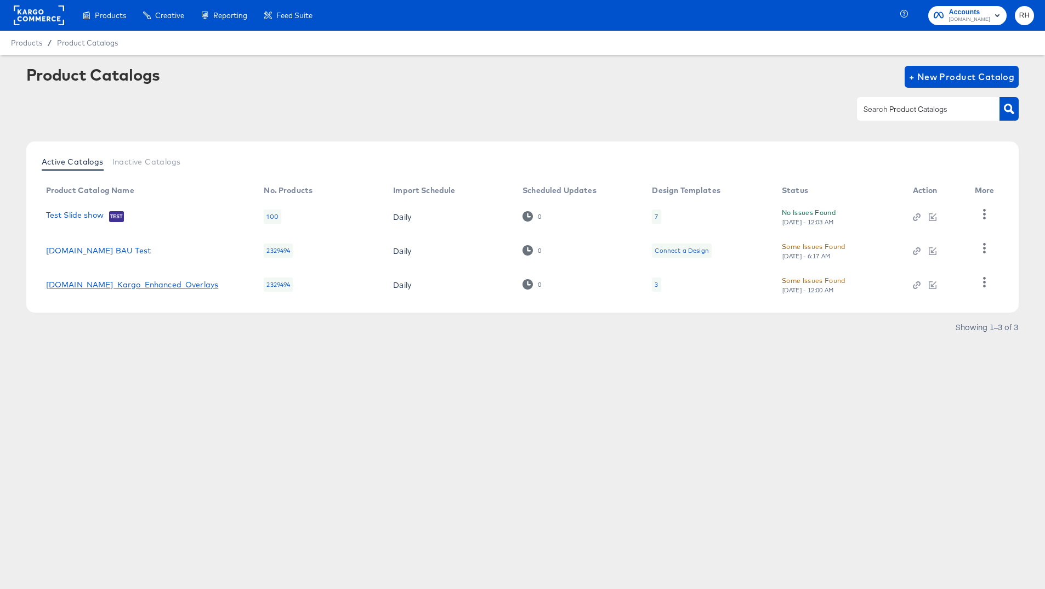
click at [148, 284] on link "[DOMAIN_NAME]_Kargo_Enhanced_Overlays" at bounding box center [132, 284] width 173 height 9
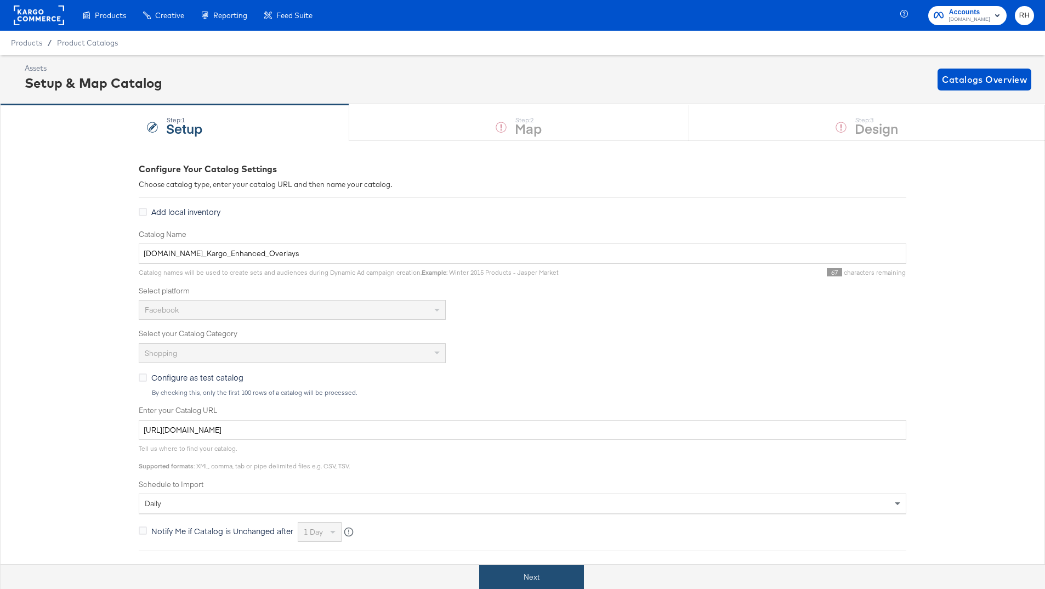
click at [510, 571] on button "Next" at bounding box center [531, 576] width 105 height 25
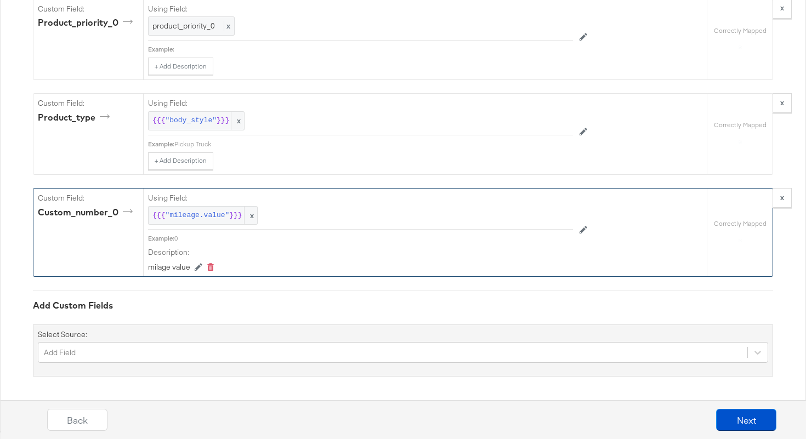
scroll to position [1961, 0]
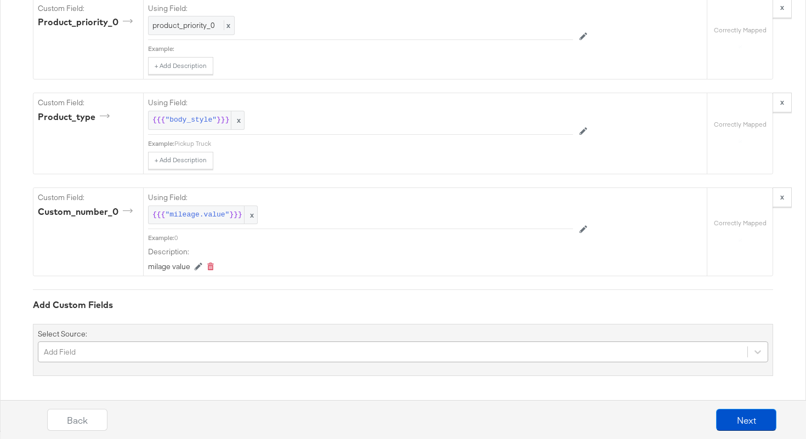
click at [102, 351] on div "Add Field" at bounding box center [403, 351] width 730 height 21
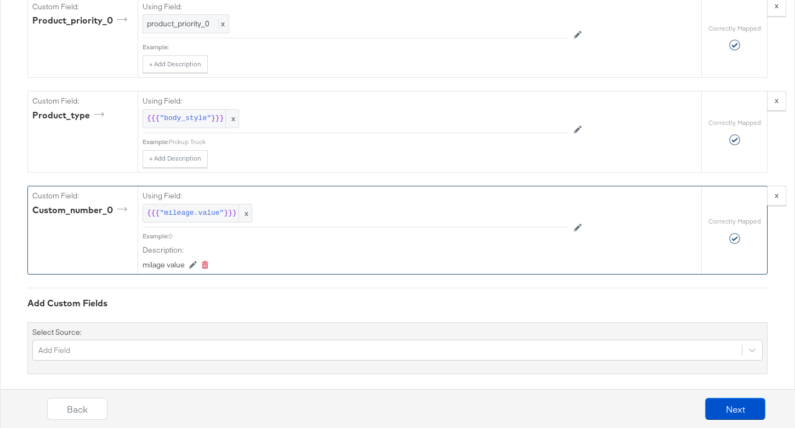
scroll to position [1972, 0]
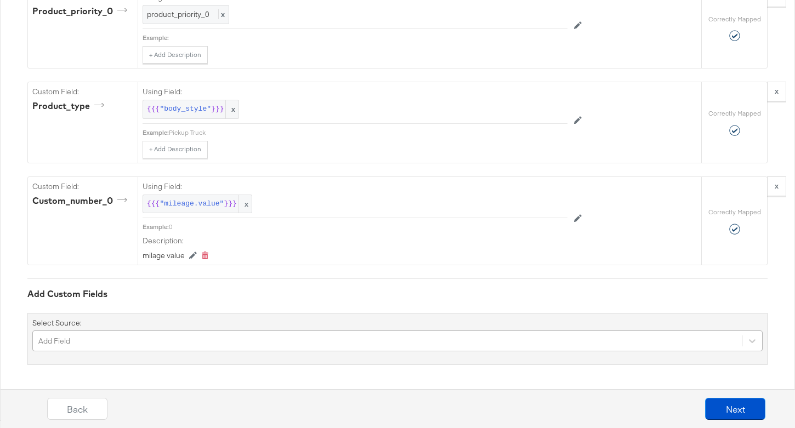
click at [40, 337] on div "Add Field" at bounding box center [397, 340] width 730 height 21
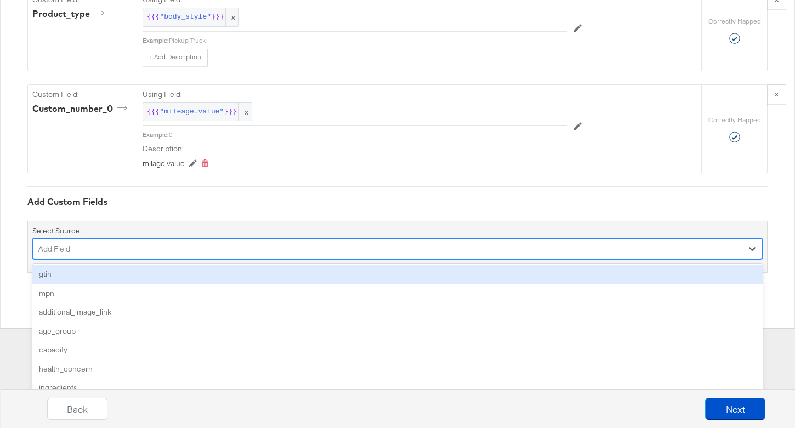
scroll to position [0, 0]
type input "age"
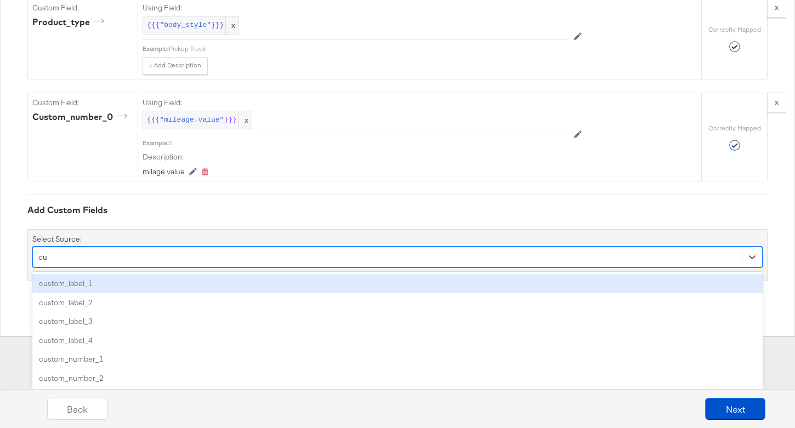
scroll to position [2056, 0]
type input "custom"
click at [104, 280] on div "custom_label_1" at bounding box center [397, 283] width 730 height 19
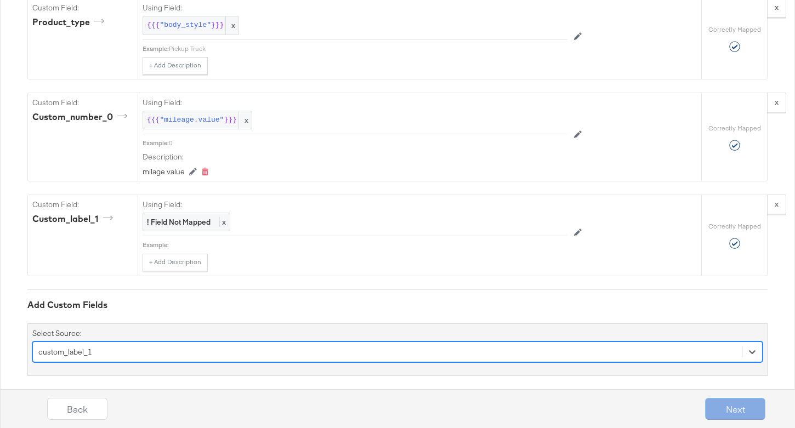
scroll to position [2064, 0]
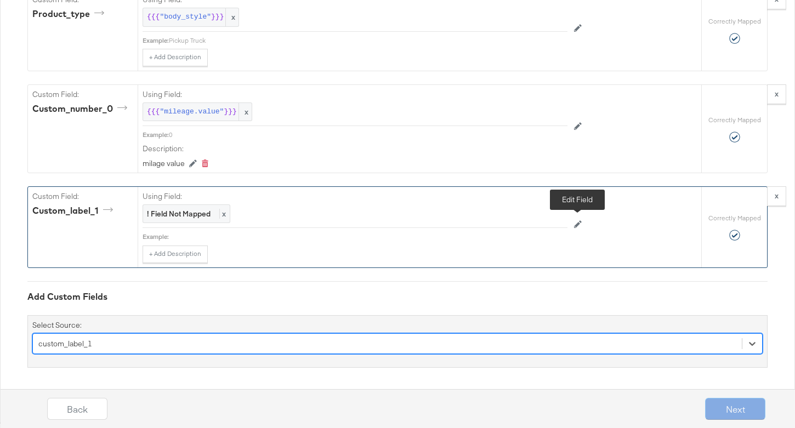
click at [577, 221] on icon at bounding box center [578, 224] width 8 height 8
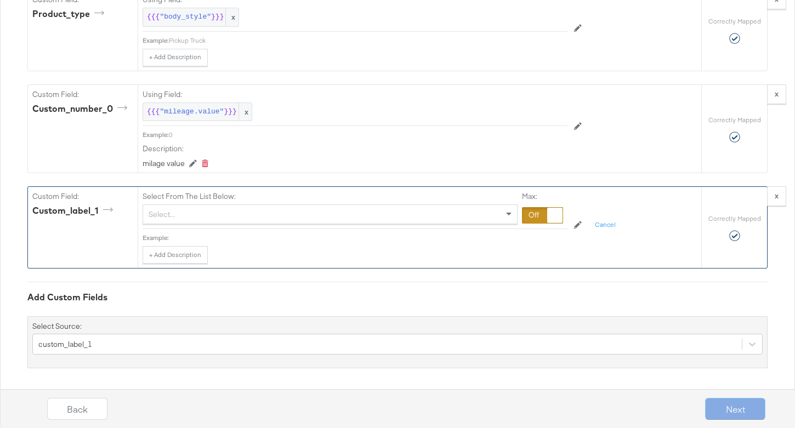
click at [244, 209] on div "Select..." at bounding box center [330, 214] width 374 height 19
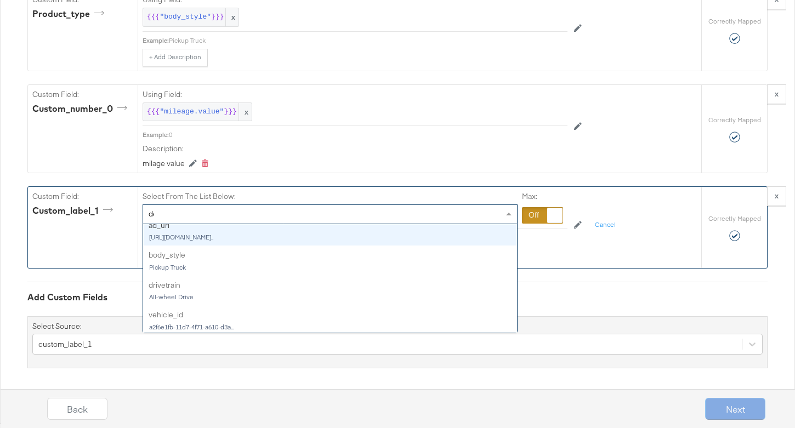
scroll to position [0, 0]
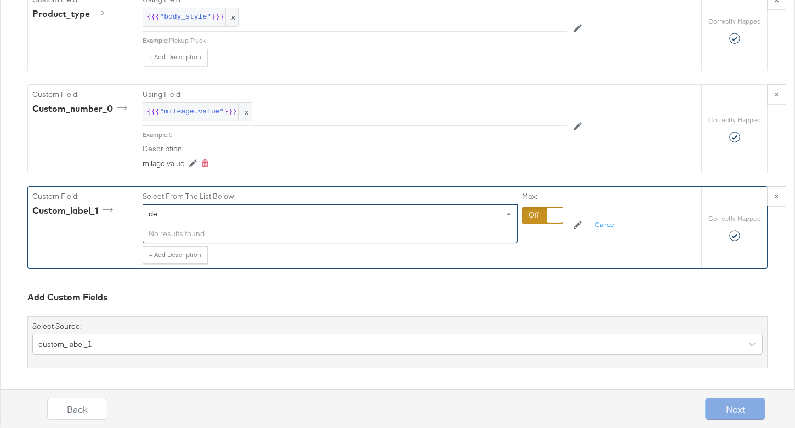
type input "d"
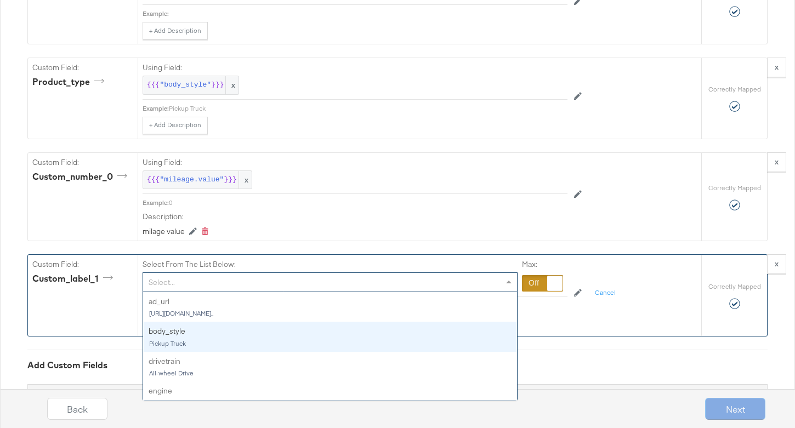
scroll to position [1989, 0]
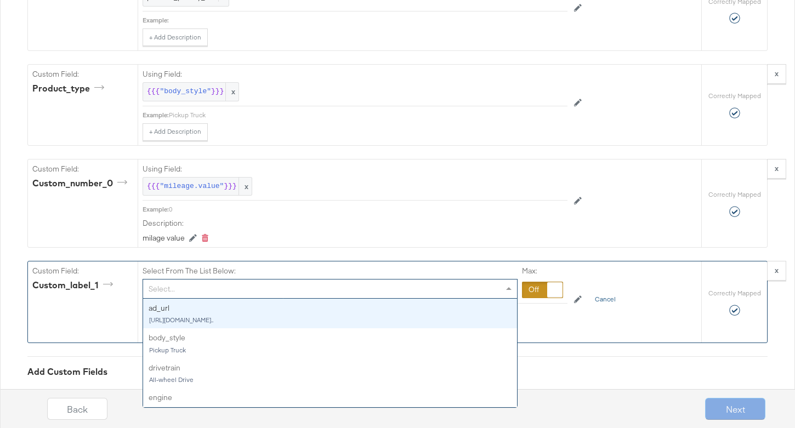
click at [606, 296] on button "Cancel" at bounding box center [605, 300] width 34 height 18
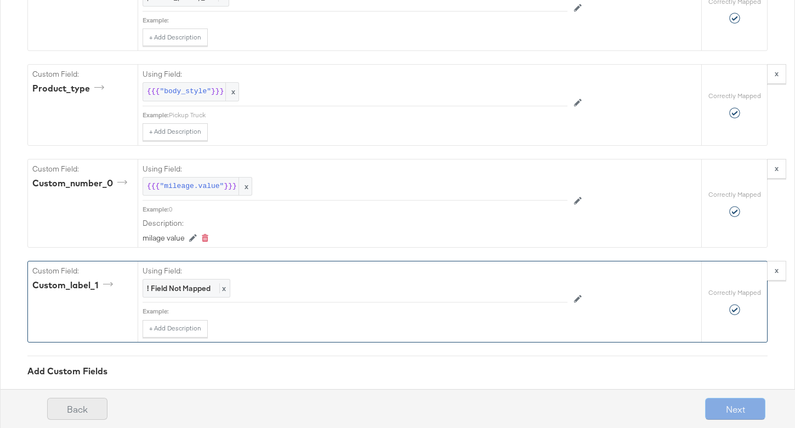
click at [69, 410] on button "Back" at bounding box center [77, 409] width 60 height 22
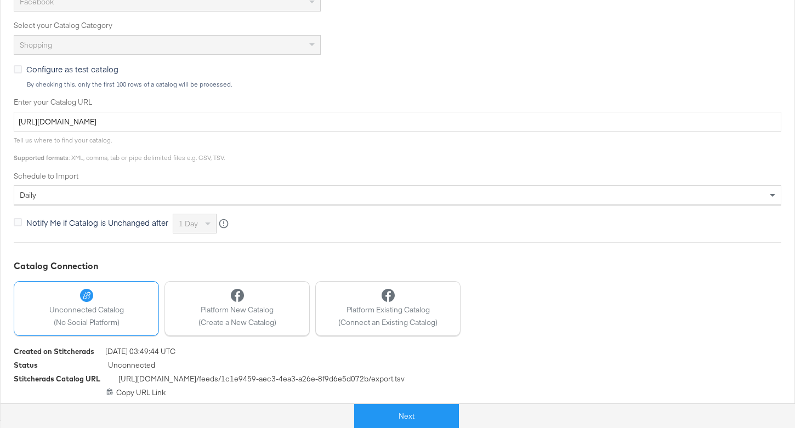
scroll to position [0, 0]
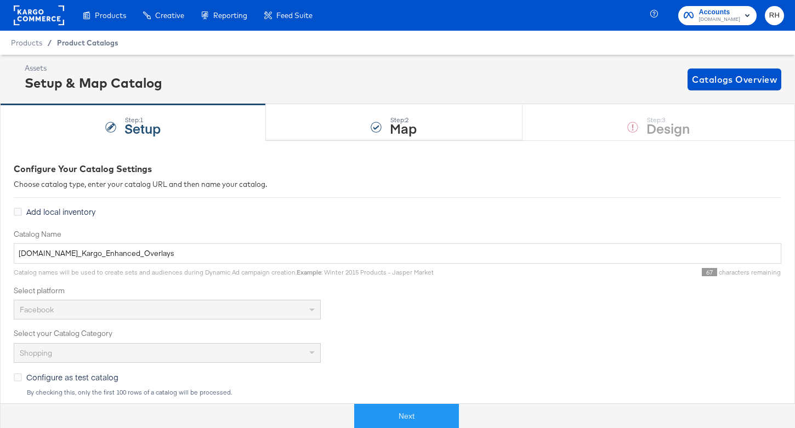
click at [72, 41] on span "Product Catalogs" at bounding box center [87, 42] width 61 height 9
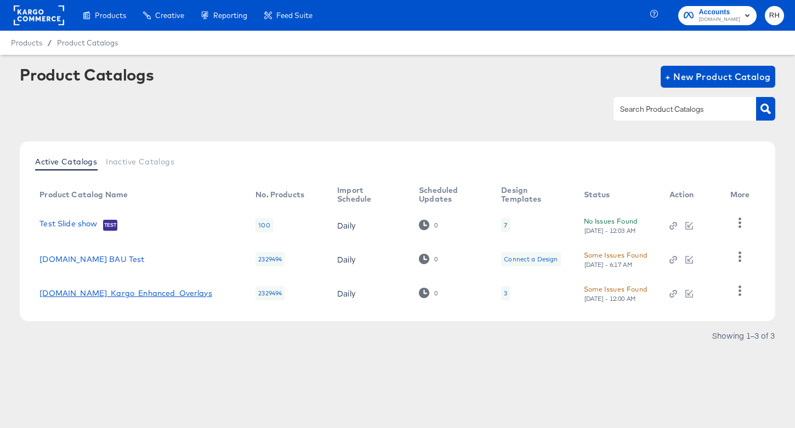
click at [107, 293] on link "Cars.com_Kargo_Enhanced_Overlays" at bounding box center [125, 293] width 173 height 9
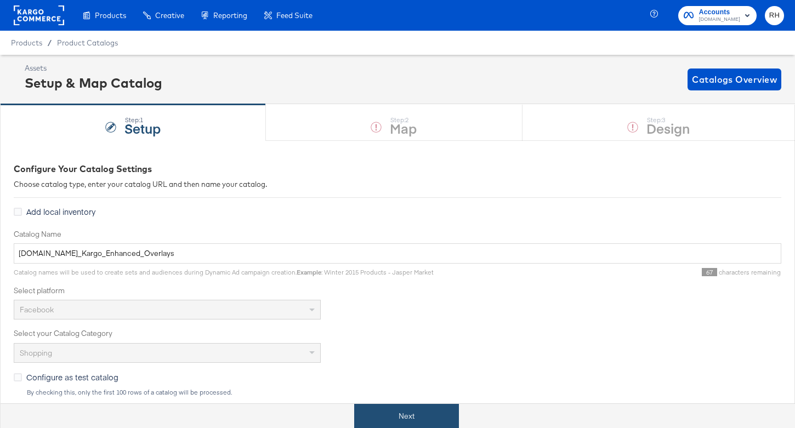
click at [382, 410] on button "Next" at bounding box center [406, 416] width 105 height 25
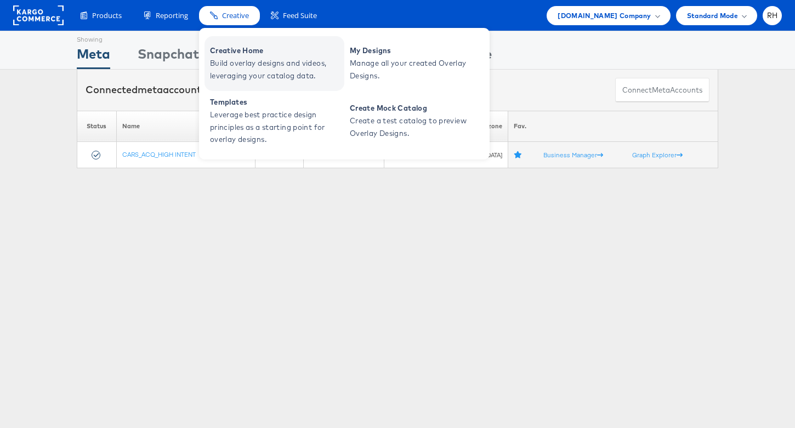
click at [231, 53] on span "Creative Home" at bounding box center [276, 50] width 132 height 13
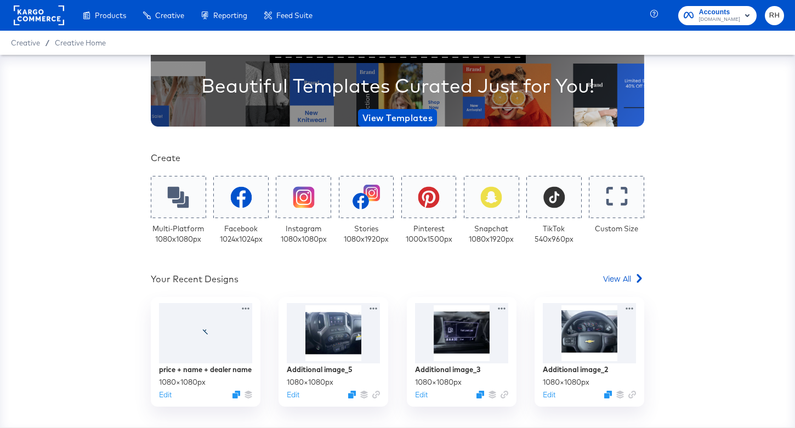
scroll to position [161, 0]
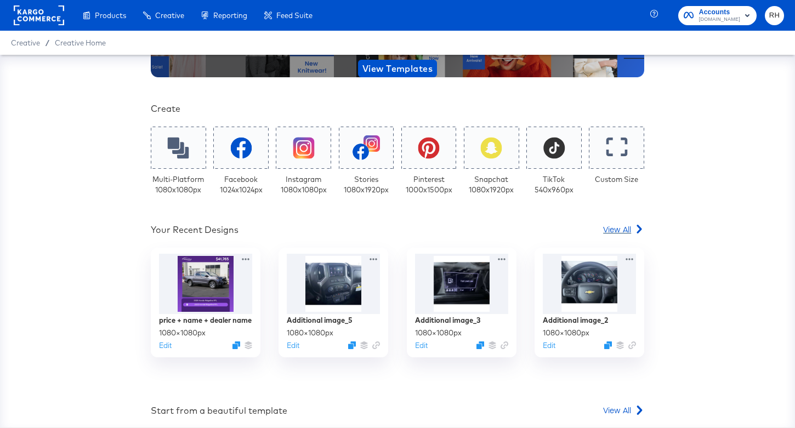
click at [624, 225] on span "View All" at bounding box center [617, 229] width 28 height 11
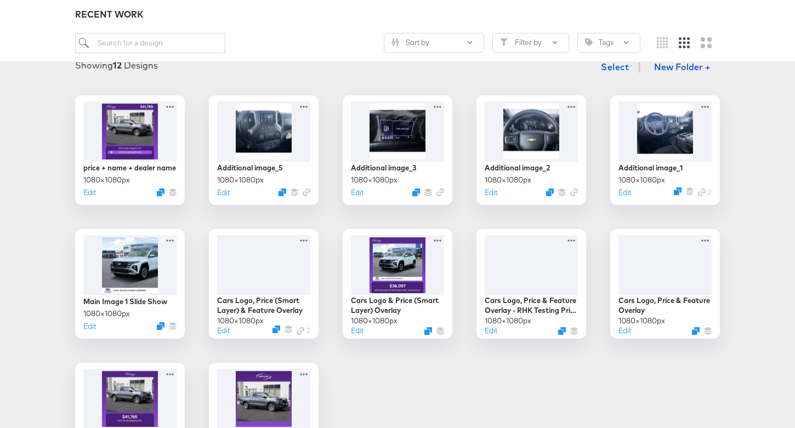
scroll to position [147, 0]
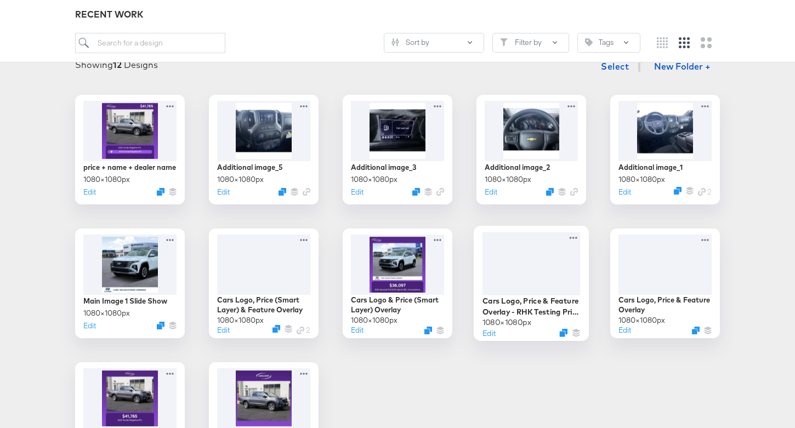
click at [553, 273] on div at bounding box center [531, 263] width 98 height 63
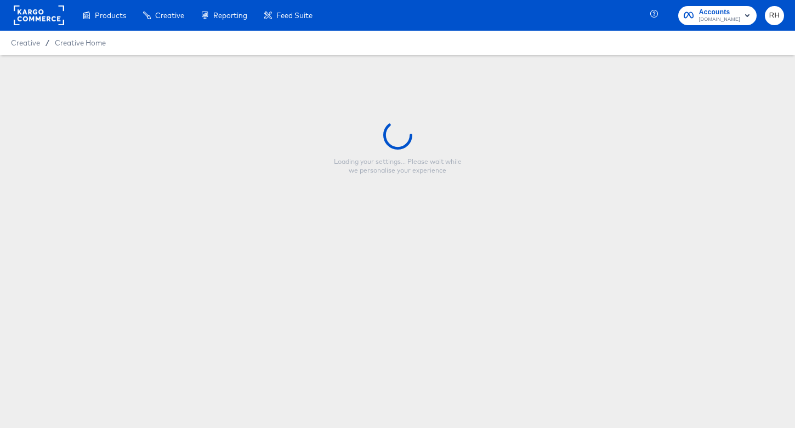
type input "Cars Logo, Price & Feature Overlay - RHK Testing Price Smart Layer"
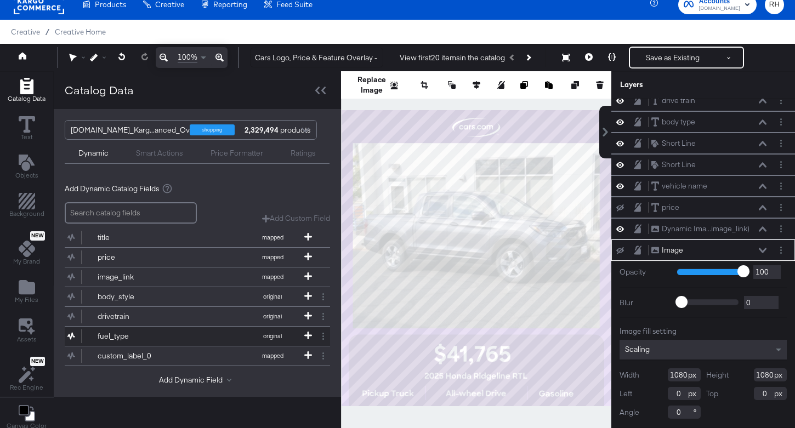
scroll to position [12, 0]
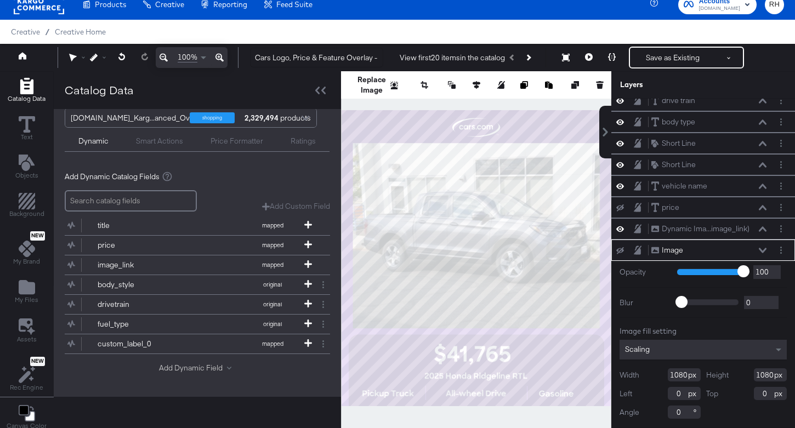
click at [170, 364] on button "Add Dynamic Field" at bounding box center [197, 368] width 77 height 10
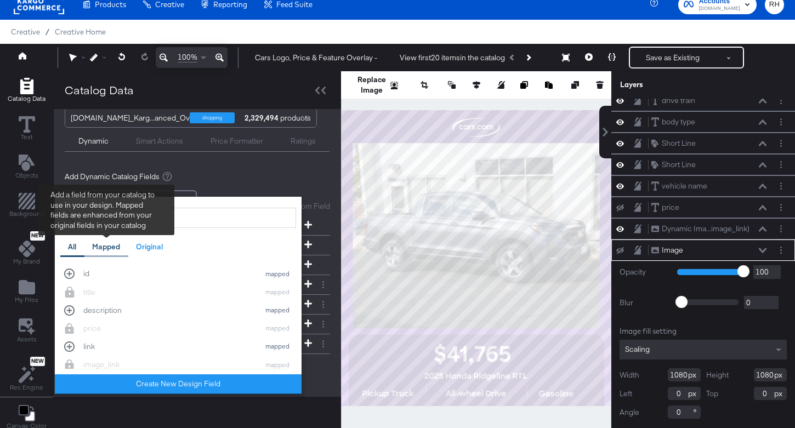
click at [112, 250] on div "Mapped" at bounding box center [106, 247] width 28 height 10
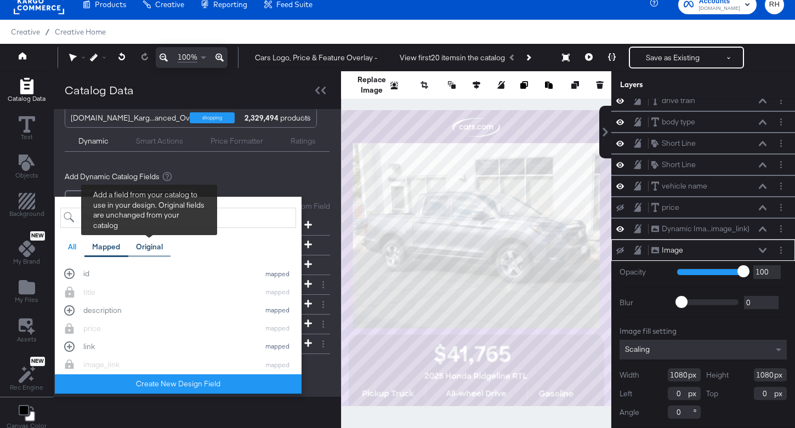
click at [148, 250] on div "Original" at bounding box center [149, 247] width 27 height 10
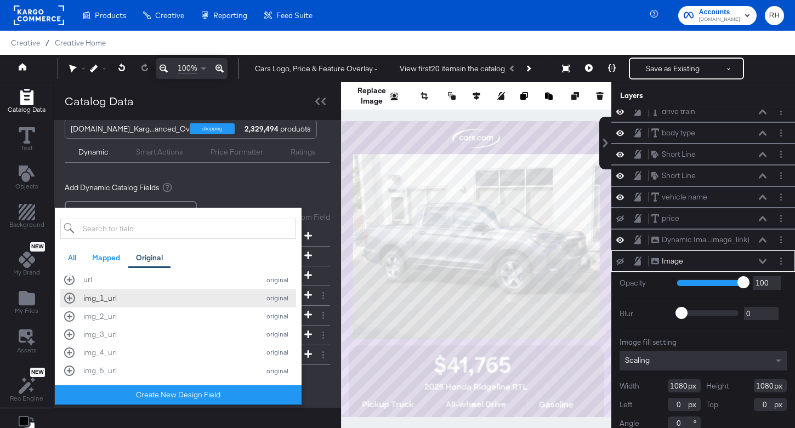
scroll to position [0, 0]
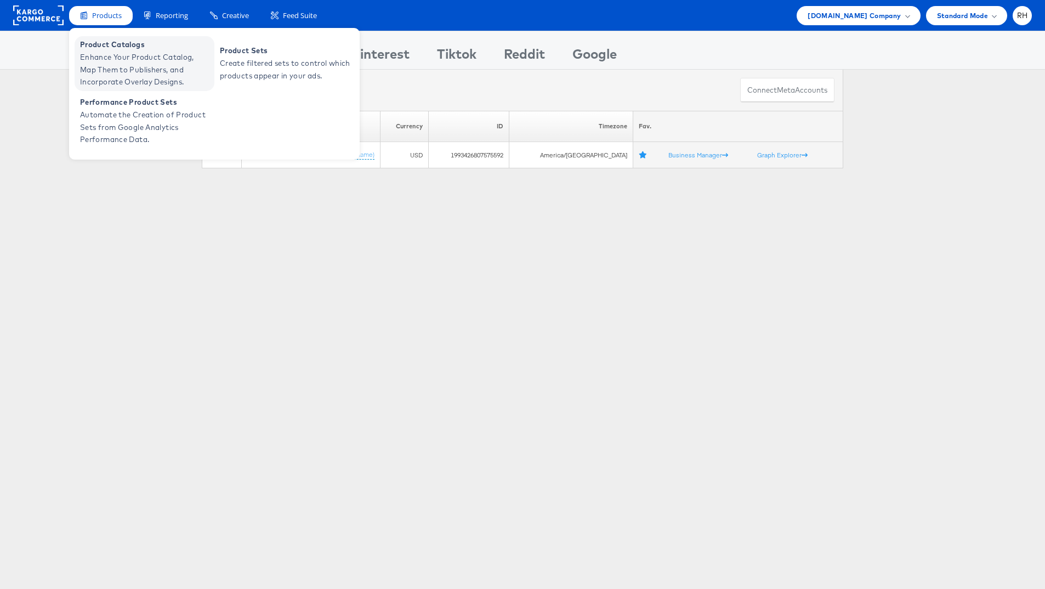
click at [93, 69] on span "Enhance Your Product Catalog, Map Them to Publishers, and Incorporate Overlay D…" at bounding box center [146, 69] width 132 height 37
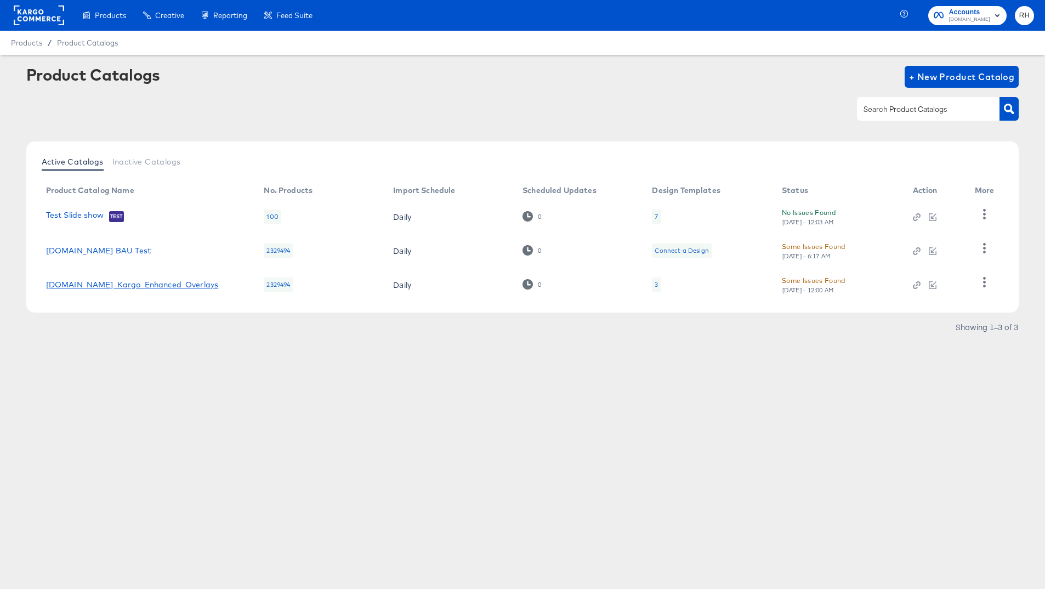
click at [135, 281] on link "[DOMAIN_NAME]_Kargo_Enhanced_Overlays" at bounding box center [132, 284] width 173 height 9
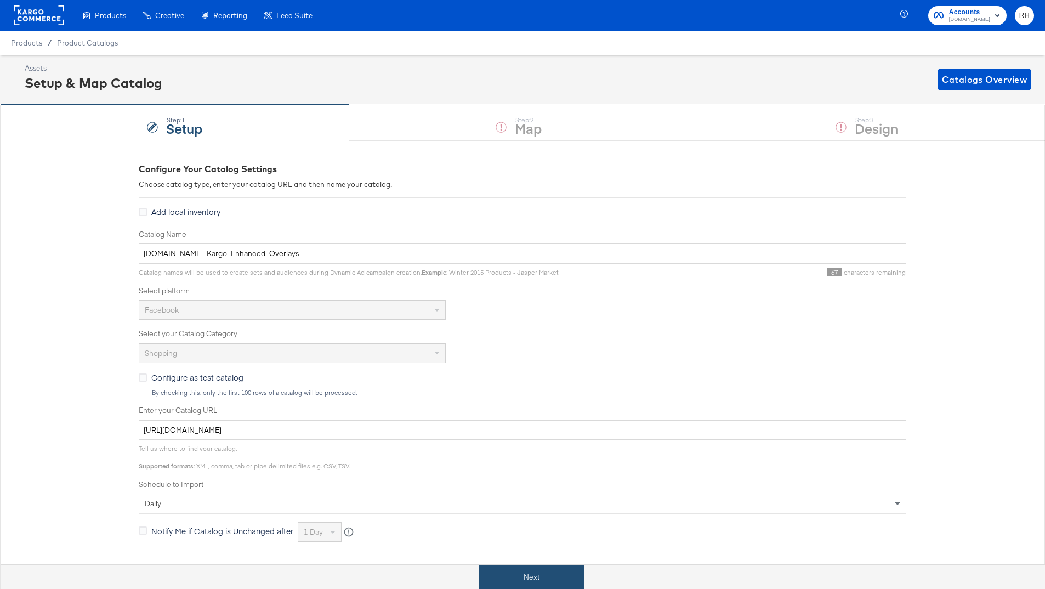
click at [507, 572] on button "Next" at bounding box center [531, 576] width 105 height 25
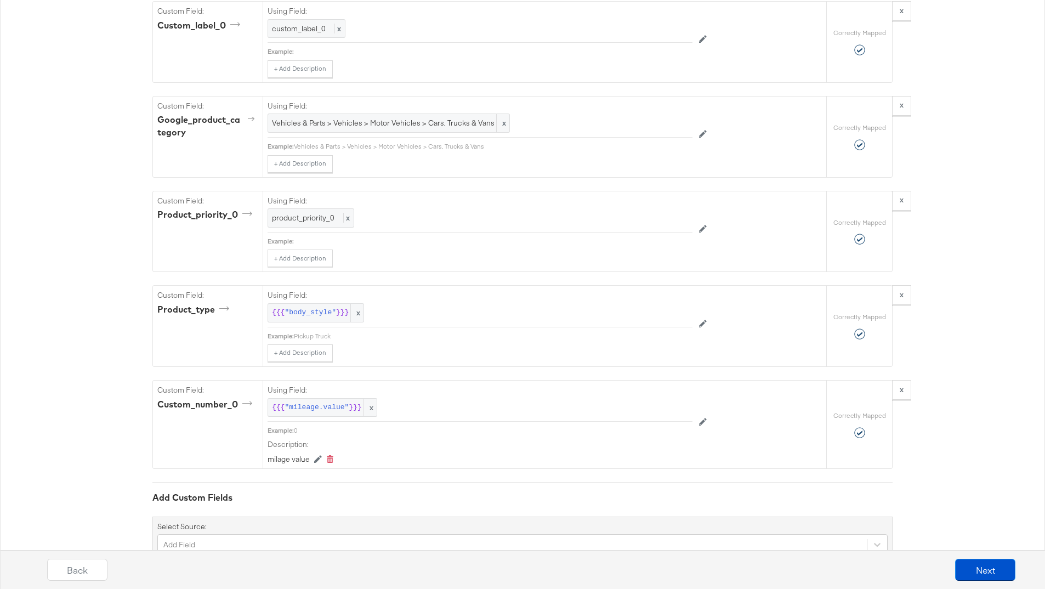
scroll to position [1771, 0]
click at [78, 575] on button "Back" at bounding box center [77, 569] width 60 height 22
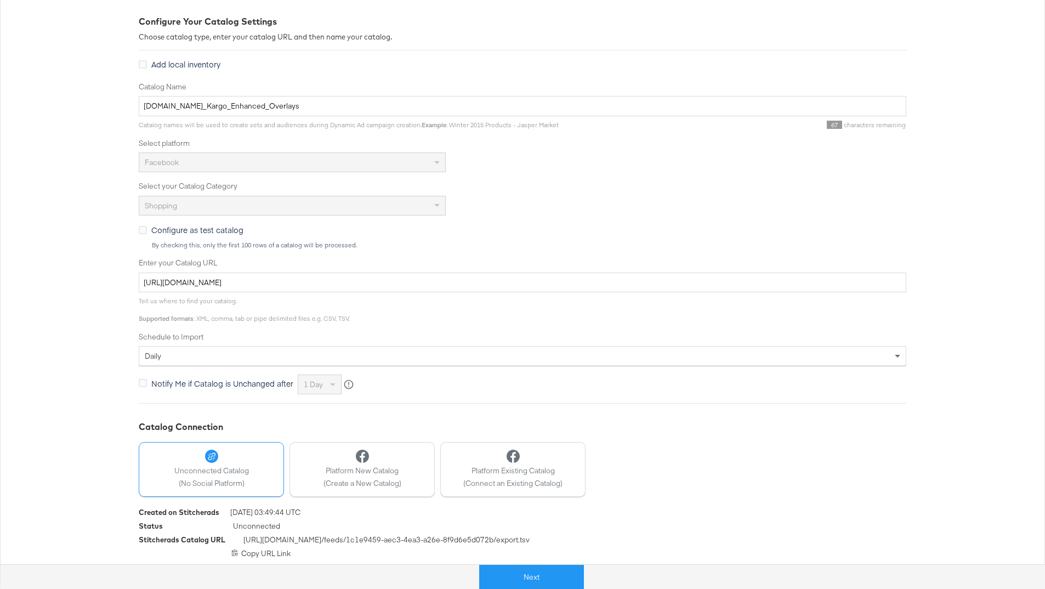
scroll to position [0, 0]
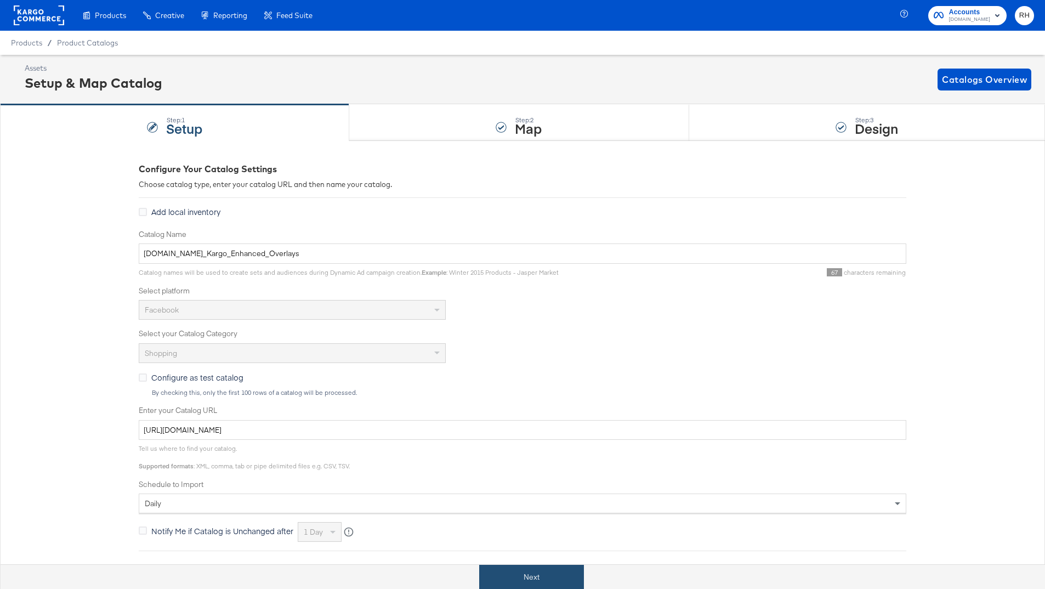
click at [518, 569] on button "Next" at bounding box center [531, 576] width 105 height 25
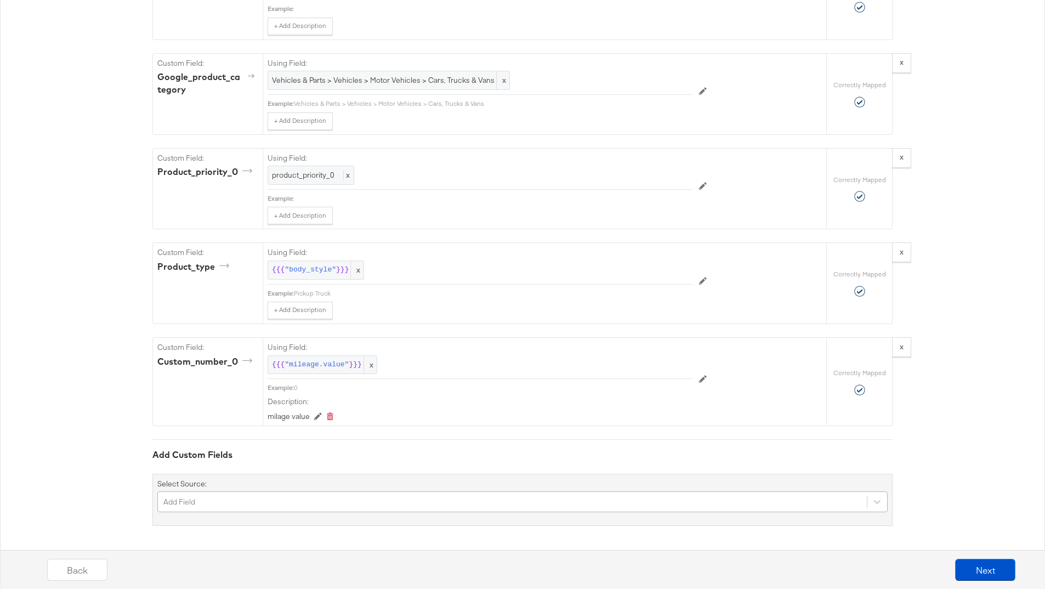
scroll to position [1903, 0]
click at [221, 494] on div "Add Field" at bounding box center [522, 501] width 730 height 21
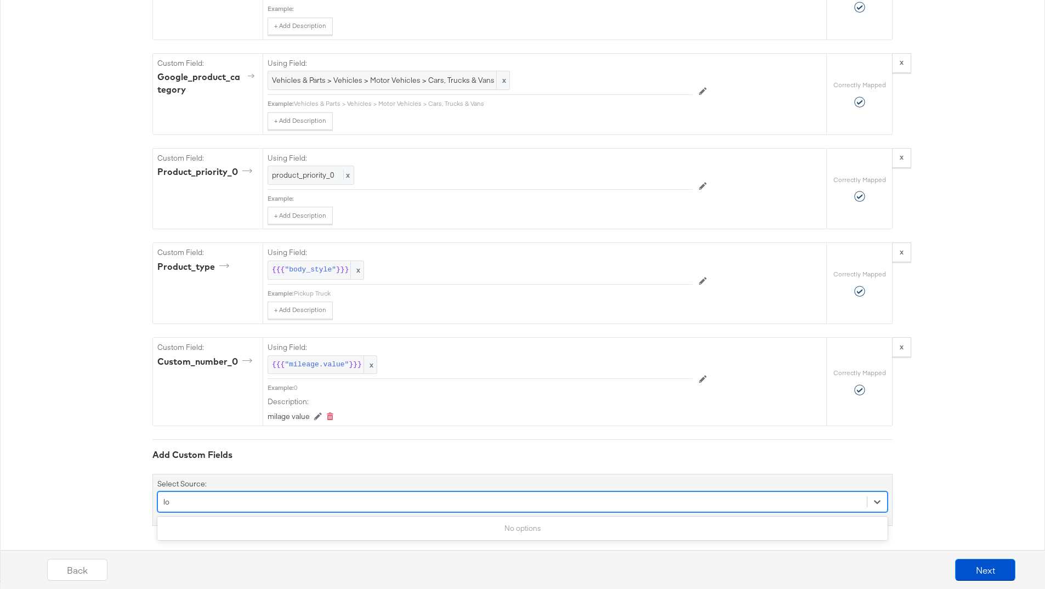
scroll to position [0, 0]
type input "l"
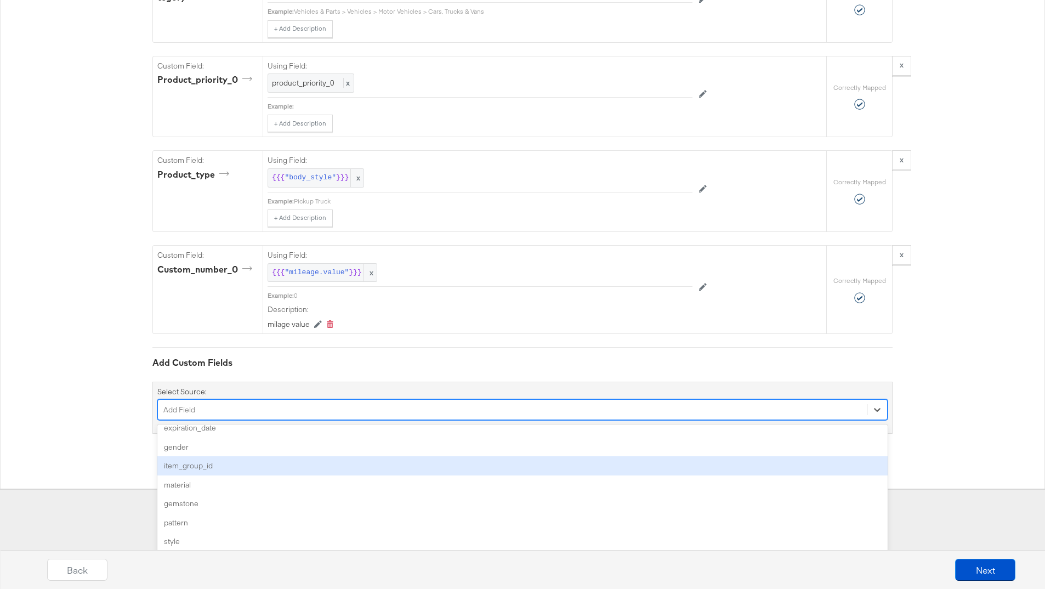
scroll to position [1811, 0]
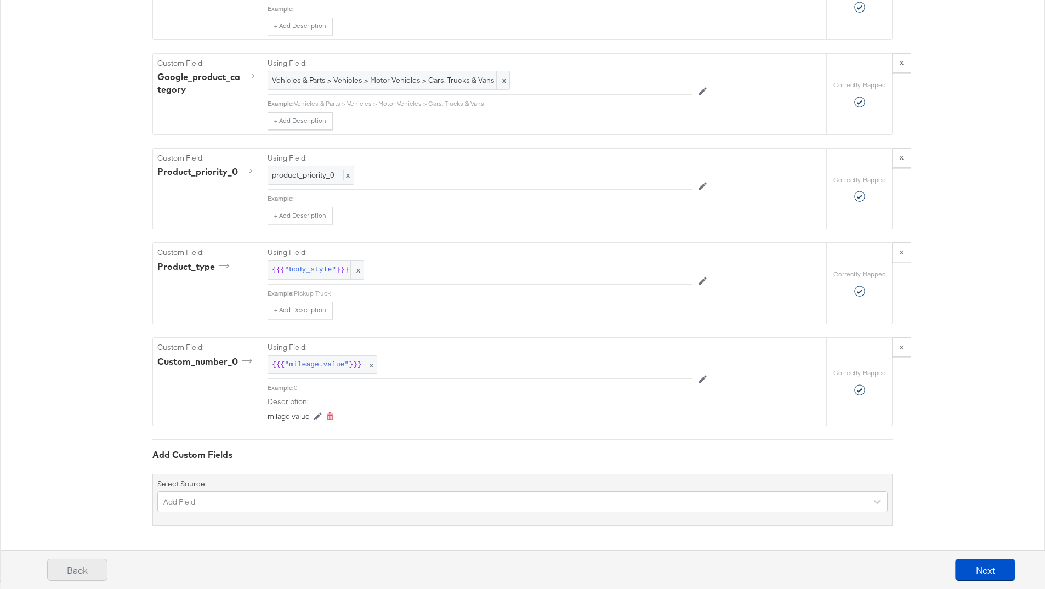
click at [72, 572] on button "Back" at bounding box center [77, 569] width 60 height 22
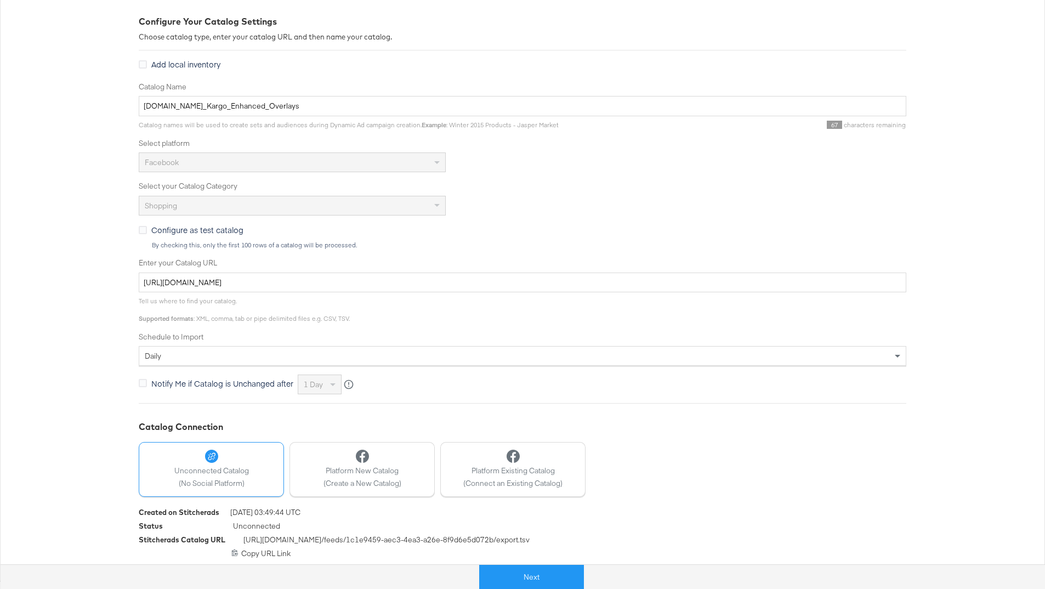
scroll to position [0, 0]
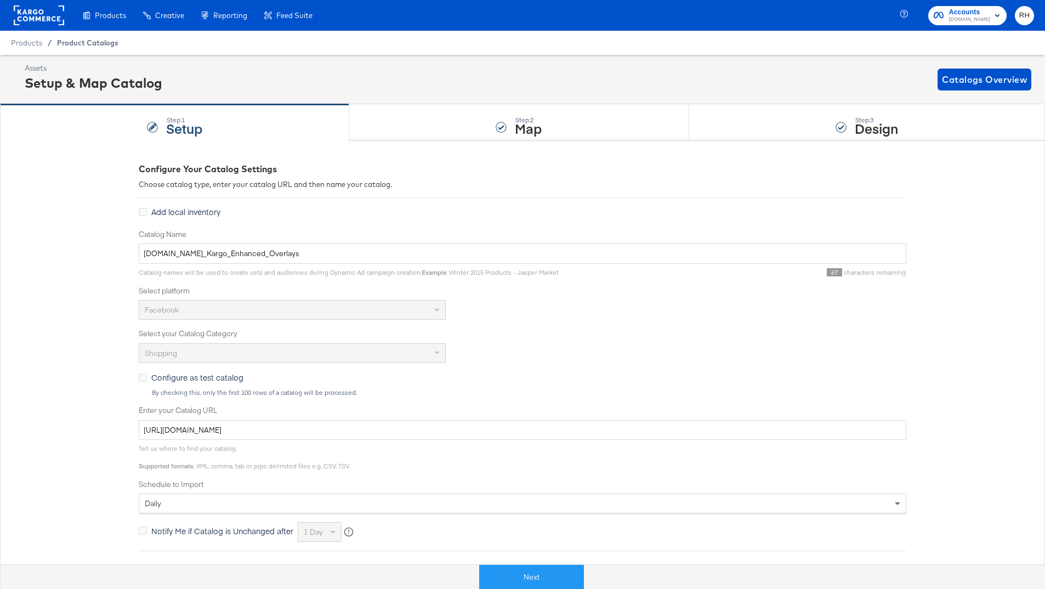
click at [80, 40] on span "Product Catalogs" at bounding box center [87, 42] width 61 height 9
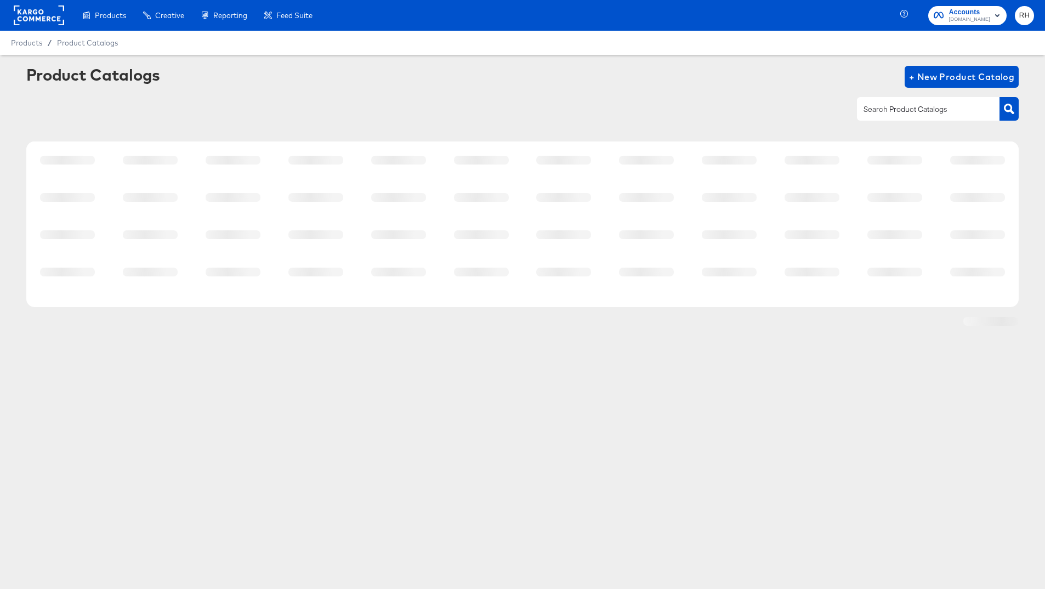
click at [45, 18] on rect at bounding box center [39, 15] width 50 height 20
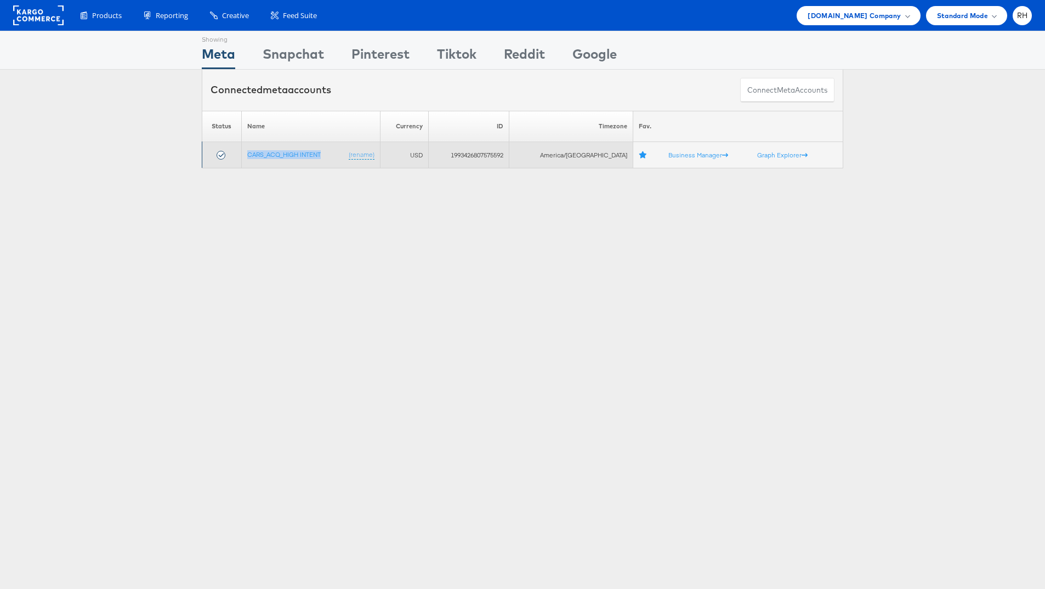
drag, startPoint x: 328, startPoint y: 154, endPoint x: 246, endPoint y: 154, distance: 82.2
click at [246, 154] on td "CARS_ACQ_HIGH INTENT (rename)" at bounding box center [310, 155] width 139 height 26
copy link "CARS_ACQ_HIGH INTENT"
click at [497, 155] on td "1993426807575592" at bounding box center [469, 155] width 81 height 26
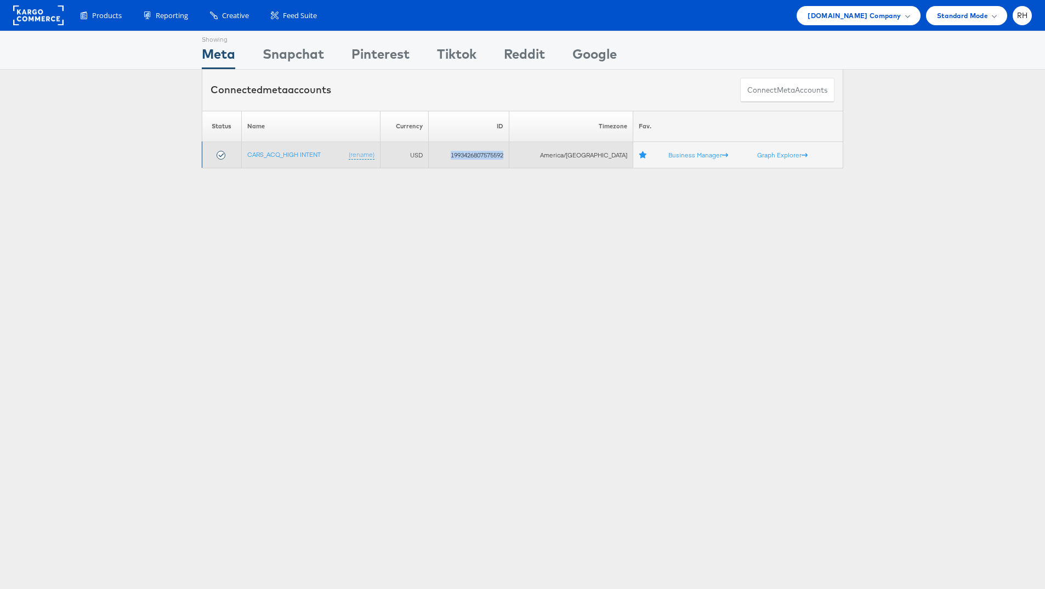
copy td "1993426807575592"
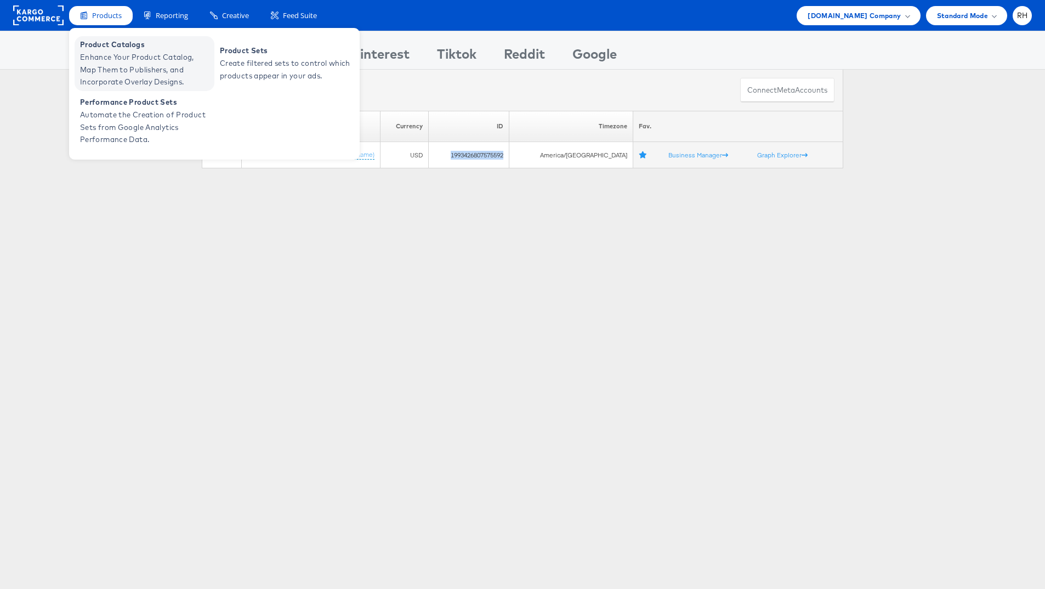
click at [100, 55] on span "Enhance Your Product Catalog, Map Them to Publishers, and Incorporate Overlay D…" at bounding box center [146, 69] width 132 height 37
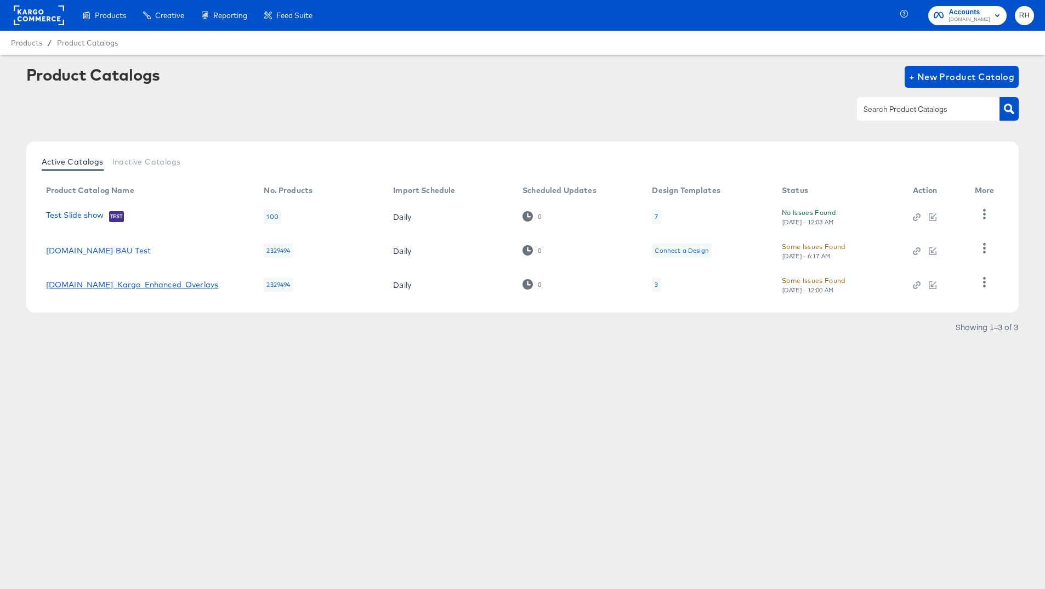
click at [105, 284] on link "[DOMAIN_NAME]_Kargo_Enhanced_Overlays" at bounding box center [132, 284] width 173 height 9
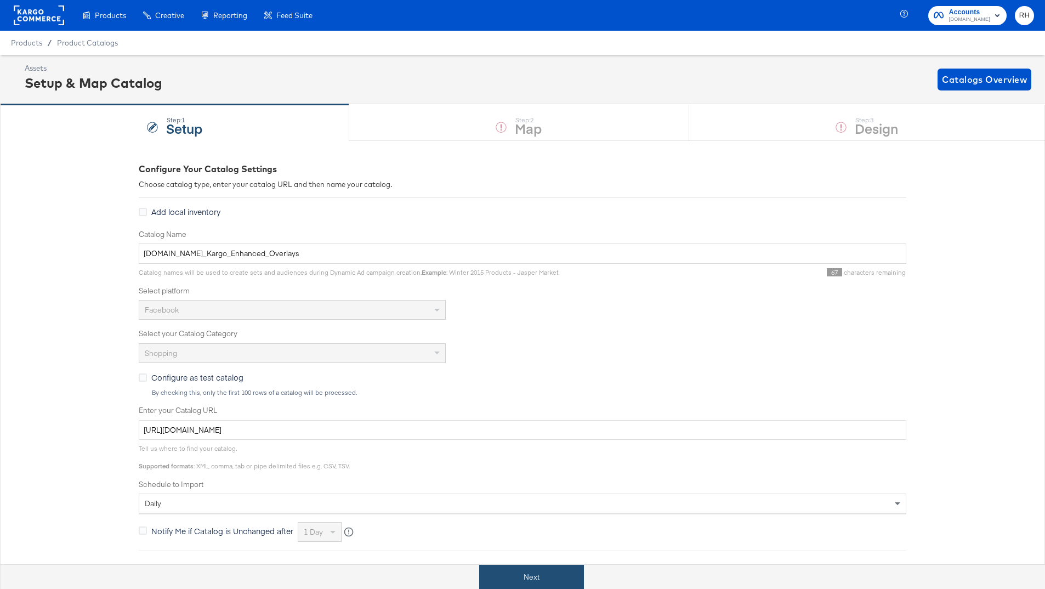
click at [500, 584] on button "Next" at bounding box center [531, 576] width 105 height 25
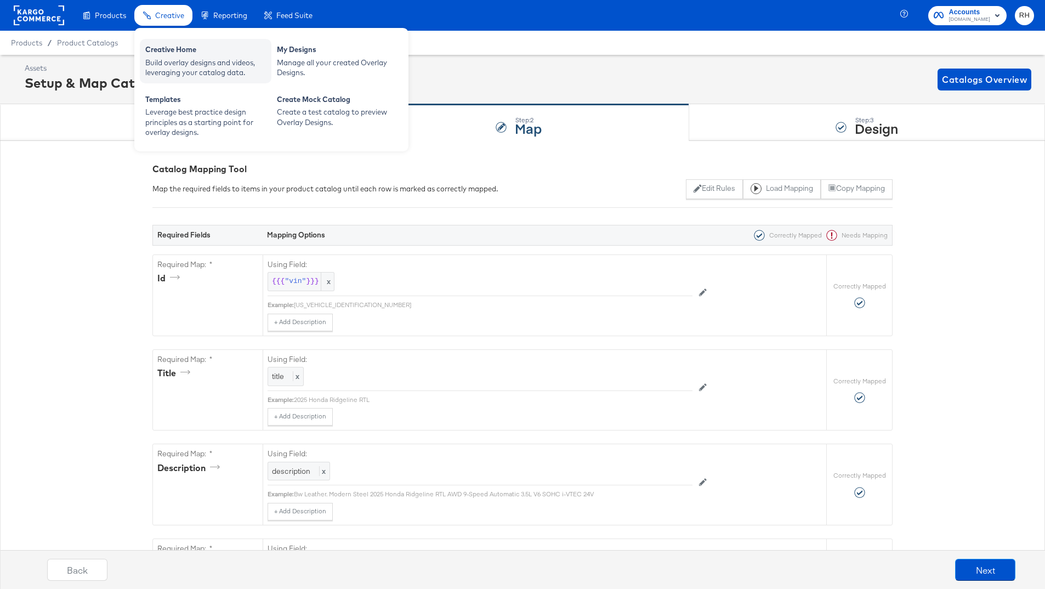
click at [178, 71] on div "Build overlay designs and videos, leveraging your catalog data." at bounding box center [205, 68] width 121 height 20
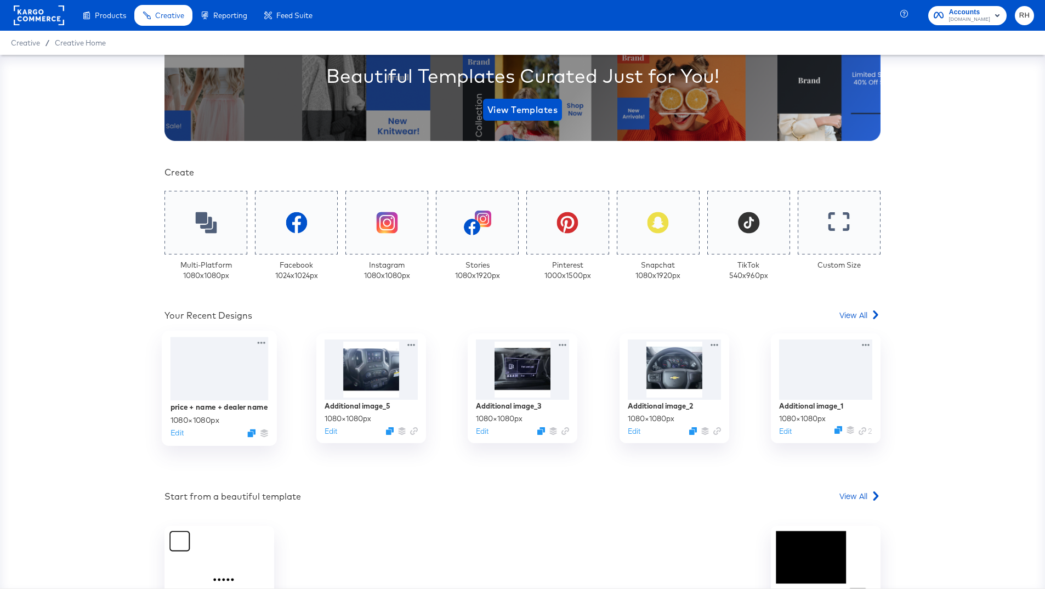
scroll to position [172, 0]
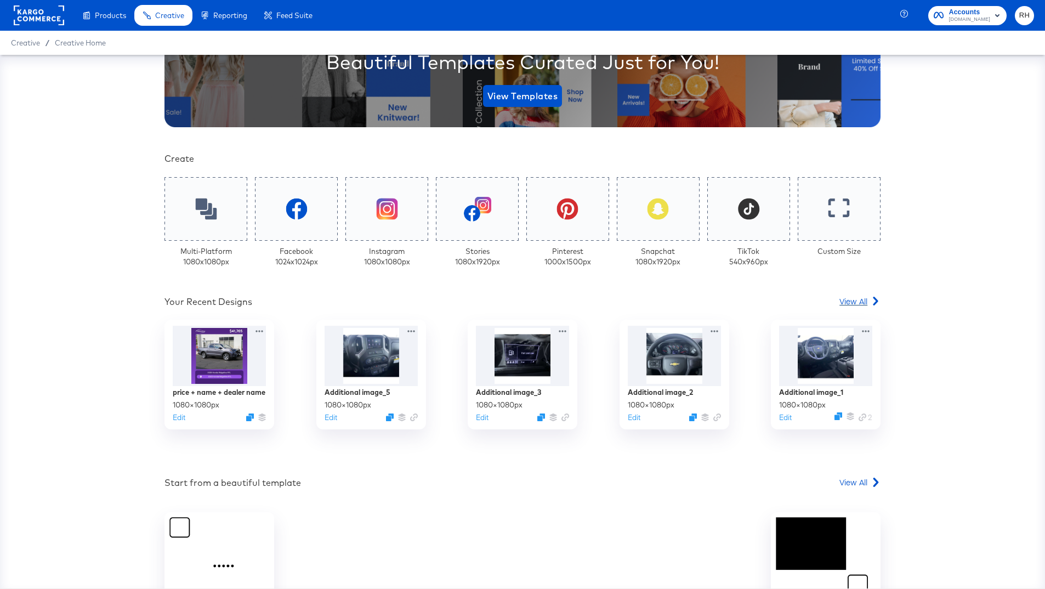
click at [859, 296] on span "View All" at bounding box center [853, 300] width 28 height 11
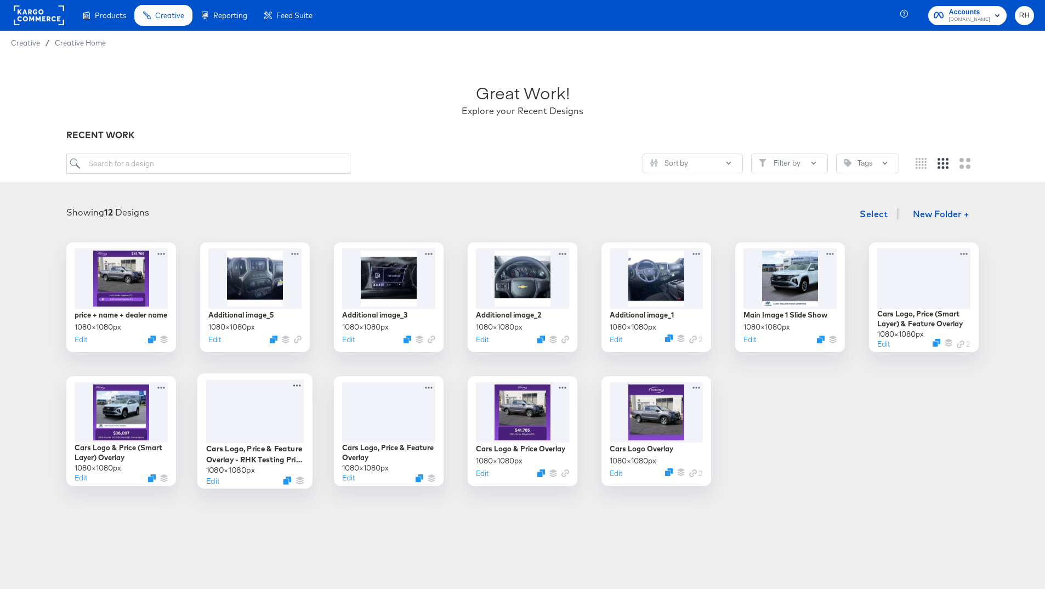
click at [245, 437] on div at bounding box center [255, 411] width 98 height 64
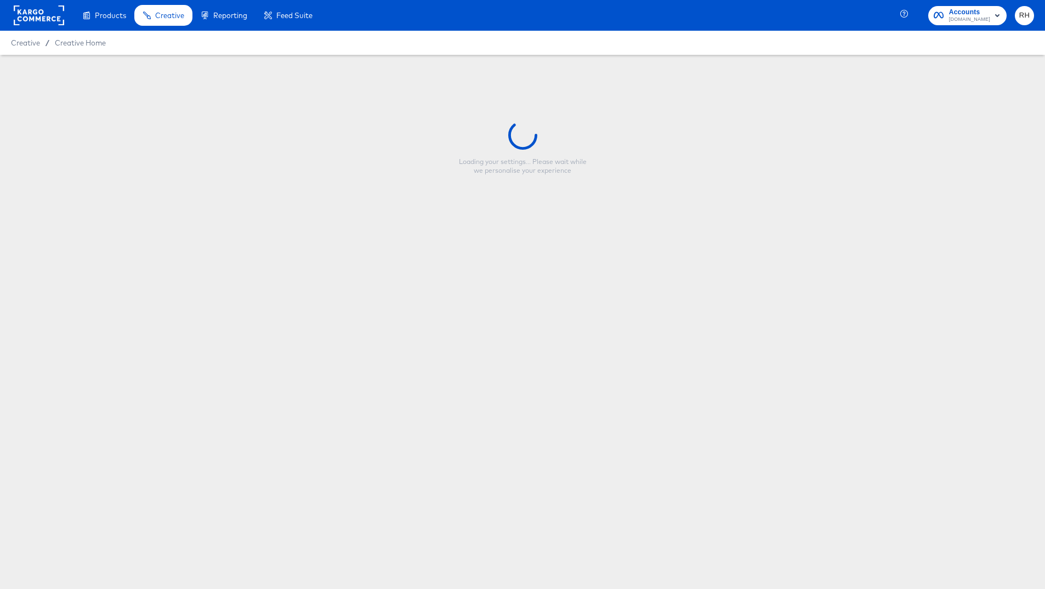
type input "Cars Logo, Price & Feature Overlay - RHK Testing Price Smart Layer"
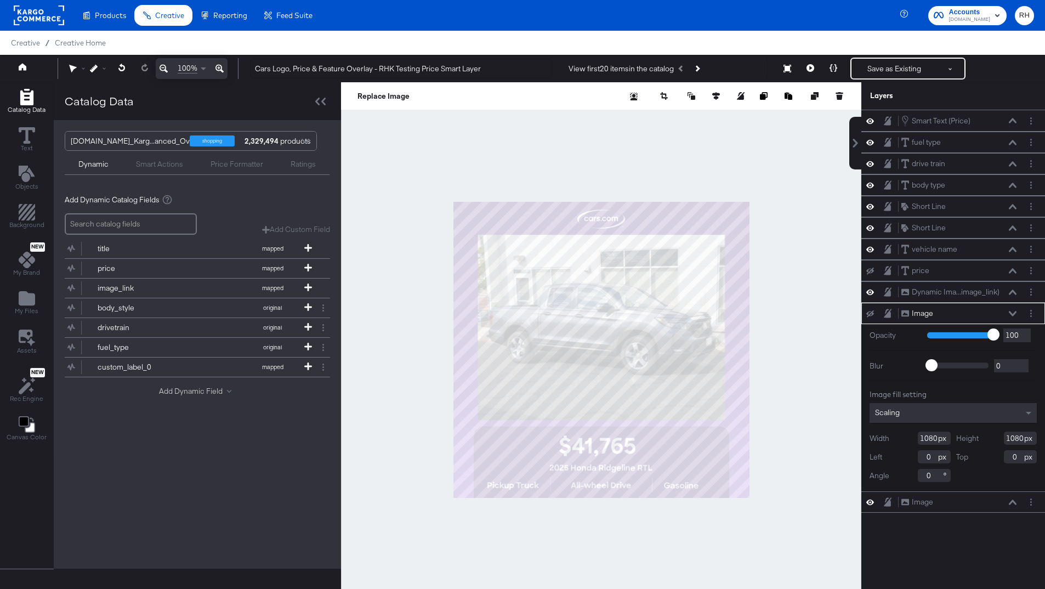
click at [193, 393] on button "Add Dynamic Field" at bounding box center [197, 391] width 77 height 10
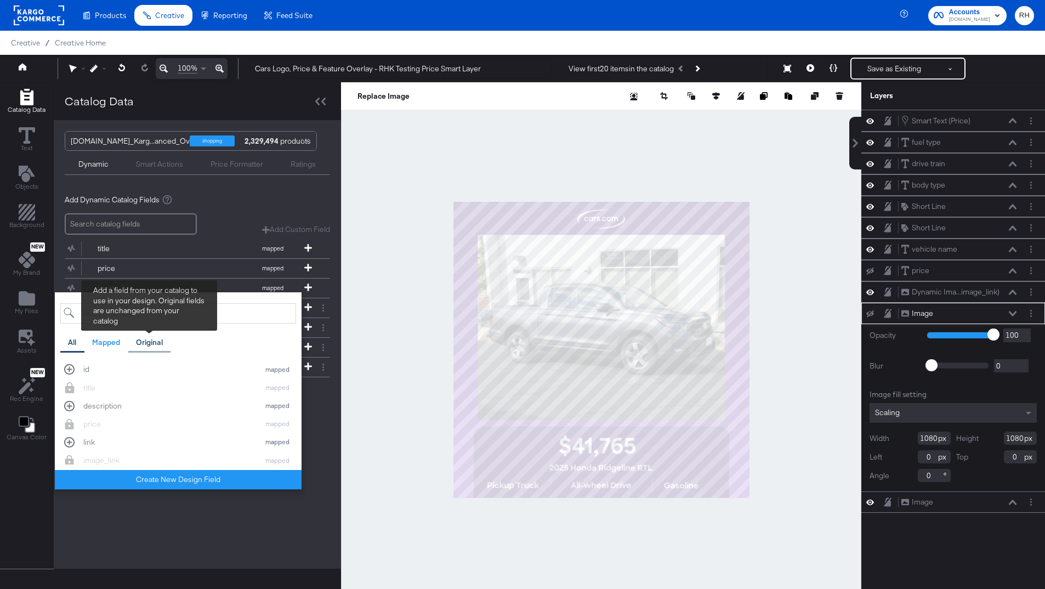
click at [142, 339] on div "Original" at bounding box center [149, 342] width 27 height 10
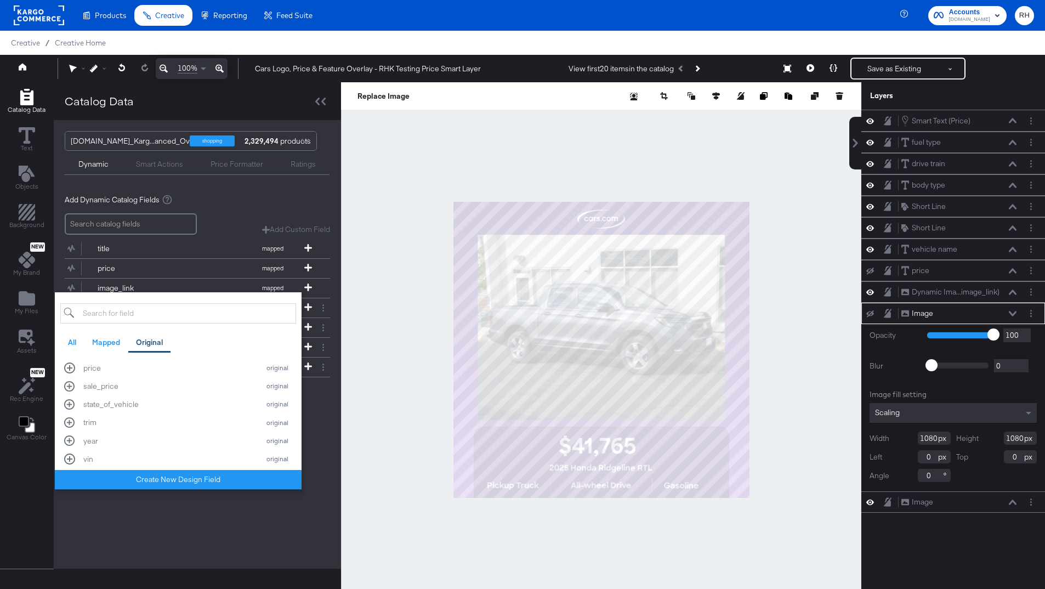
scroll to position [136, 0]
click at [105, 530] on div "[DOMAIN_NAME]_Karg...anced_Overlays shopping 2,329,494 products Dynamic Smart A…" at bounding box center [197, 344] width 287 height 448
